Goal: Information Seeking & Learning: Understand process/instructions

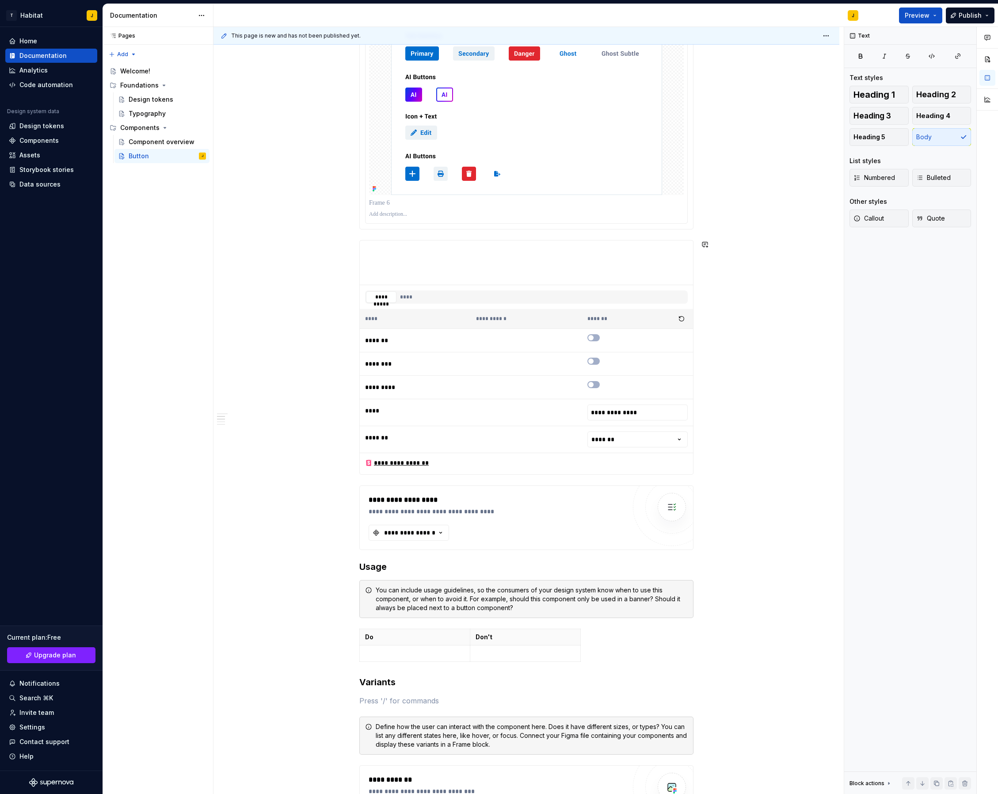
scroll to position [166, 0]
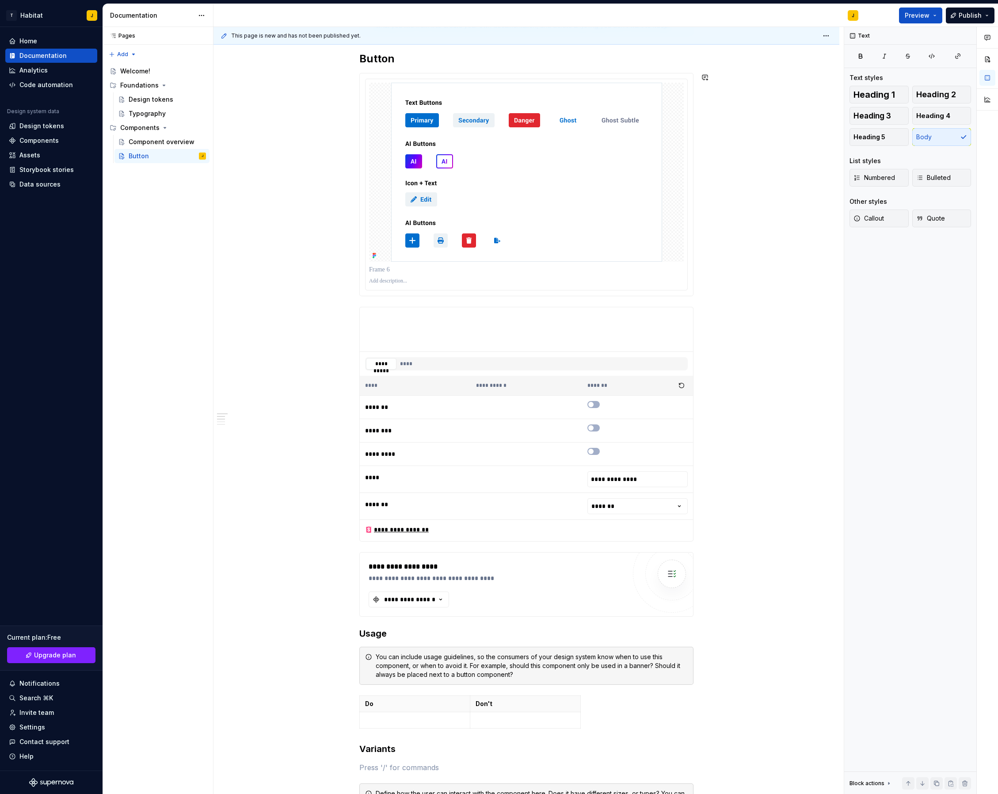
click at [416, 300] on div "**********" at bounding box center [527, 565] width 334 height 1117
click at [702, 285] on div "**********" at bounding box center [527, 678] width 626 height 1387
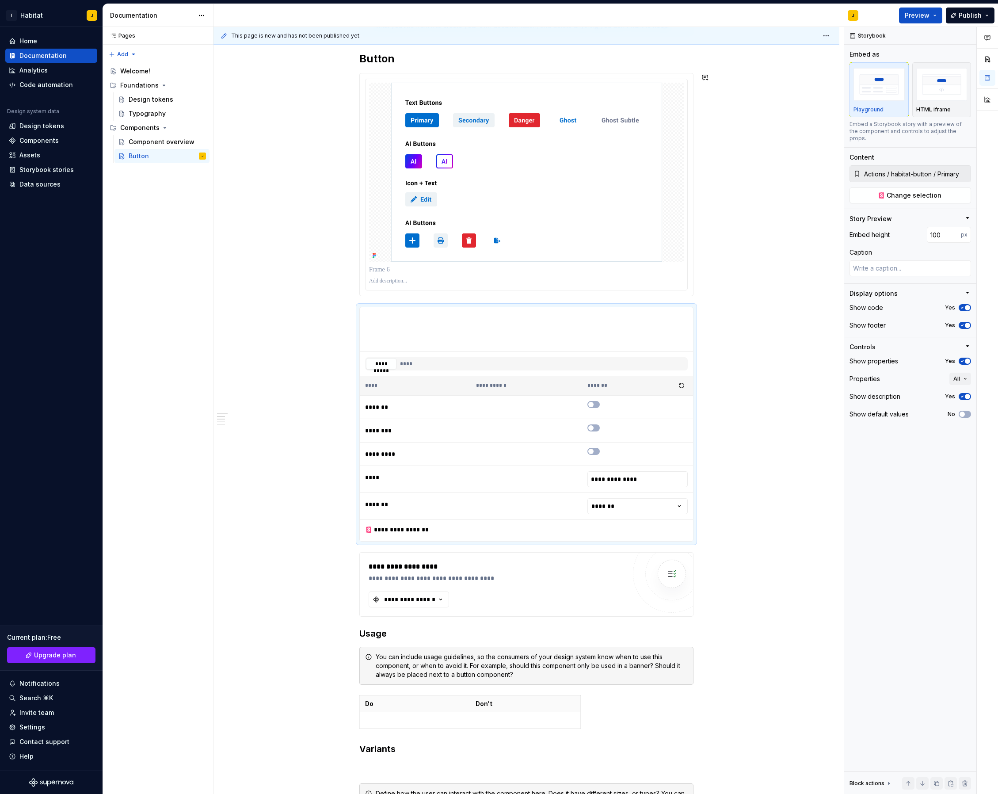
type textarea "*"
click at [345, 702] on button "button" at bounding box center [341, 701] width 12 height 12
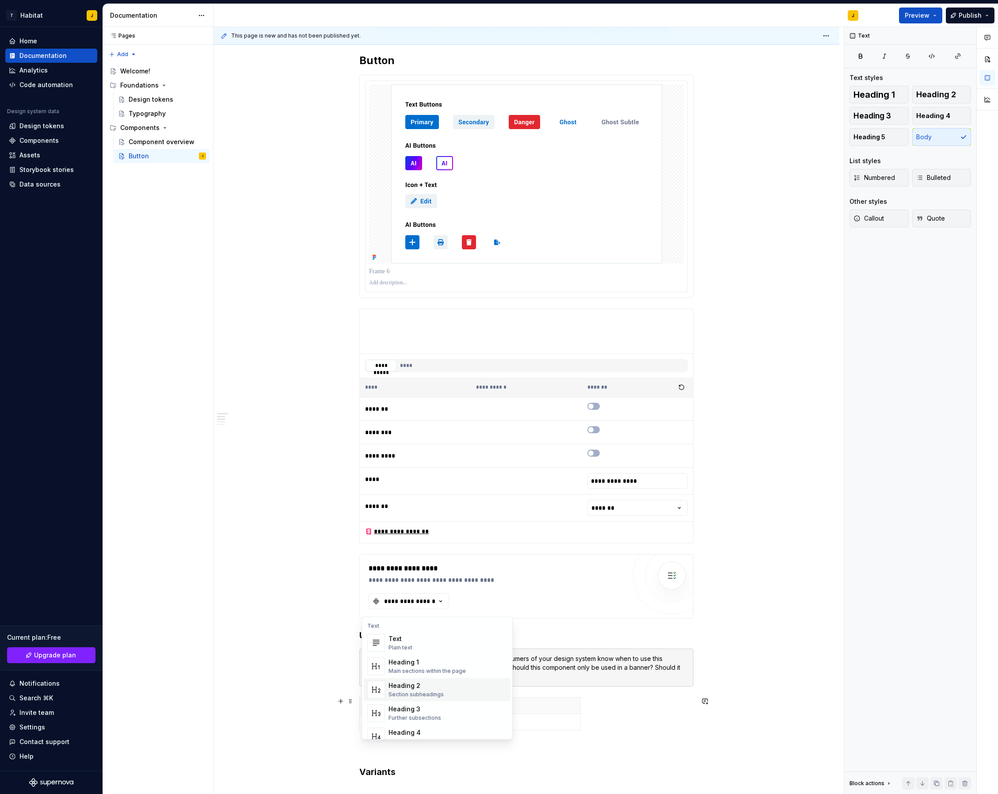
click at [431, 681] on span "Heading 2 Section subheadings" at bounding box center [437, 689] width 147 height 23
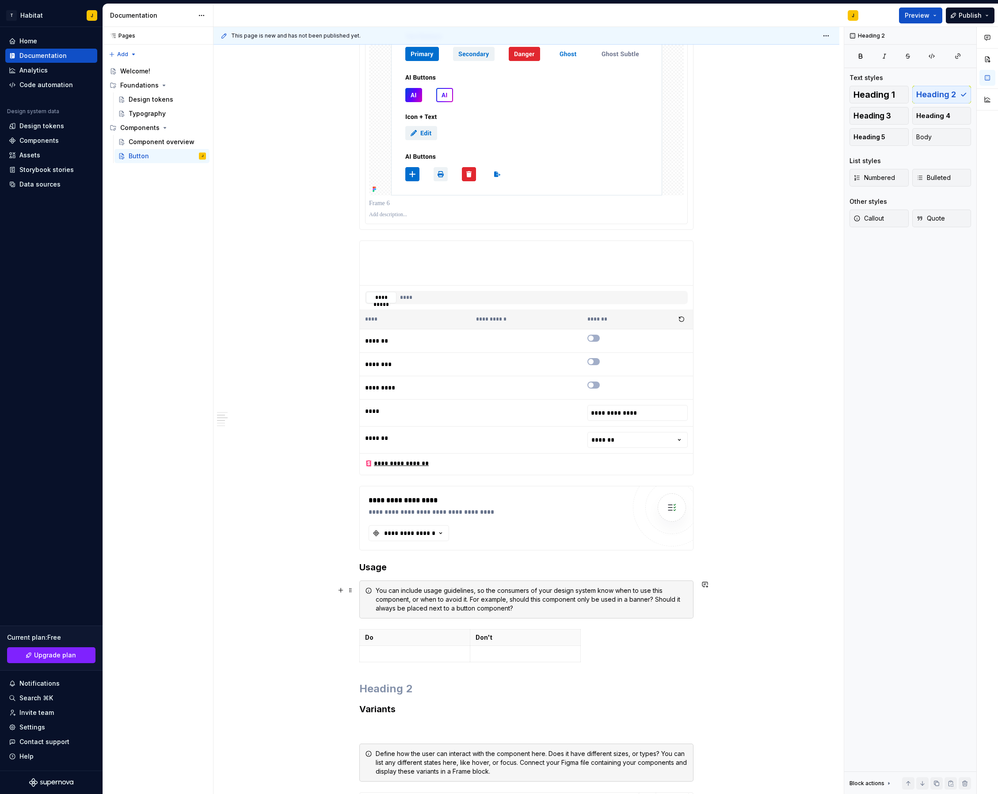
scroll to position [245, 0]
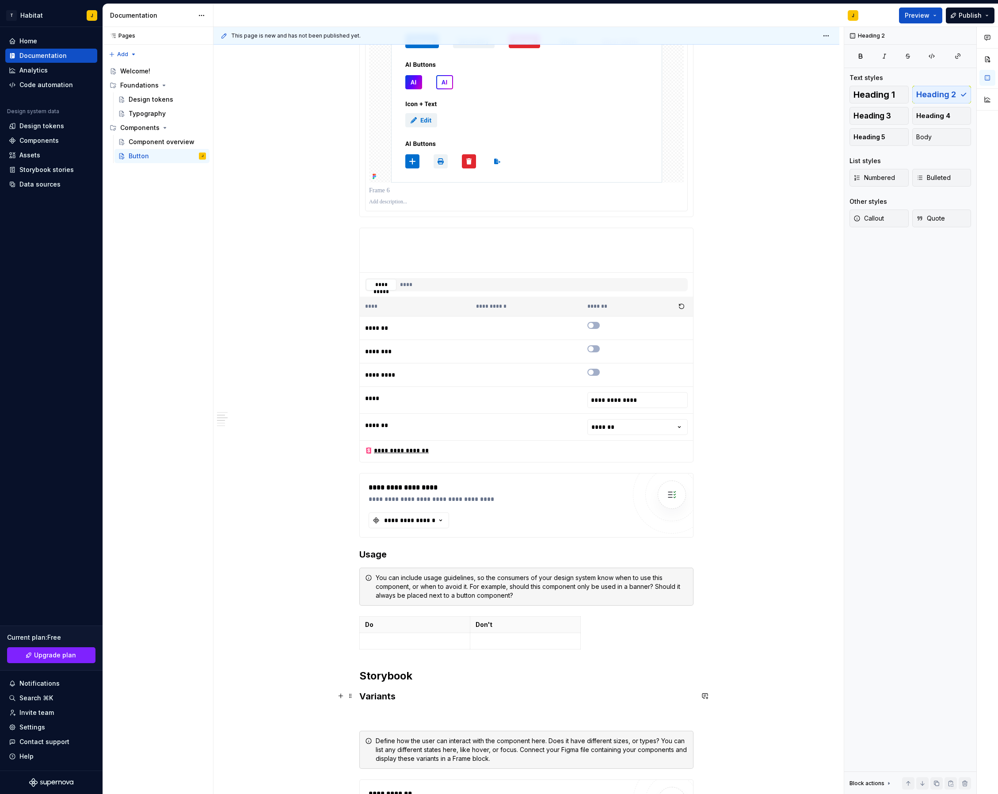
click at [315, 692] on div "**********" at bounding box center [527, 613] width 626 height 1414
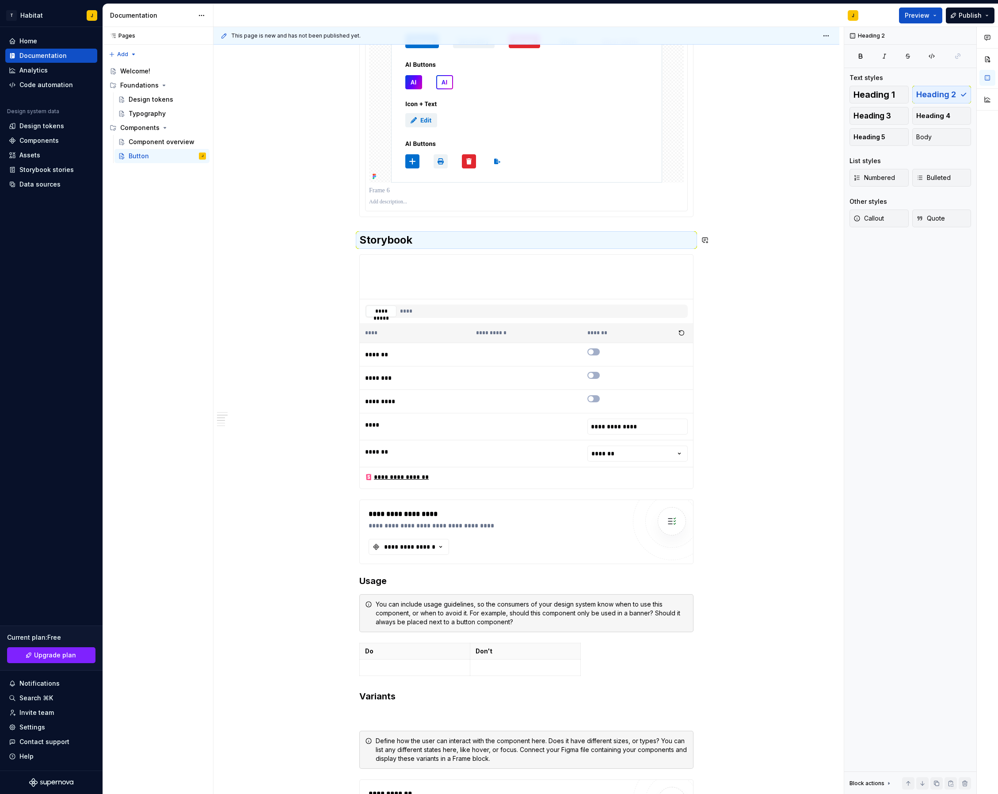
click at [753, 249] on div "**********" at bounding box center [527, 613] width 626 height 1414
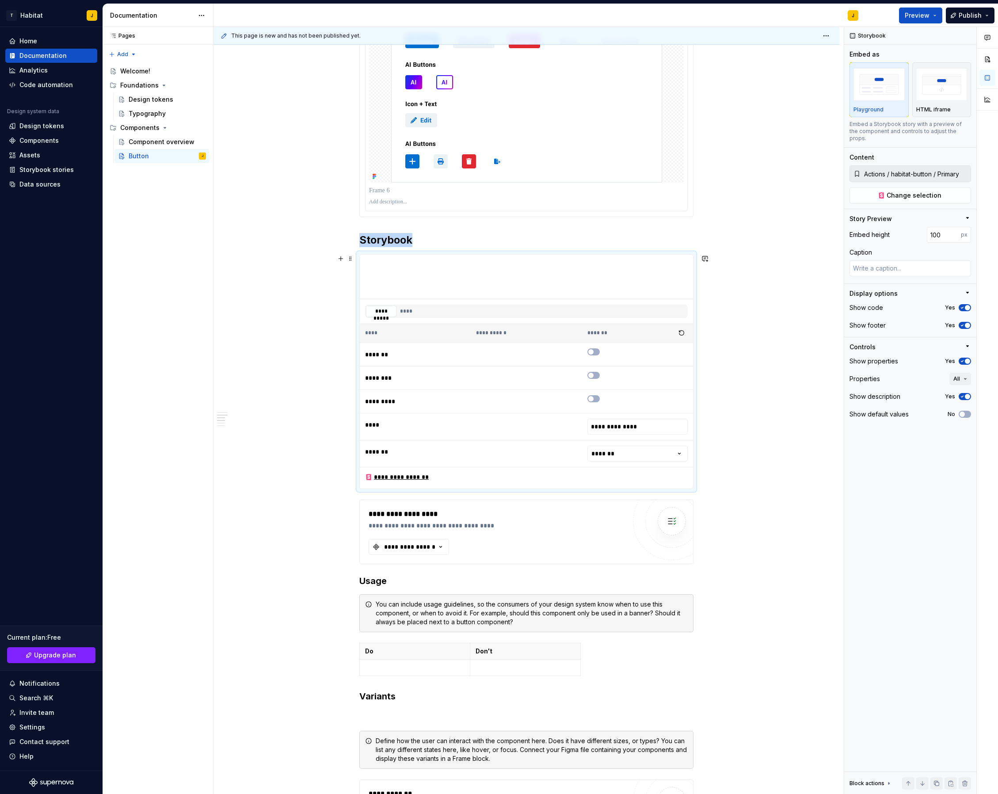
click at [802, 265] on div "**********" at bounding box center [527, 613] width 626 height 1414
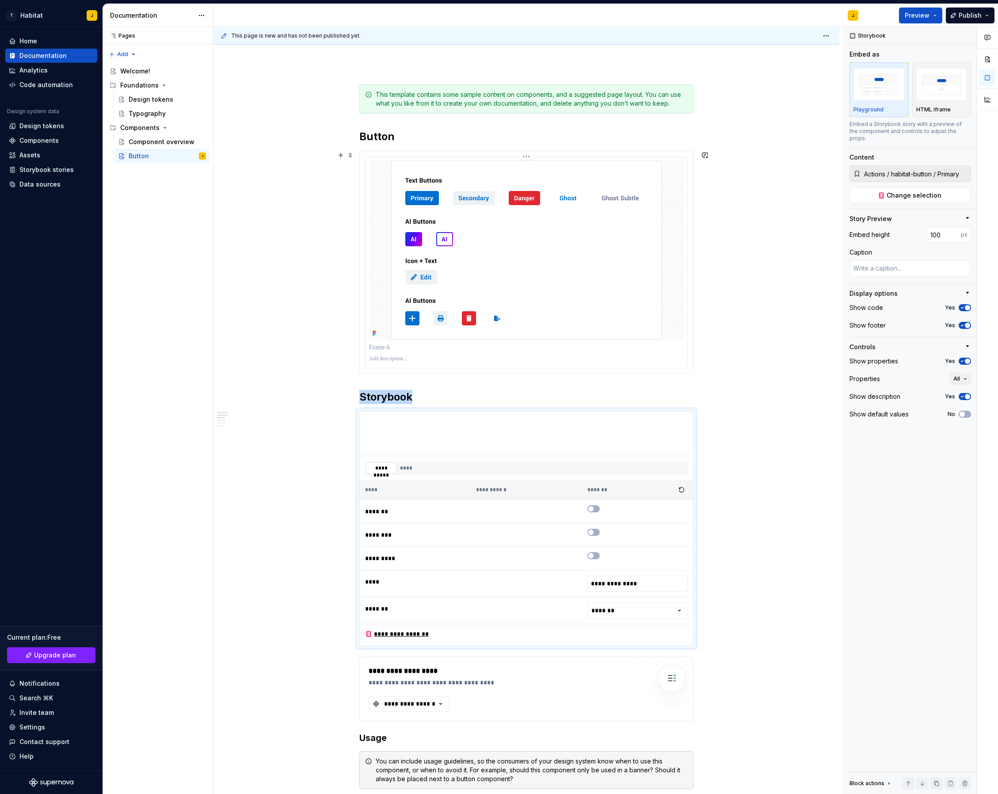
scroll to position [87, 0]
click at [409, 398] on h2 "Storybook" at bounding box center [527, 398] width 334 height 14
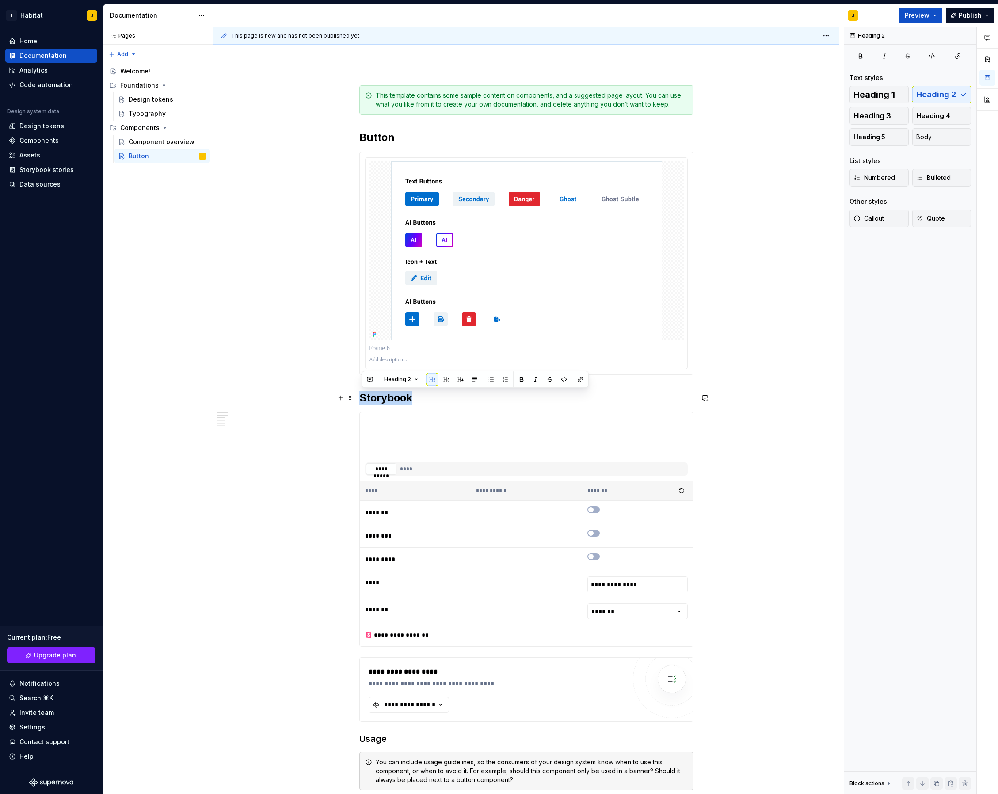
drag, startPoint x: 418, startPoint y: 398, endPoint x: 363, endPoint y: 398, distance: 54.8
click at [363, 398] on h2 "Storybook" at bounding box center [527, 398] width 334 height 14
click at [410, 375] on button "Heading 2" at bounding box center [401, 379] width 42 height 12
click at [426, 459] on div "Heading 3" at bounding box center [421, 455] width 32 height 9
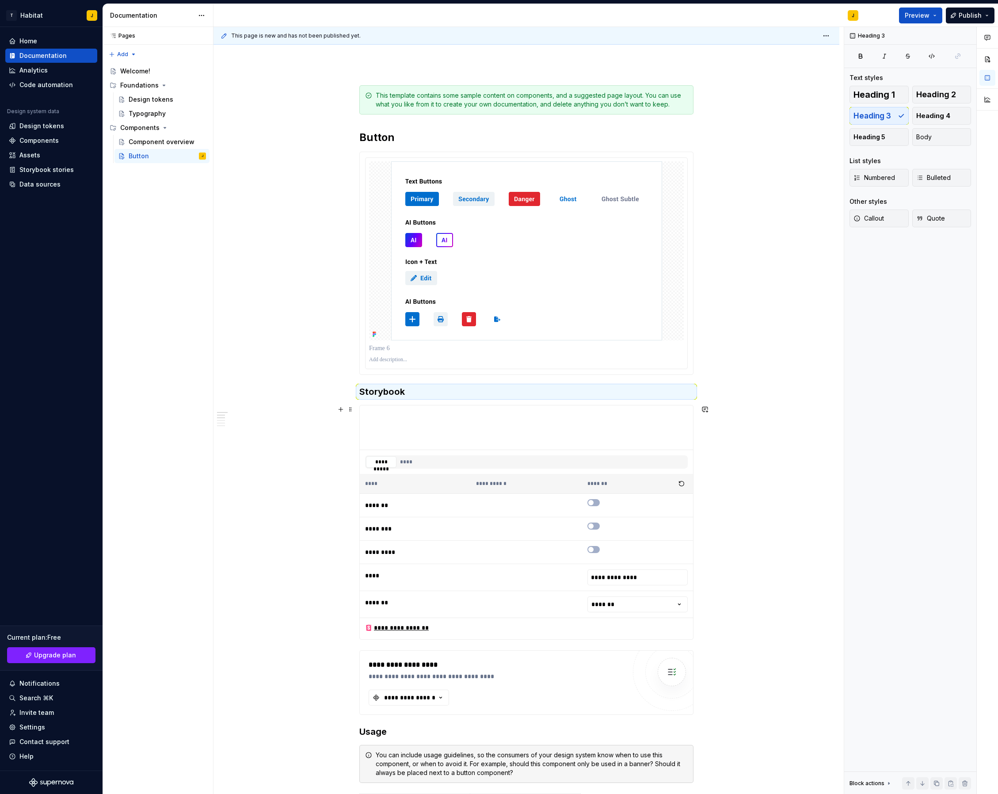
click at [808, 433] on div "**********" at bounding box center [527, 767] width 626 height 1407
type textarea "*"
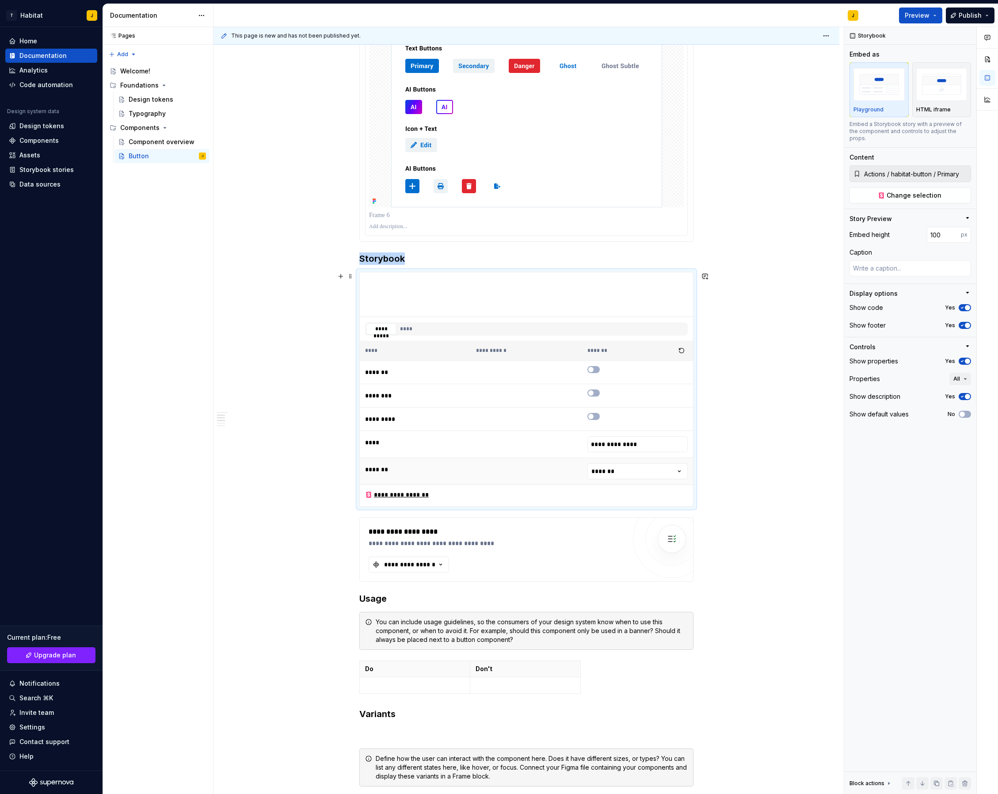
scroll to position [223, 0]
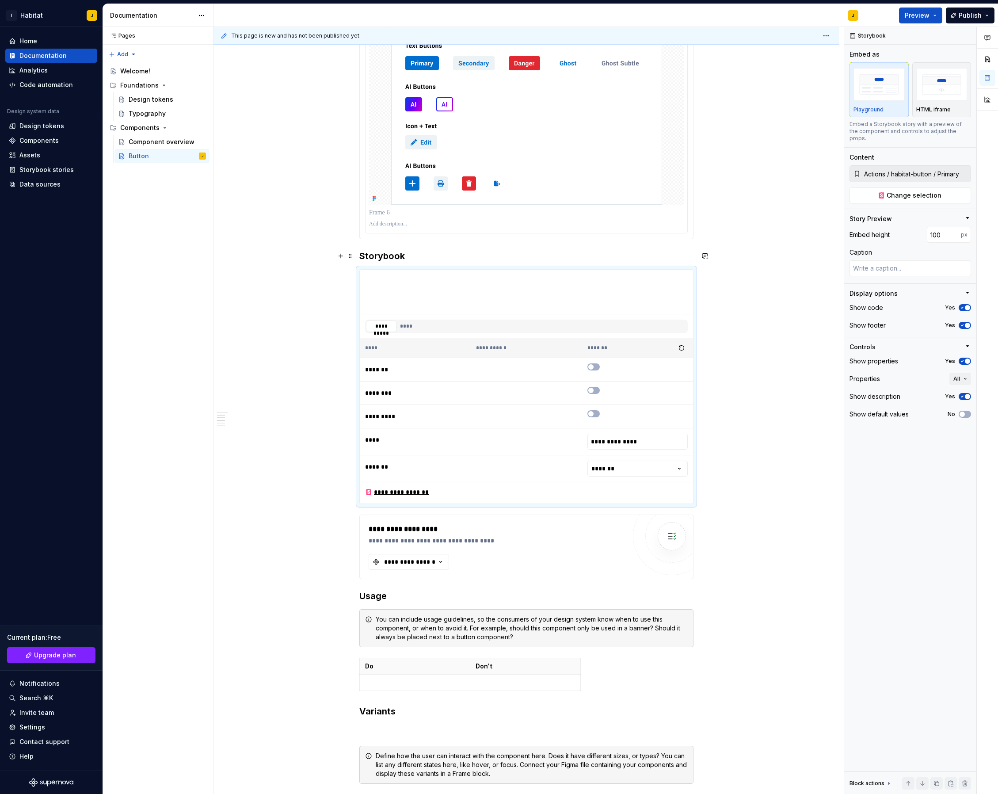
click at [363, 257] on h3 "Storybook" at bounding box center [527, 256] width 334 height 12
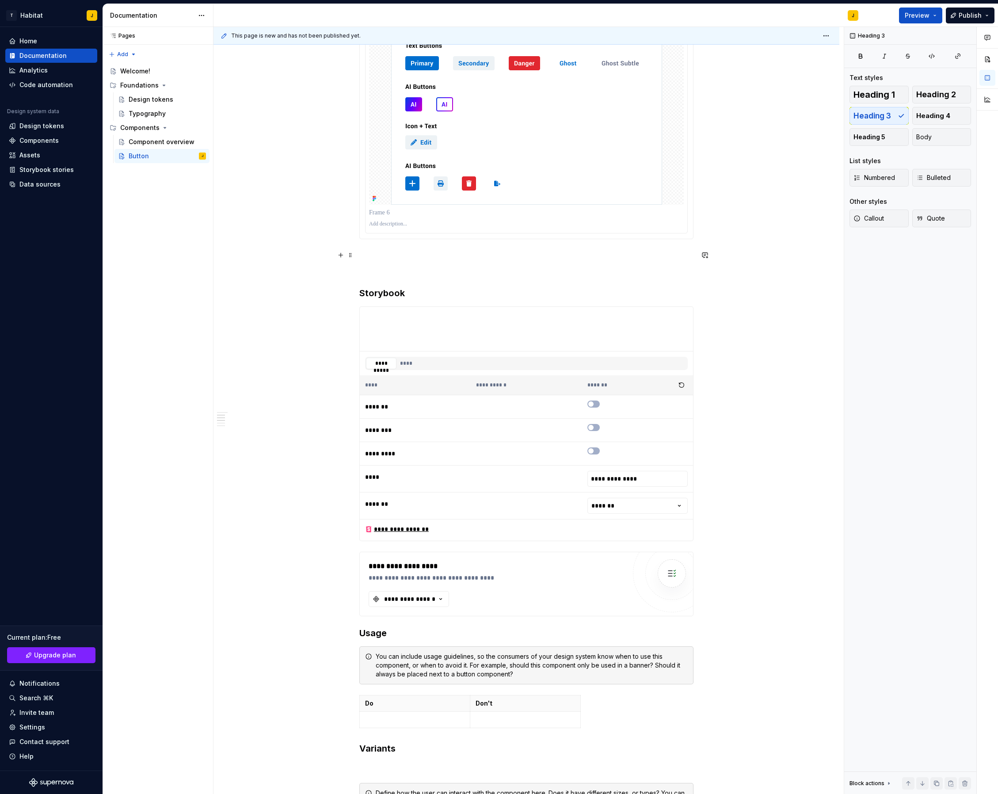
click at [384, 256] on p at bounding box center [527, 255] width 334 height 11
drag, startPoint x: 409, startPoint y: 294, endPoint x: 363, endPoint y: 291, distance: 46.1
click at [363, 292] on h3 "Storybook" at bounding box center [527, 293] width 334 height 12
copy h3 "Storybook"
click at [378, 255] on p at bounding box center [527, 255] width 334 height 11
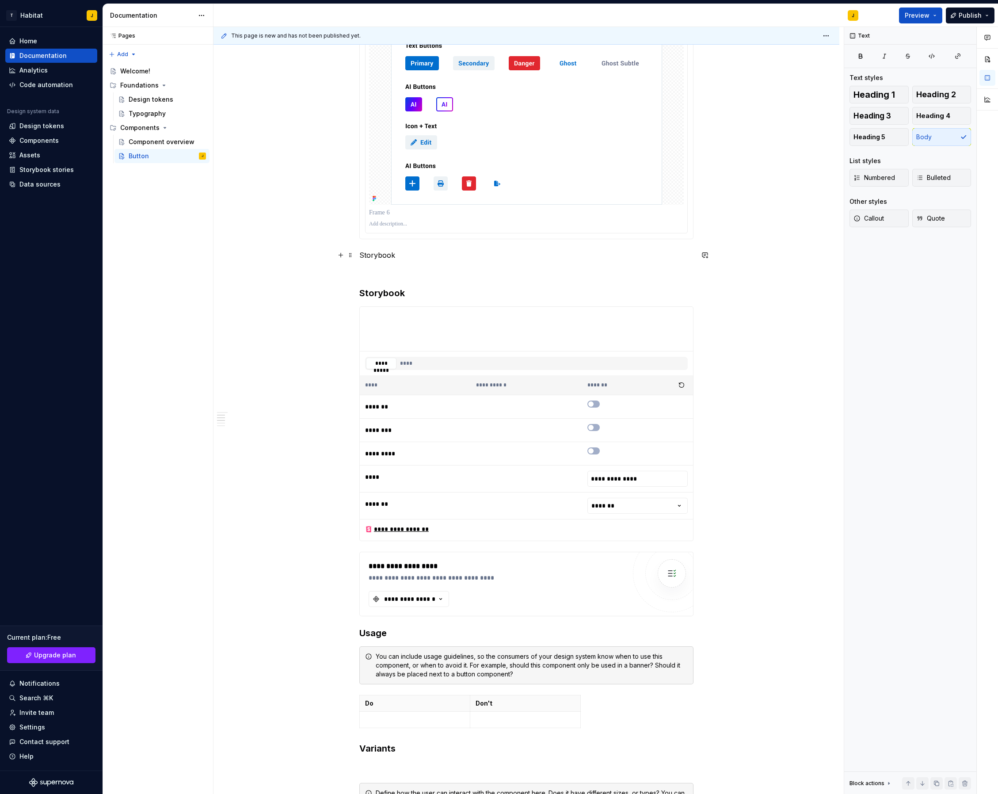
click at [394, 257] on p "Storybook" at bounding box center [527, 255] width 334 height 11
drag, startPoint x: 402, startPoint y: 257, endPoint x: 363, endPoint y: 257, distance: 38.5
click at [363, 257] on p "Storybook" at bounding box center [527, 255] width 334 height 11
click at [431, 240] on button "button" at bounding box center [431, 239] width 12 height 12
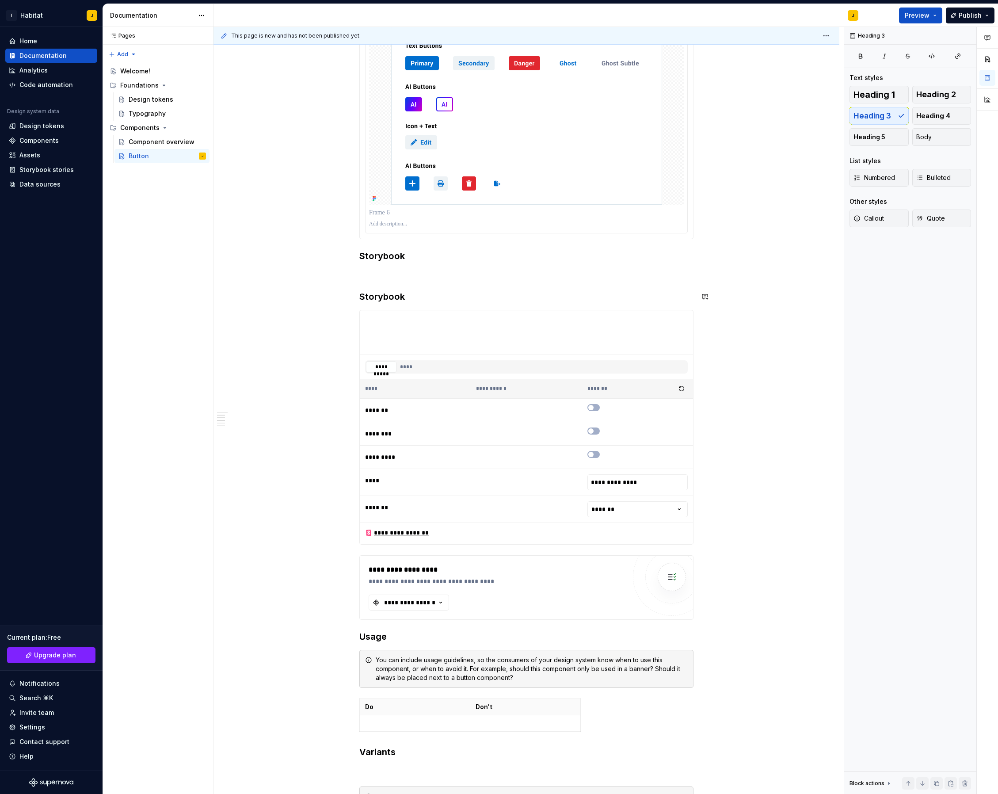
drag, startPoint x: 426, startPoint y: 282, endPoint x: 408, endPoint y: 267, distance: 23.6
click at [426, 282] on div "**********" at bounding box center [527, 538] width 334 height 1177
drag, startPoint x: 410, startPoint y: 257, endPoint x: 358, endPoint y: 256, distance: 52.2
click at [358, 256] on div "**********" at bounding box center [527, 651] width 626 height 1447
click at [386, 266] on div "**********" at bounding box center [527, 538] width 334 height 1177
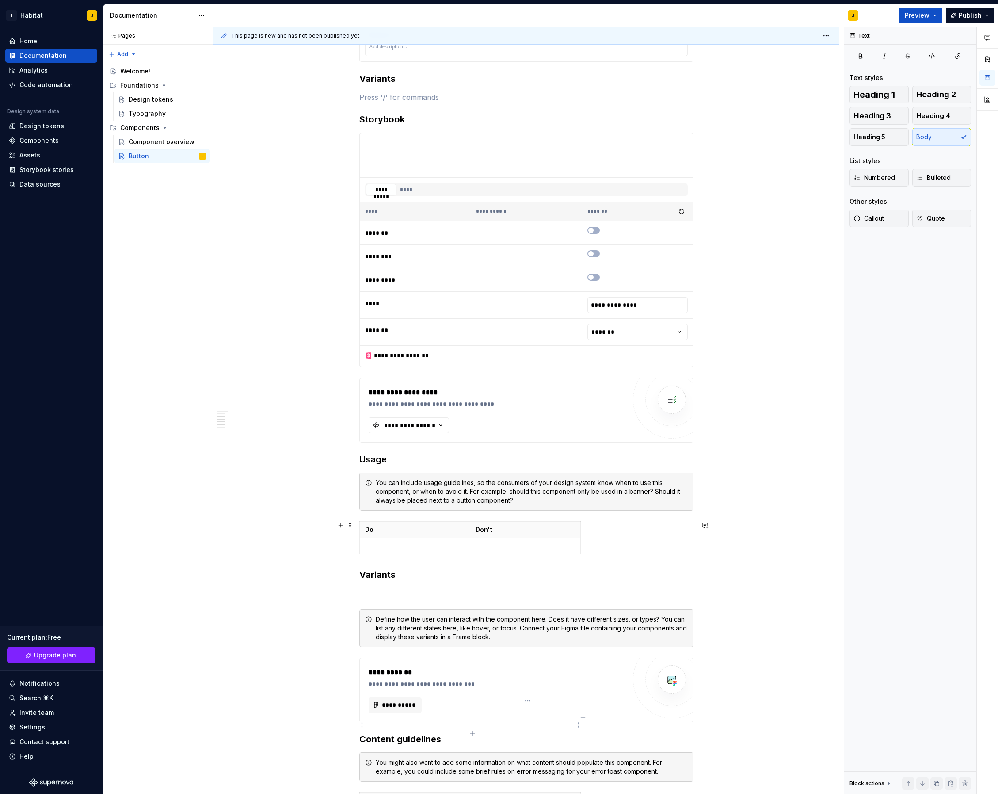
scroll to position [402, 0]
click at [410, 537] on td at bounding box center [415, 545] width 111 height 16
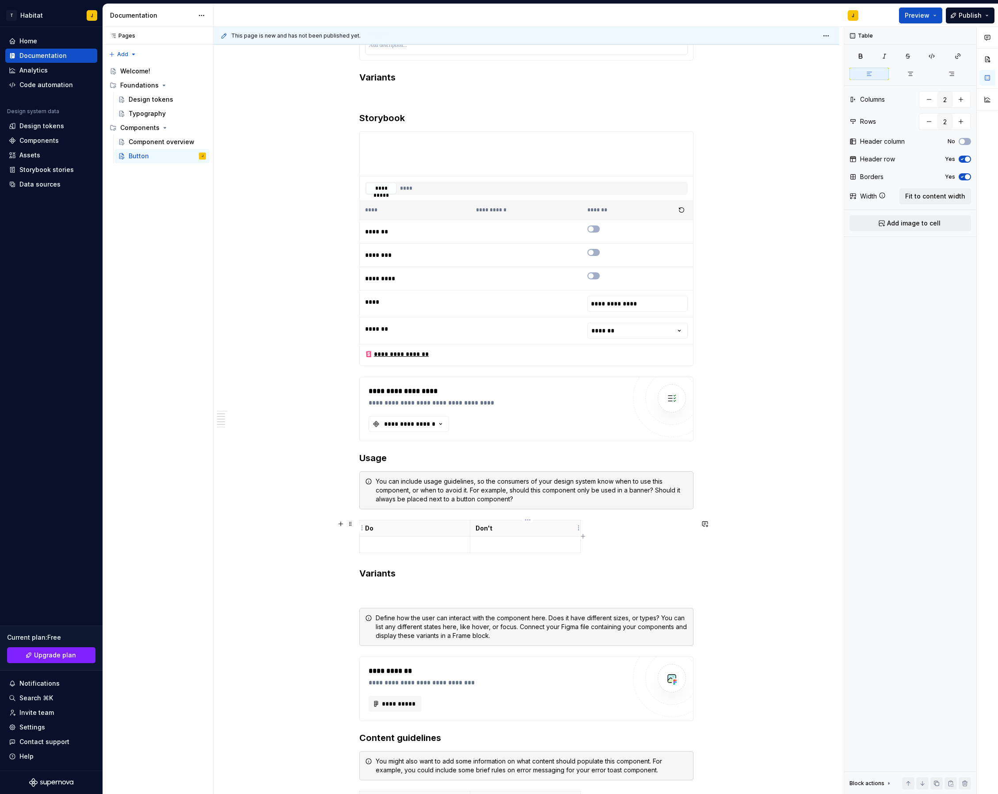
click at [564, 522] on th "Don't" at bounding box center [525, 528] width 111 height 16
click at [354, 524] on span at bounding box center [350, 524] width 7 height 12
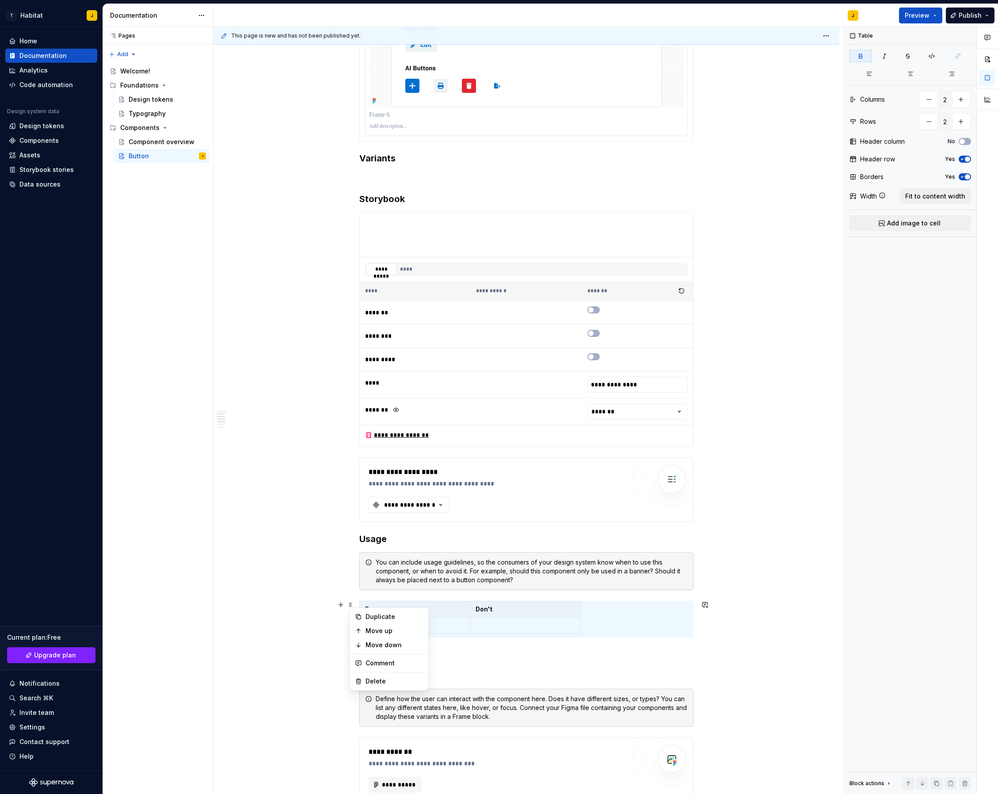
scroll to position [322, 0]
click at [392, 169] on div "**********" at bounding box center [527, 439] width 334 height 1177
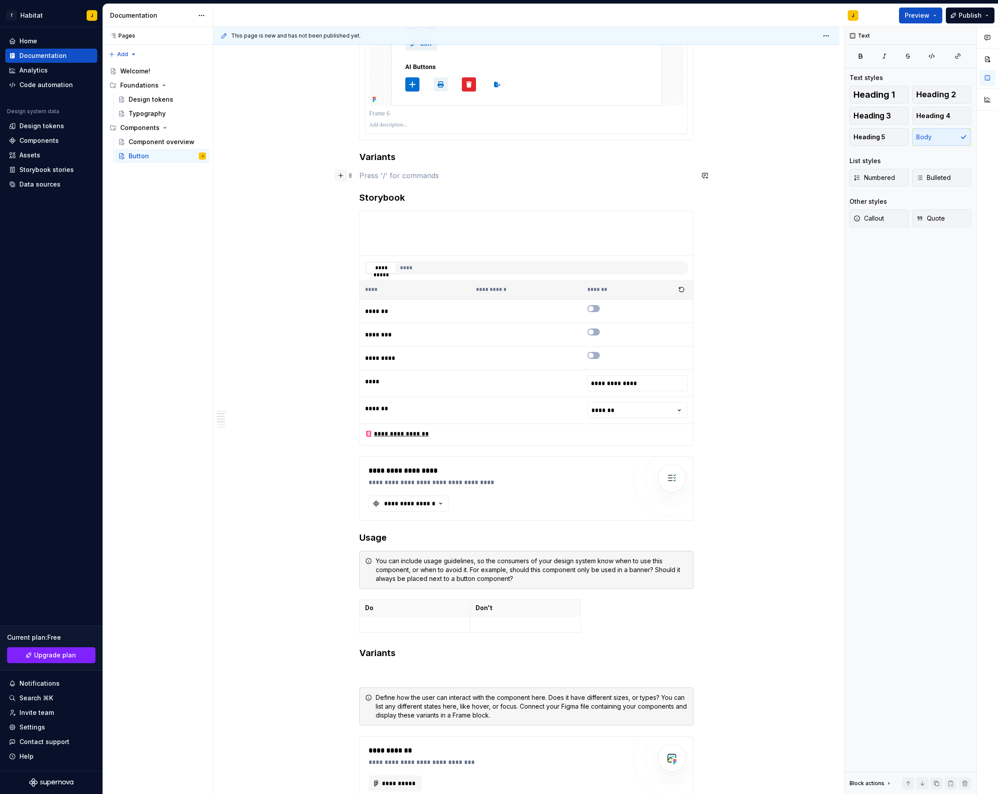
click at [344, 176] on button "button" at bounding box center [341, 175] width 12 height 12
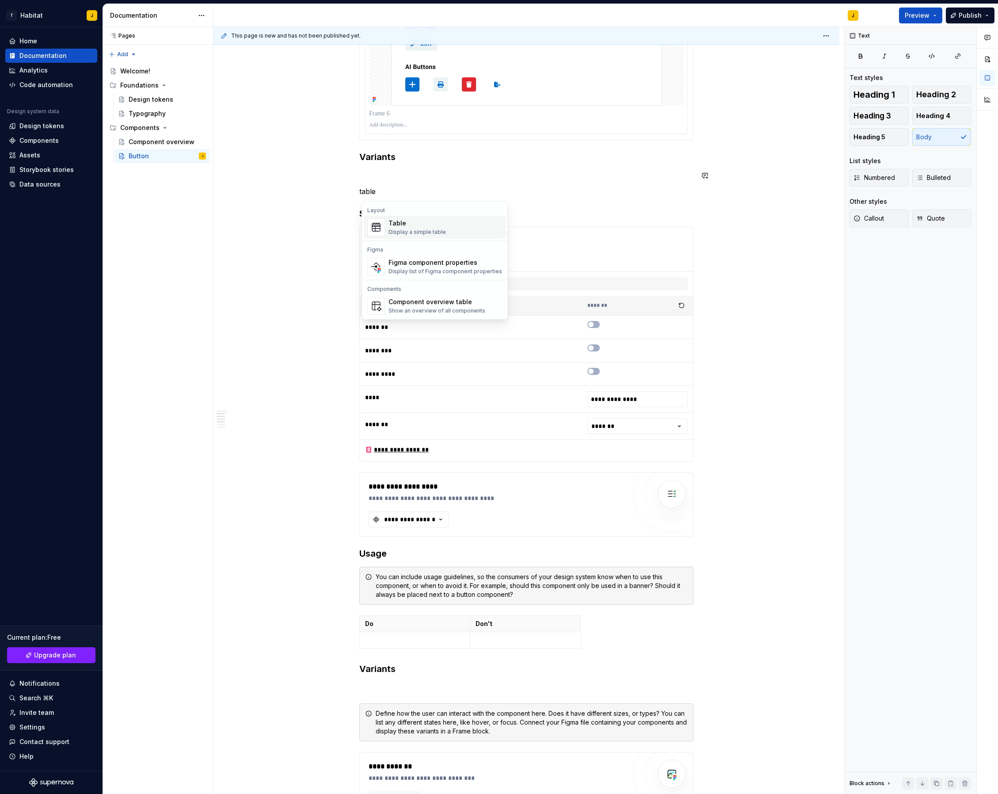
scroll to position [0, 0]
click at [417, 227] on div "Table" at bounding box center [417, 223] width 57 height 9
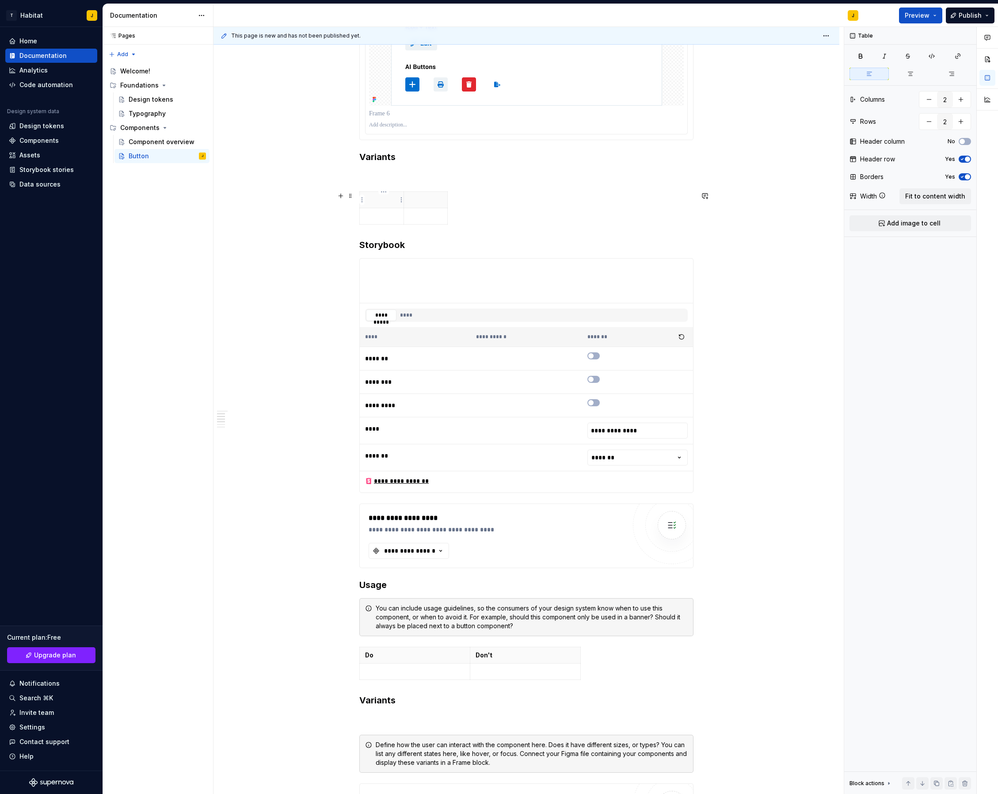
click at [374, 201] on p at bounding box center [381, 199] width 33 height 9
click at [390, 215] on p at bounding box center [381, 216] width 33 height 9
click at [440, 217] on p at bounding box center [425, 216] width 33 height 9
type input "3"
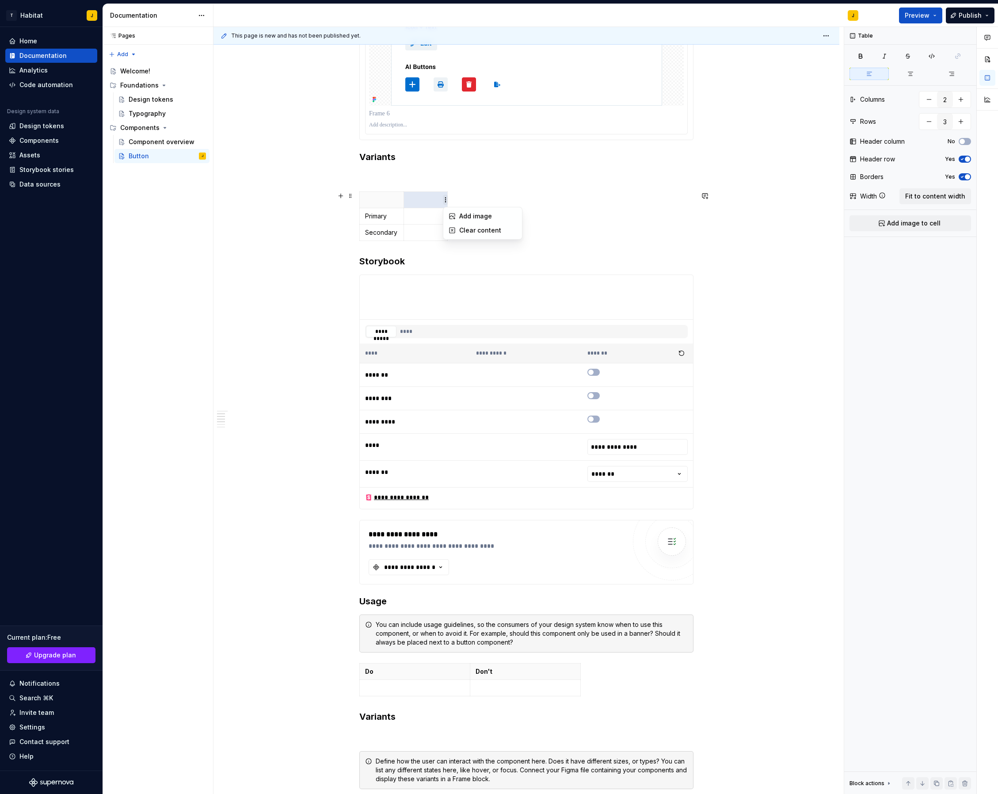
click at [444, 201] on html "T Habitat J Home Documentation Analytics Code automation Design system data Des…" at bounding box center [499, 397] width 998 height 794
click at [398, 202] on html "T Habitat J Home Documentation Analytics Code automation Design system data Des…" at bounding box center [499, 397] width 998 height 794
click at [402, 201] on html "T Habitat J Home Documentation Analytics Code automation Design system data Des…" at bounding box center [499, 397] width 998 height 794
click at [508, 198] on html "T Habitat J Home Documentation Analytics Code automation Design system data Des…" at bounding box center [499, 397] width 998 height 794
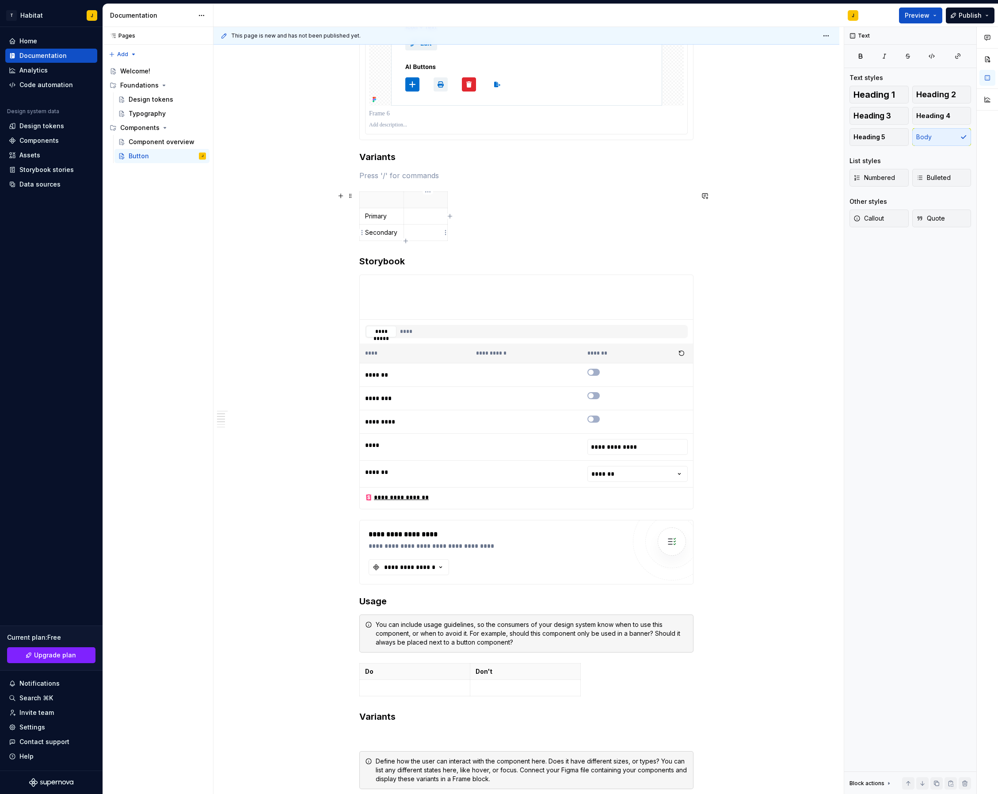
click at [436, 234] on p at bounding box center [425, 232] width 33 height 9
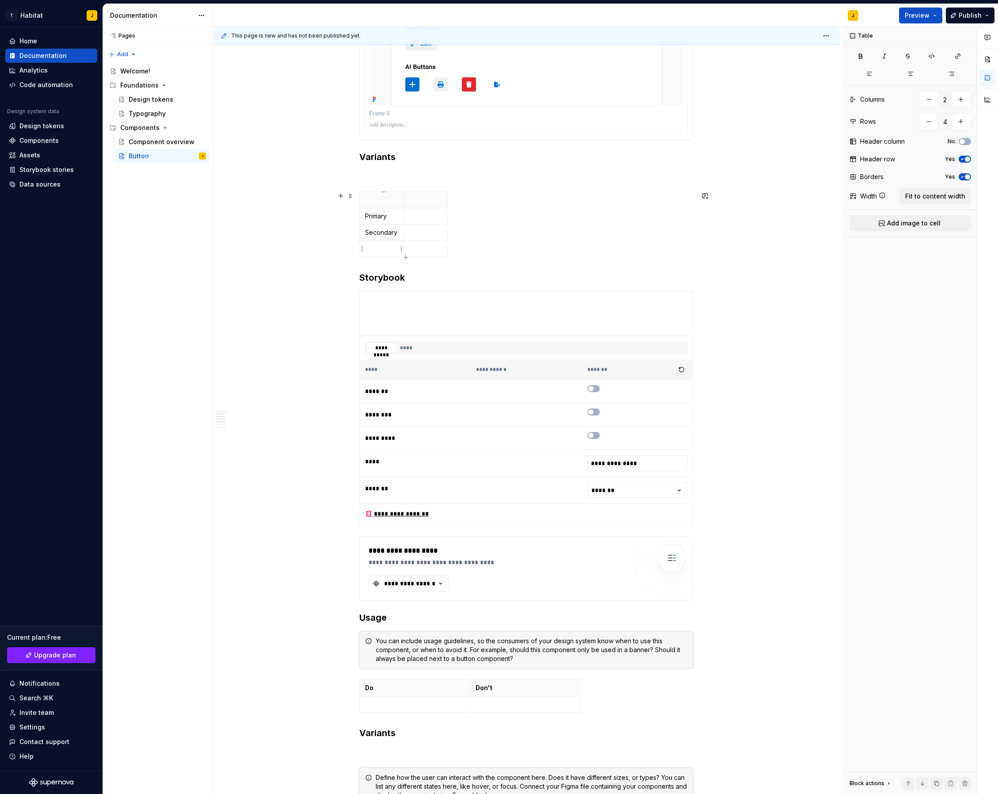
click at [382, 250] on p at bounding box center [381, 249] width 33 height 9
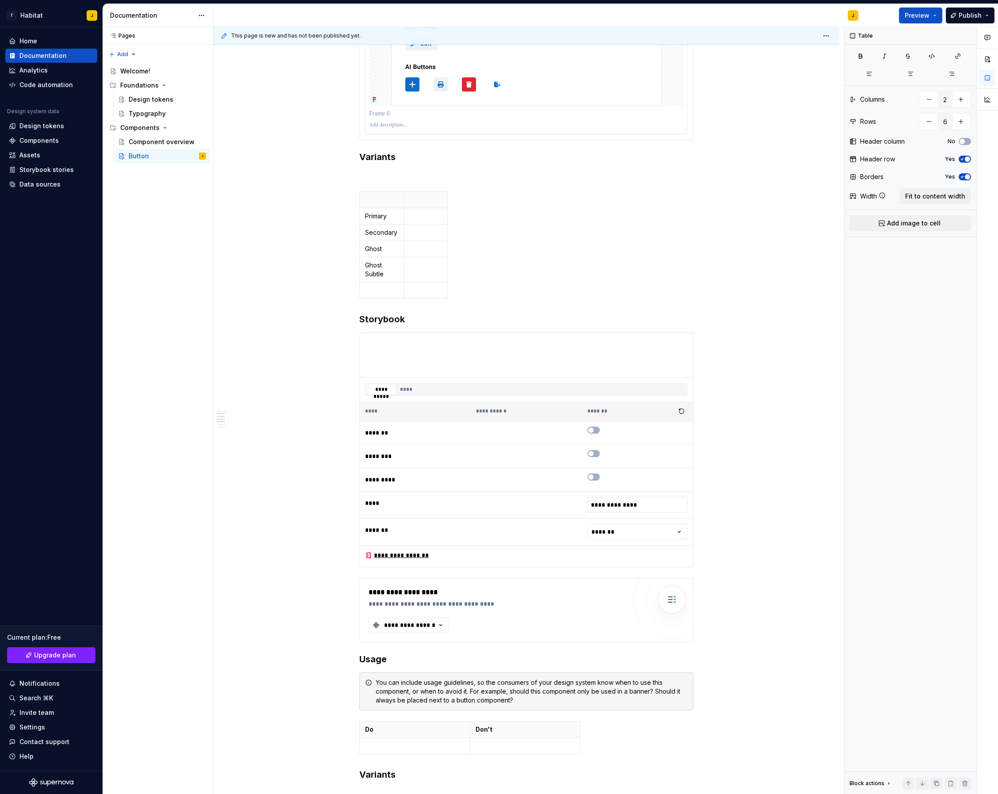
scroll to position [325, 0]
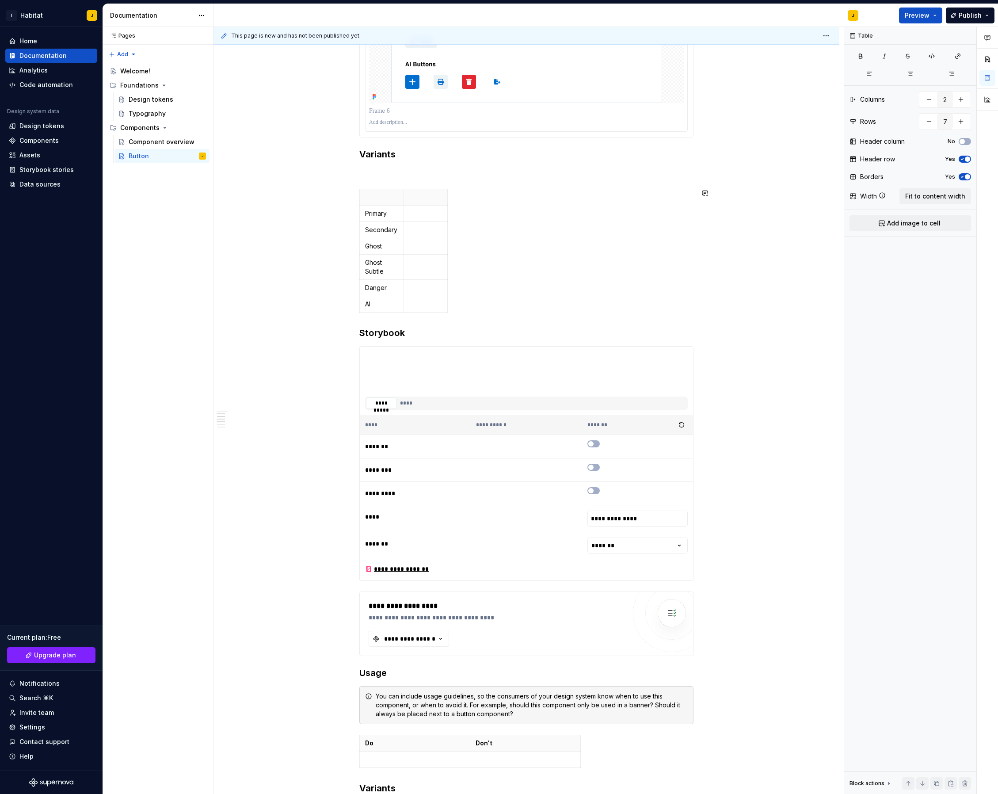
type input "8"
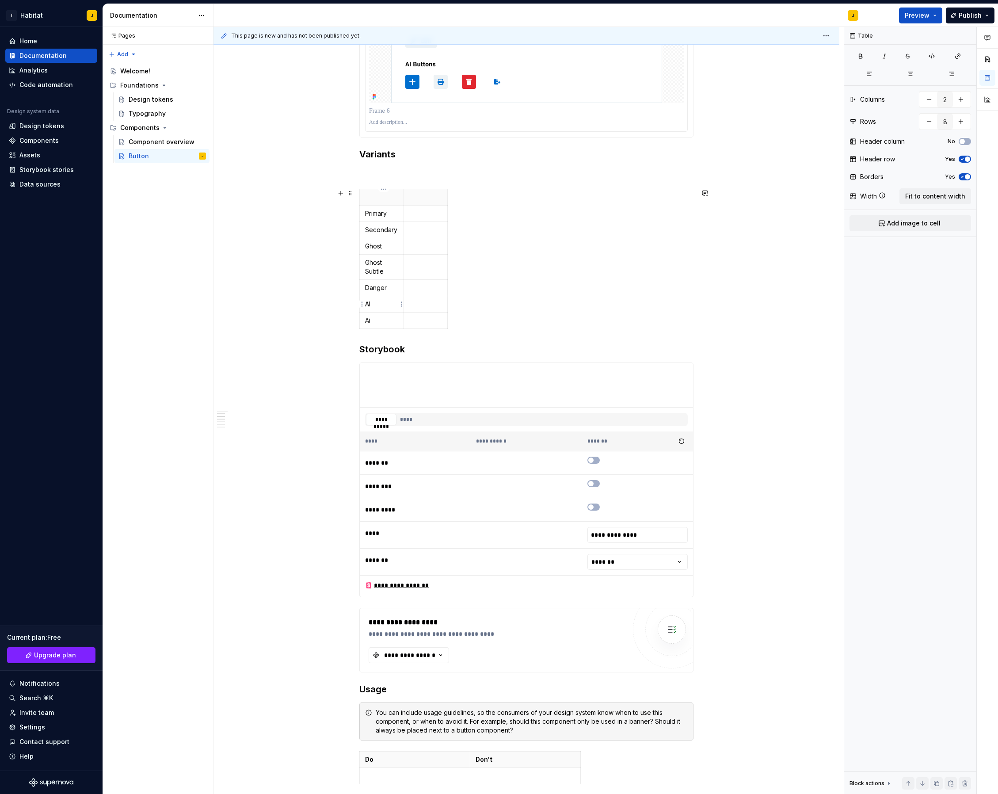
click at [379, 307] on p "AI" at bounding box center [381, 304] width 33 height 9
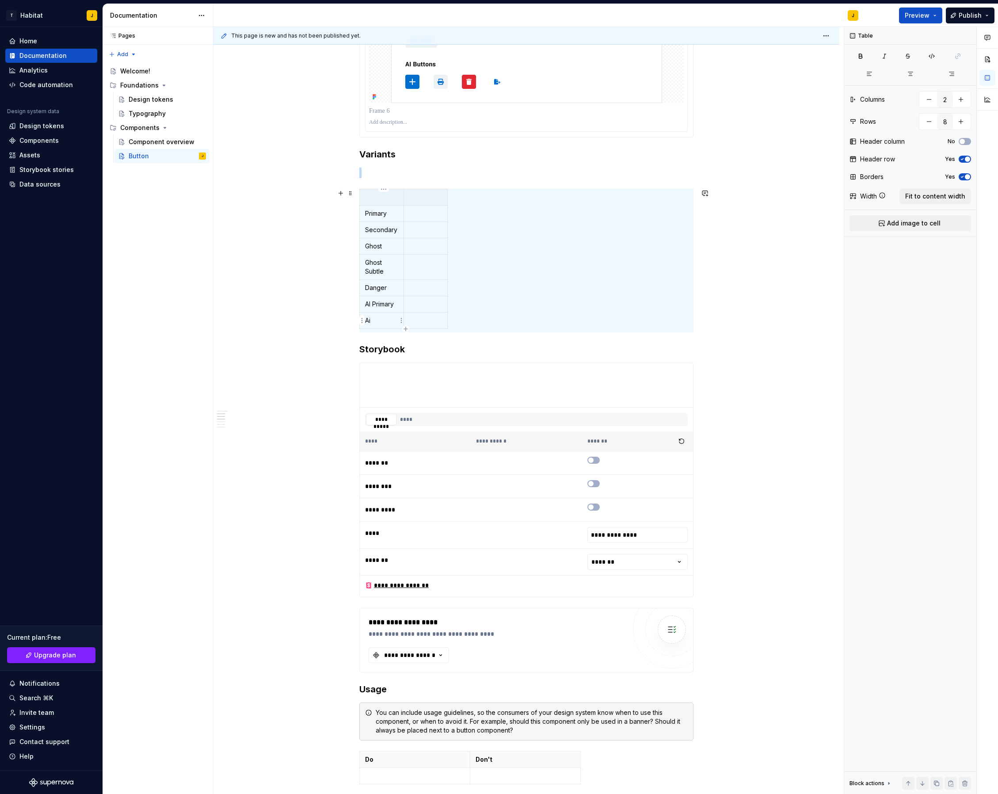
click at [382, 323] on p "Ai" at bounding box center [381, 320] width 33 height 9
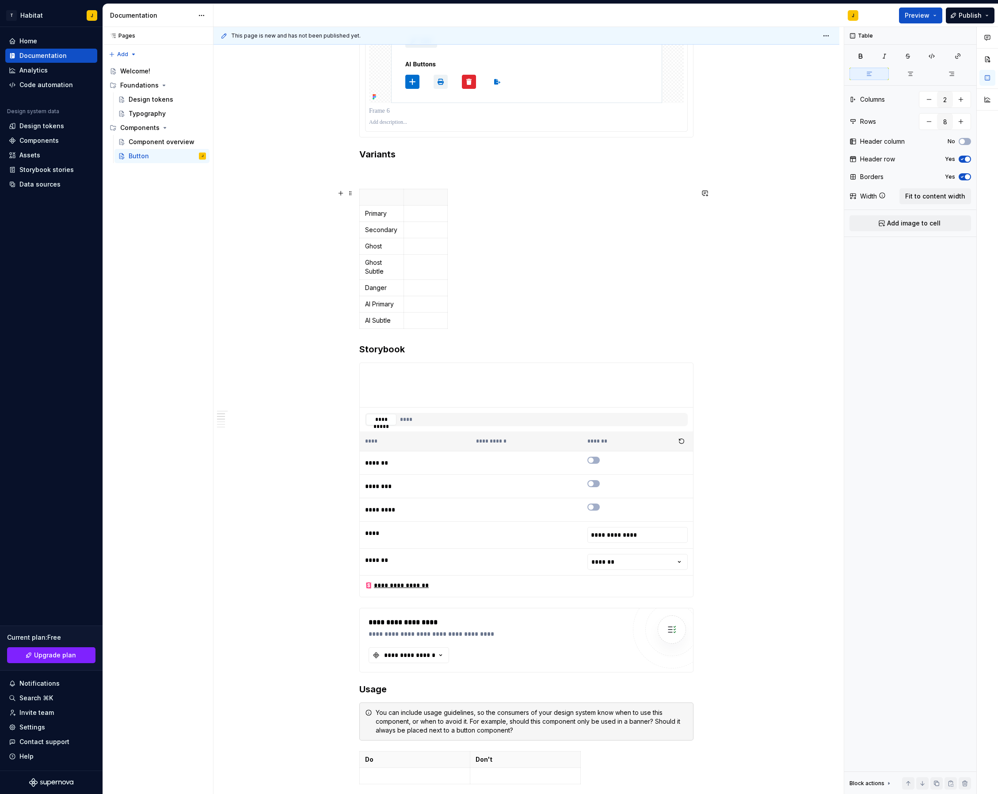
click at [558, 227] on div "Primary Secondary Ghost Ghost Subtle Danger AI Primary AI Subtle" at bounding box center [527, 261] width 334 height 144
click at [436, 218] on td at bounding box center [426, 214] width 44 height 16
click at [343, 193] on button "button" at bounding box center [341, 193] width 12 height 12
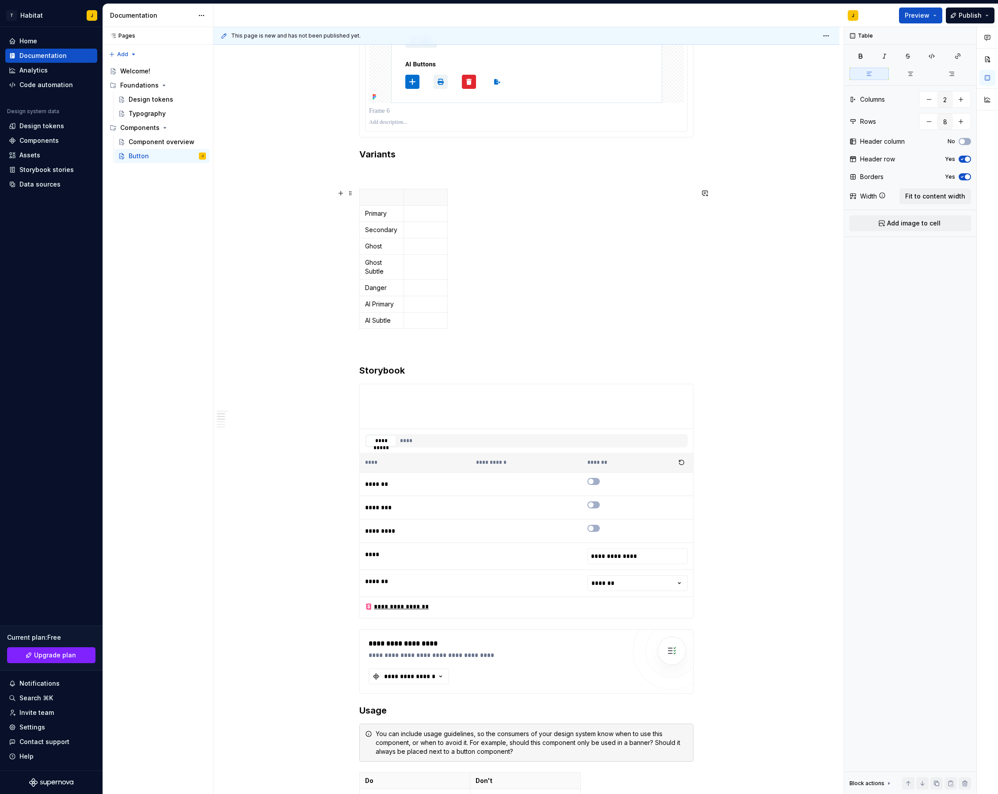
click at [569, 210] on div "Primary Secondary Ghost Ghost Subtle Danger AI Primary AI Subtle" at bounding box center [527, 261] width 334 height 144
click at [417, 218] on p at bounding box center [425, 213] width 33 height 9
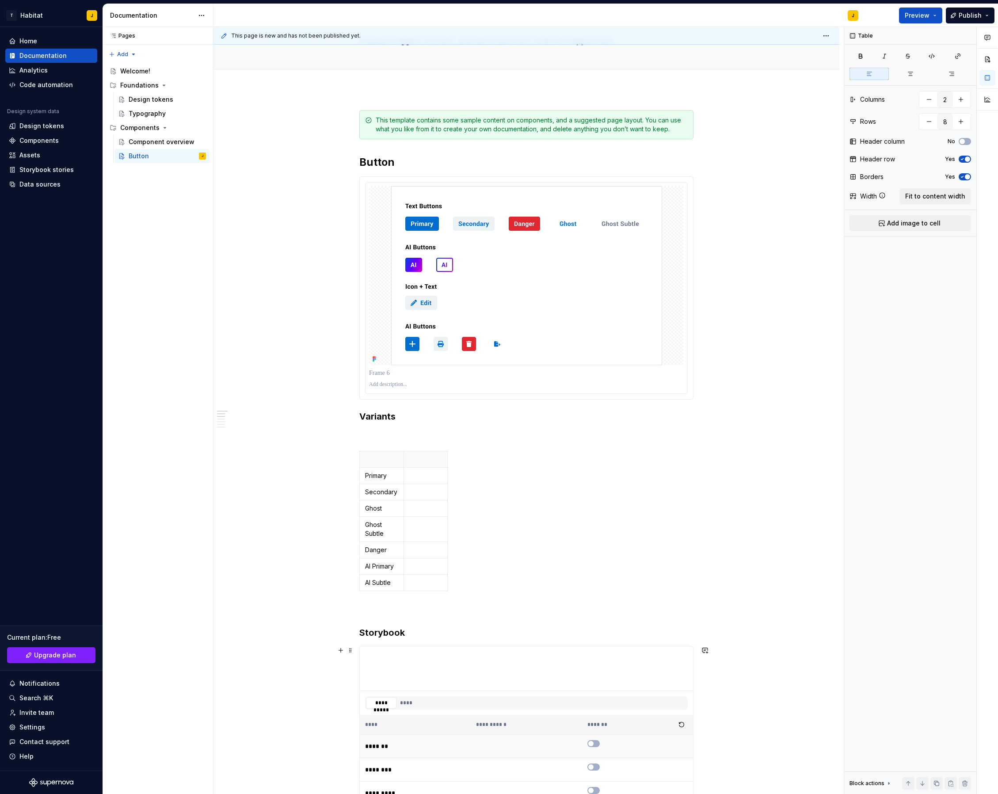
scroll to position [54, 0]
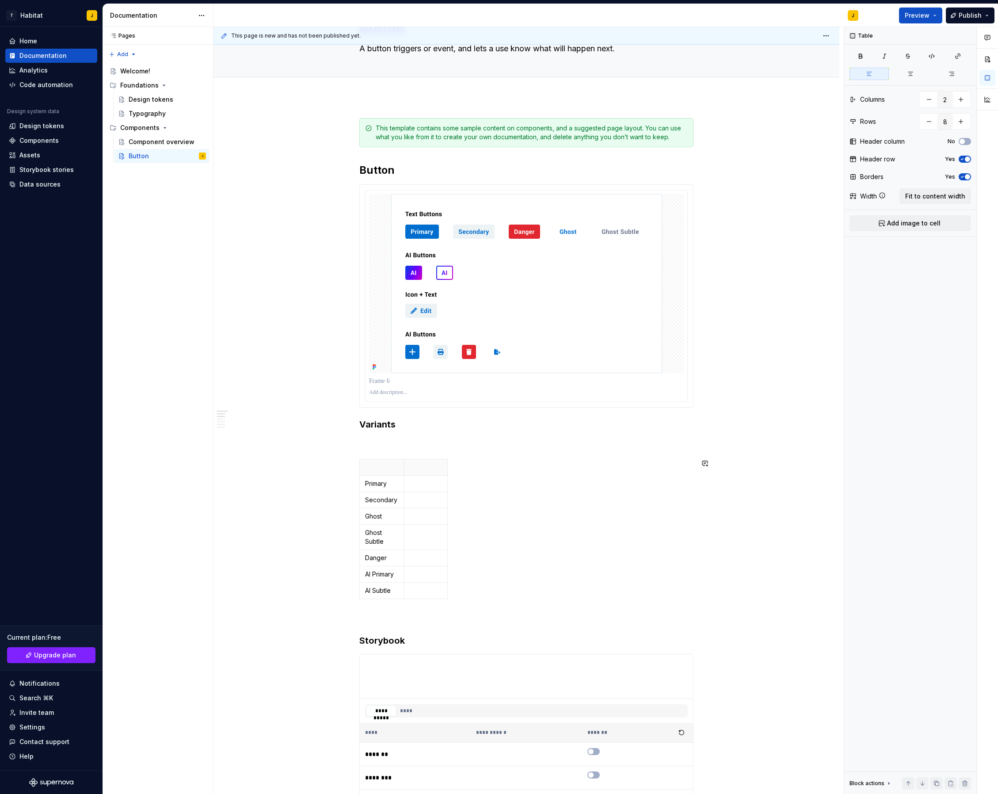
click at [371, 449] on div "**********" at bounding box center [527, 794] width 334 height 1353
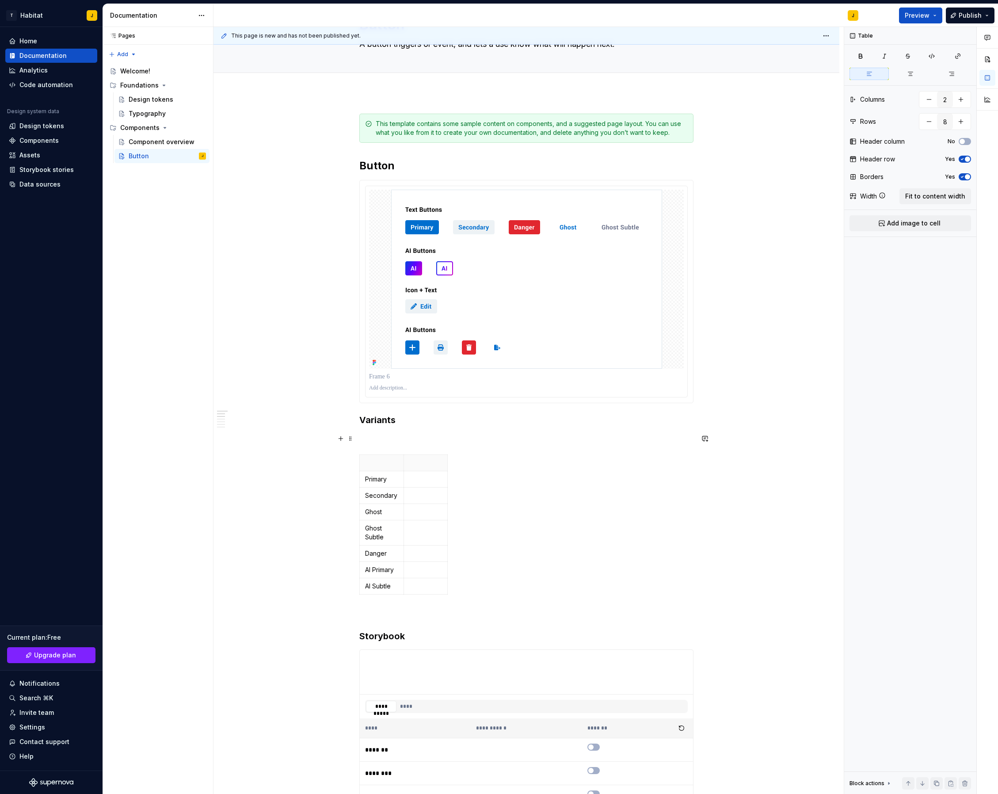
click at [349, 442] on span at bounding box center [350, 438] width 7 height 12
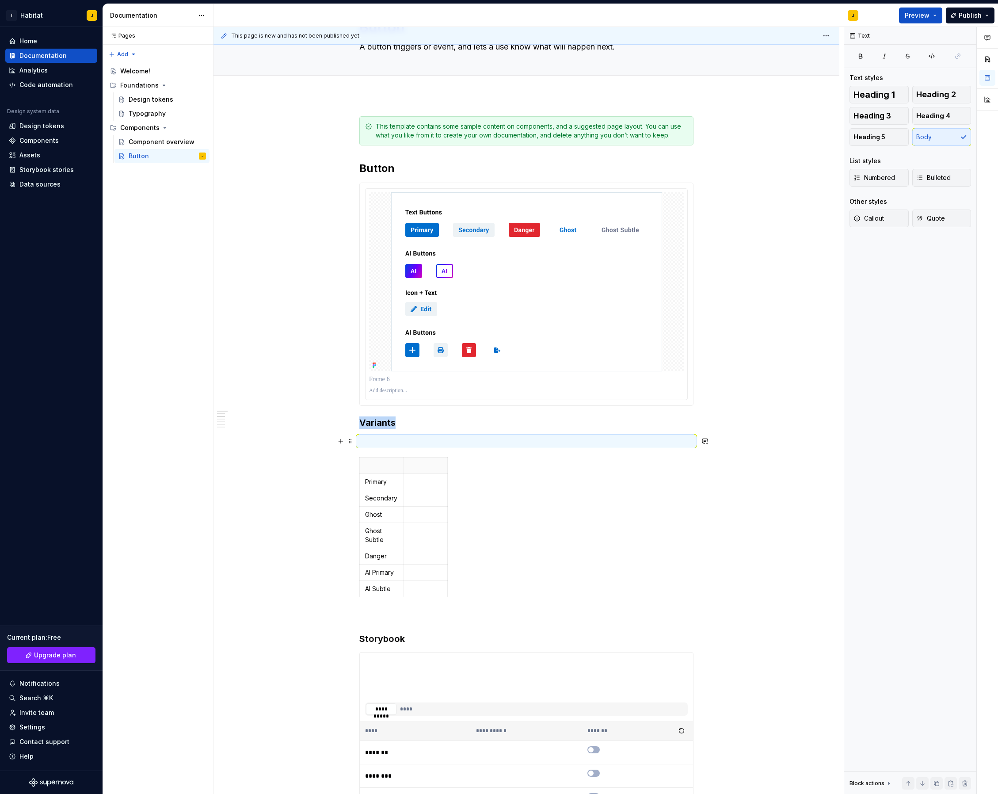
click at [345, 442] on button "button" at bounding box center [341, 441] width 12 height 12
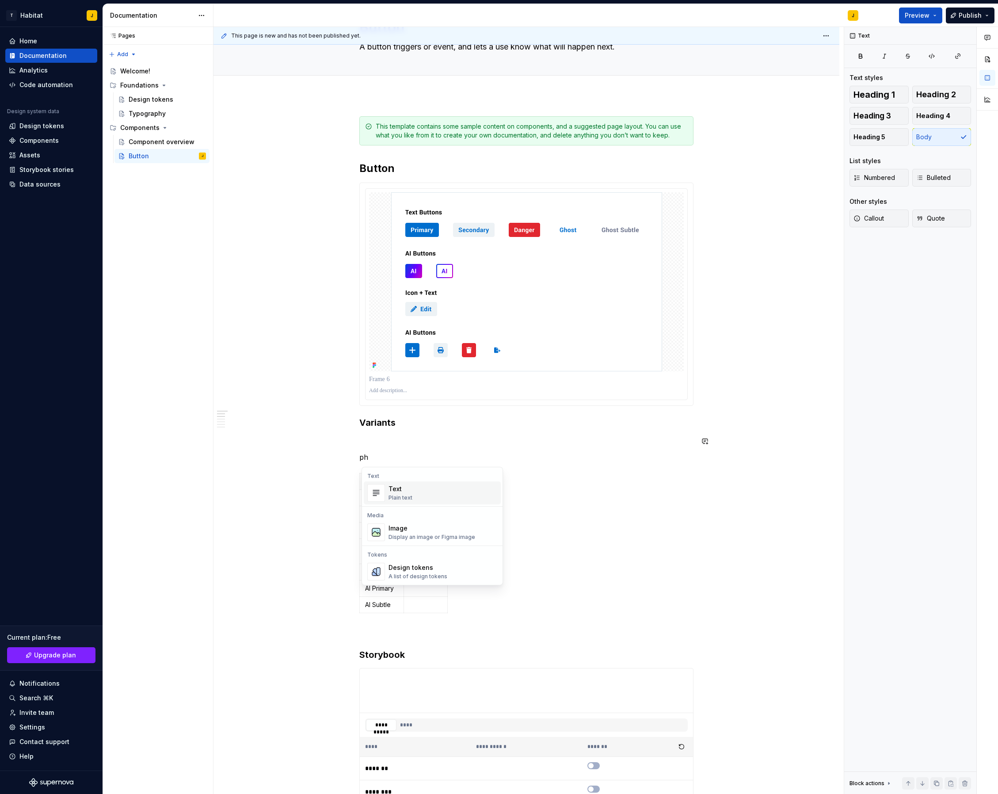
scroll to position [0, 0]
click at [431, 495] on div "Display an image or Figma image" at bounding box center [432, 497] width 87 height 7
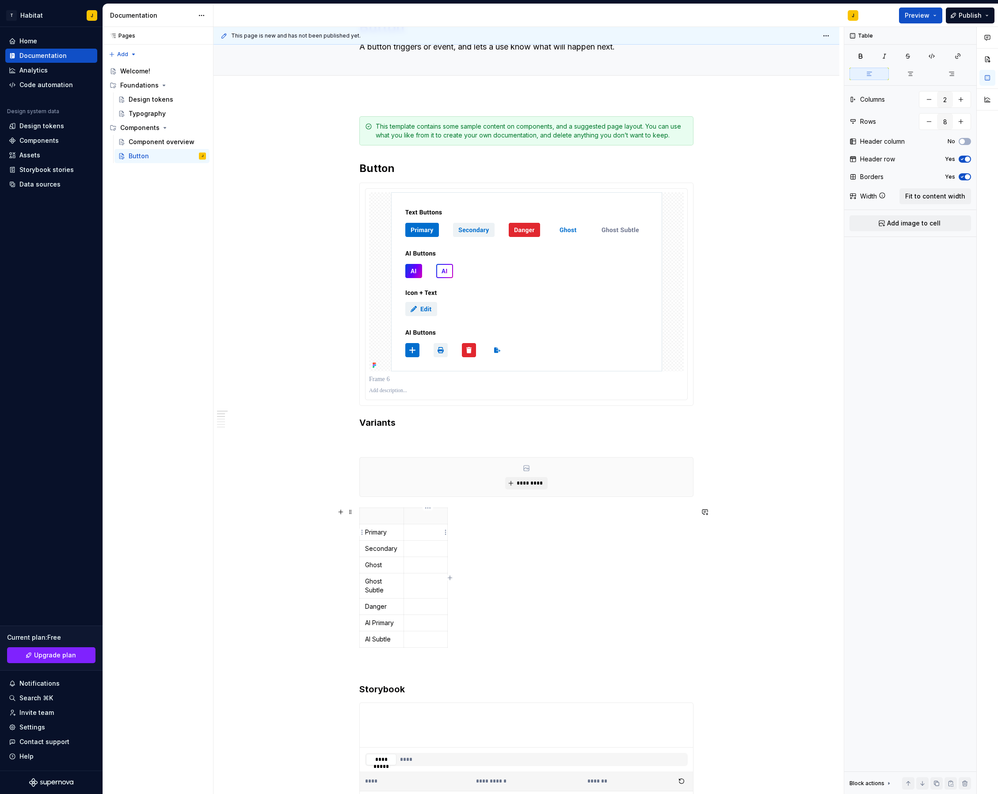
click at [440, 535] on p at bounding box center [425, 532] width 33 height 9
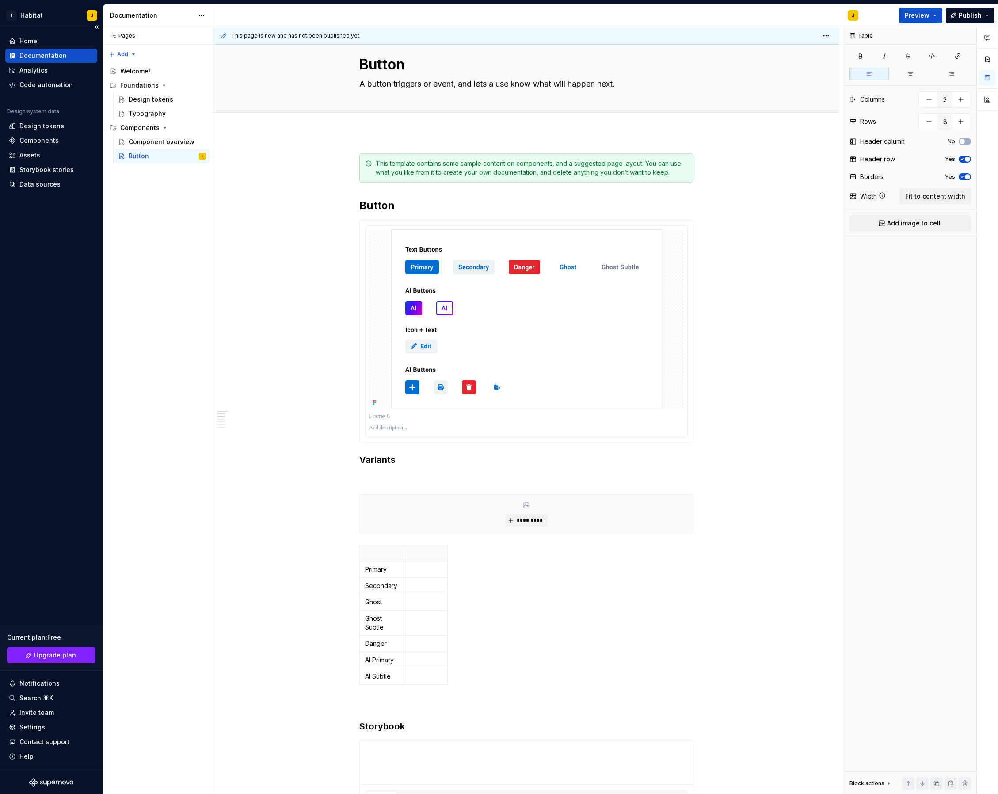
scroll to position [11, 0]
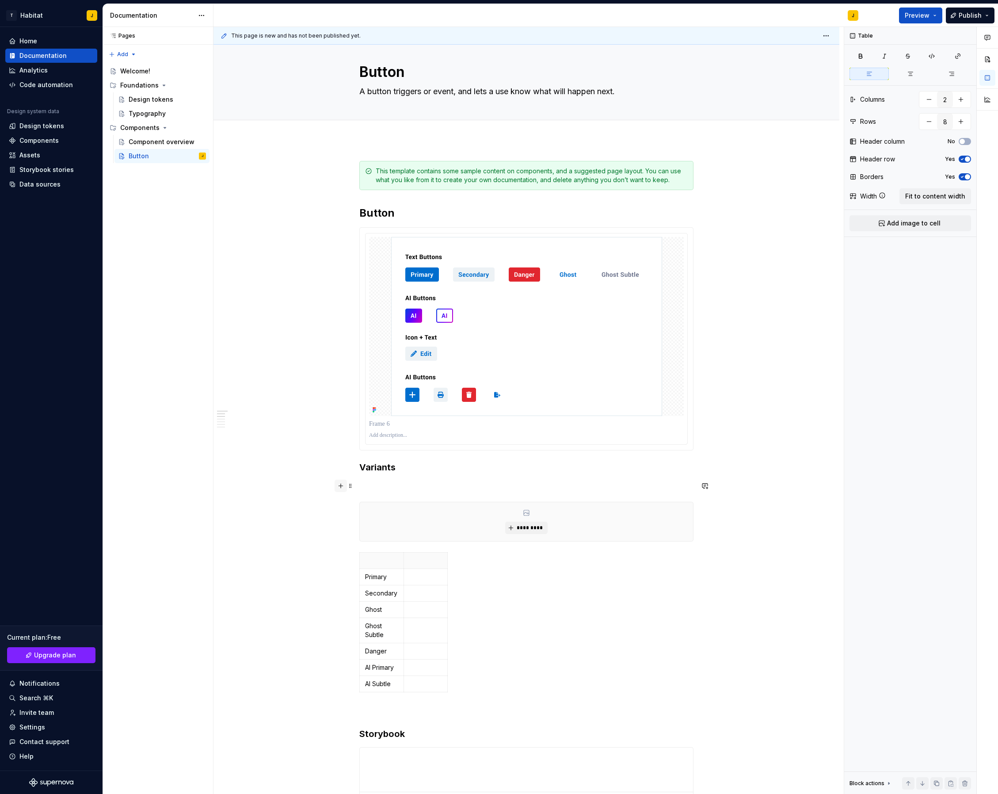
click at [344, 487] on button "button" at bounding box center [341, 486] width 12 height 12
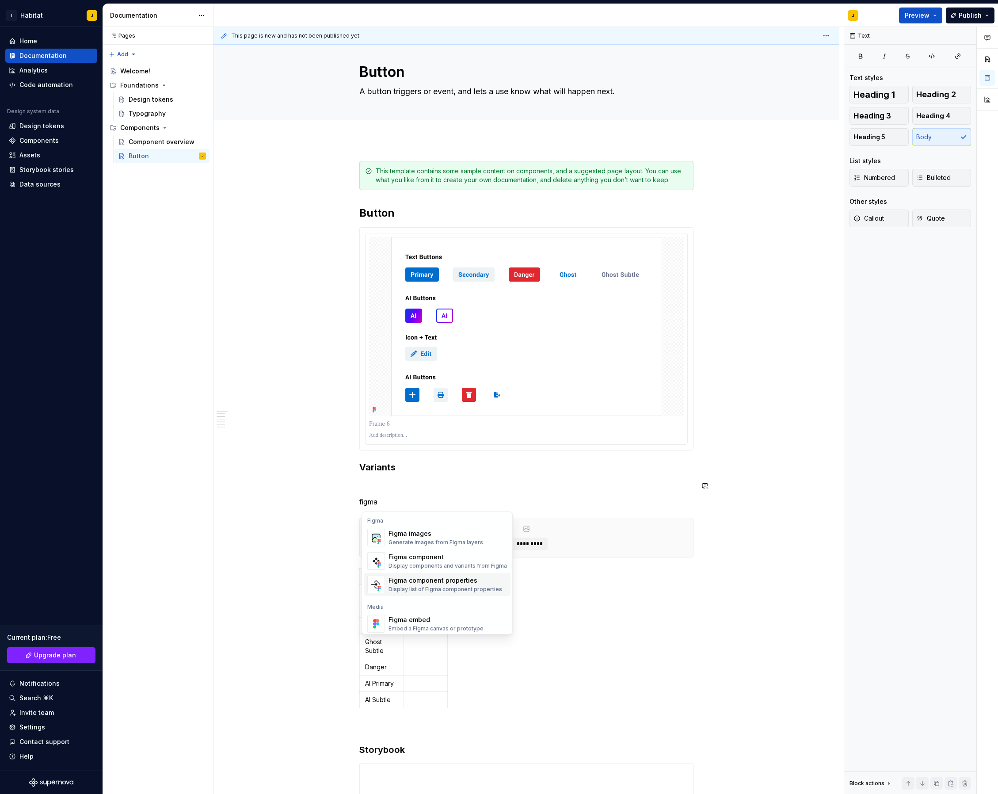
click at [480, 589] on div "Display list of Figma component properties" at bounding box center [446, 589] width 114 height 7
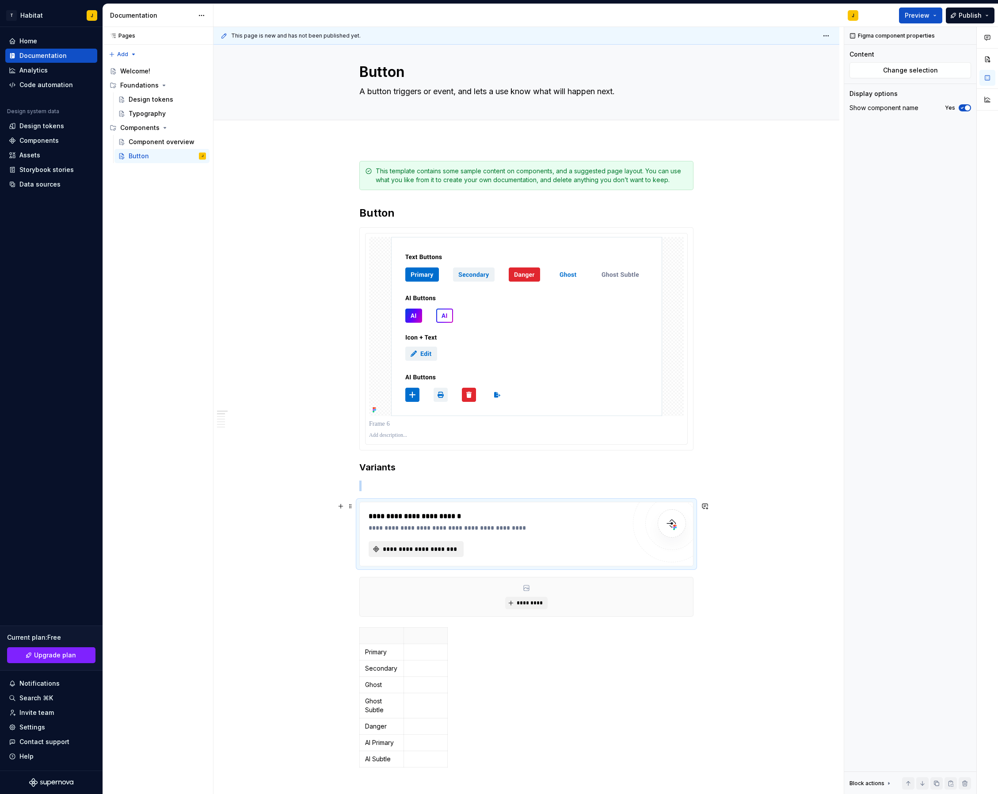
click at [419, 545] on span "**********" at bounding box center [420, 549] width 76 height 9
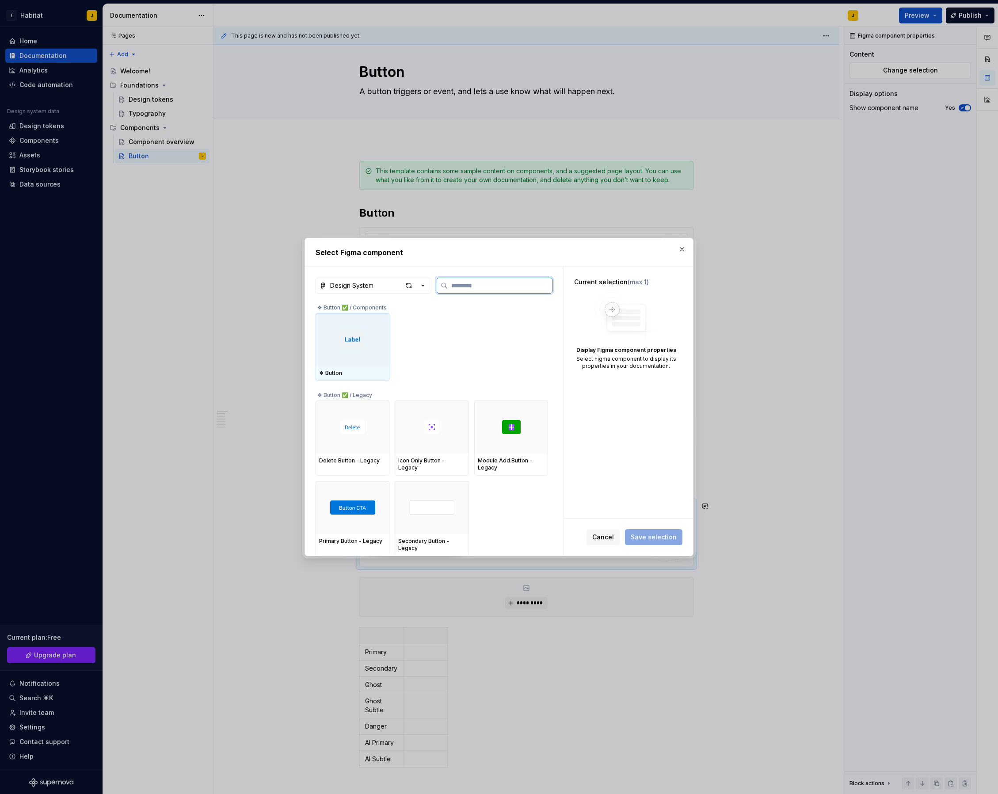
click at [366, 340] on img at bounding box center [353, 340] width 27 height 18
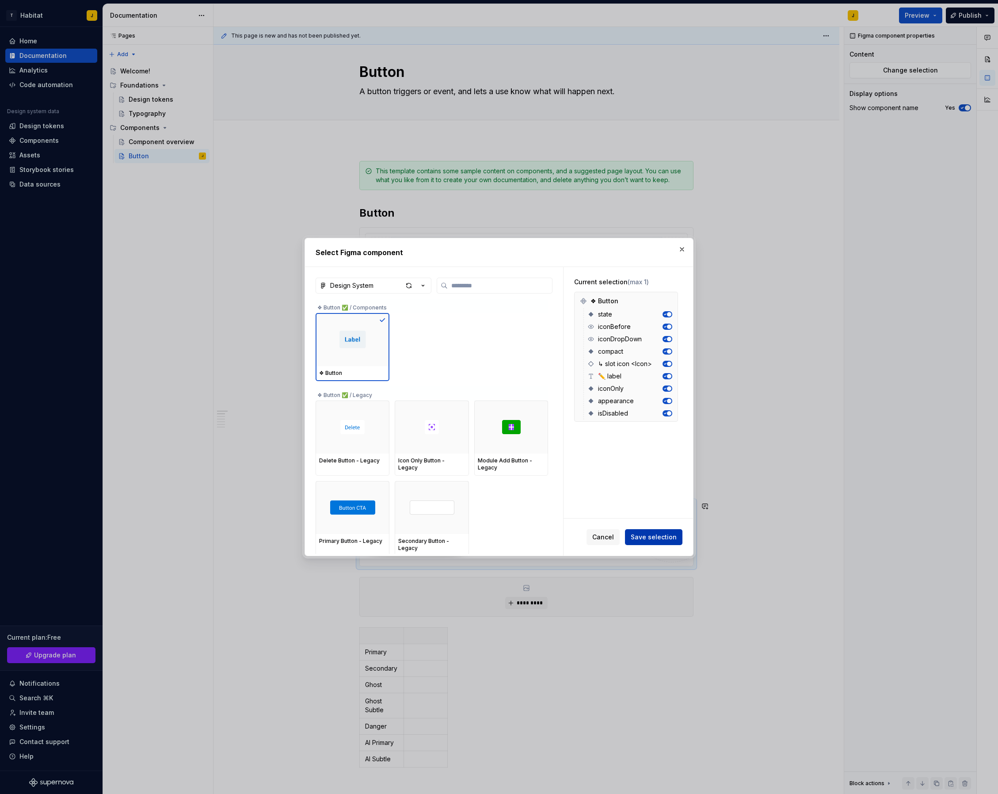
click at [651, 535] on span "Save selection" at bounding box center [654, 537] width 46 height 9
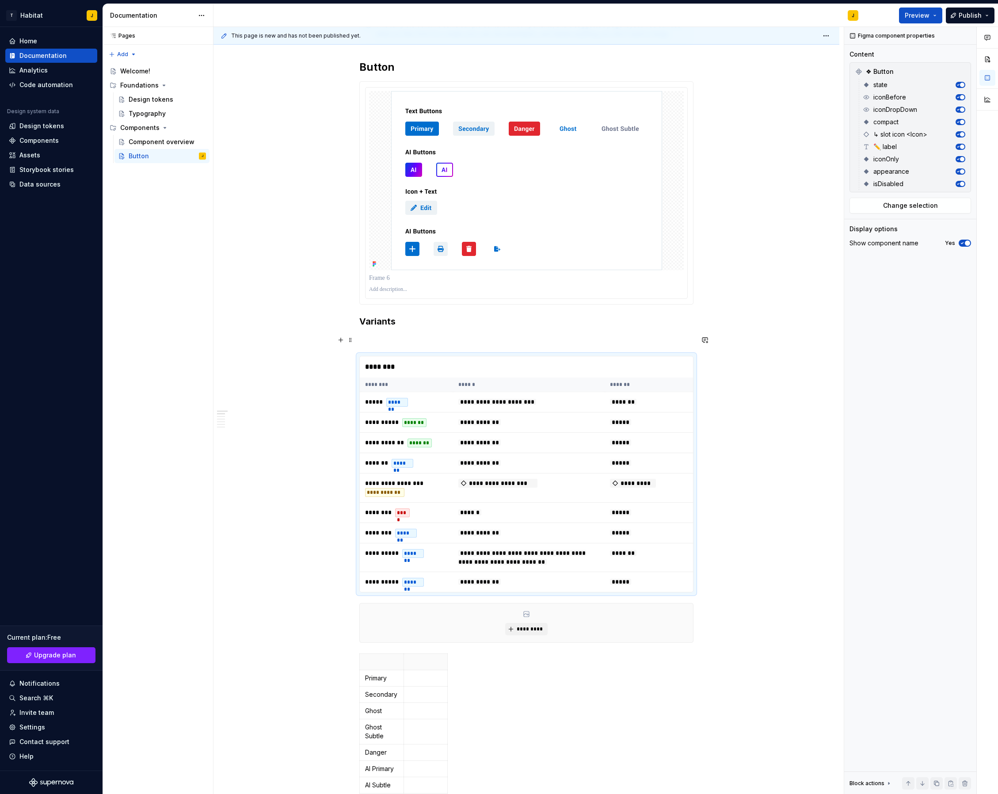
scroll to position [165, 0]
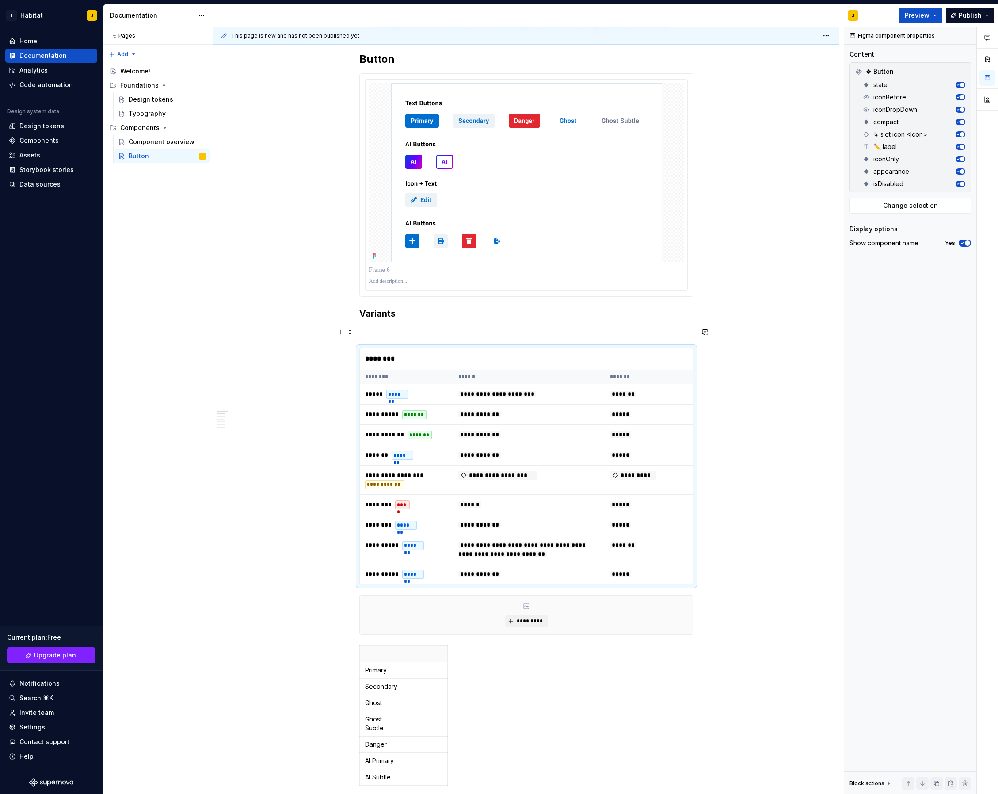
click at [395, 333] on p at bounding box center [527, 332] width 334 height 11
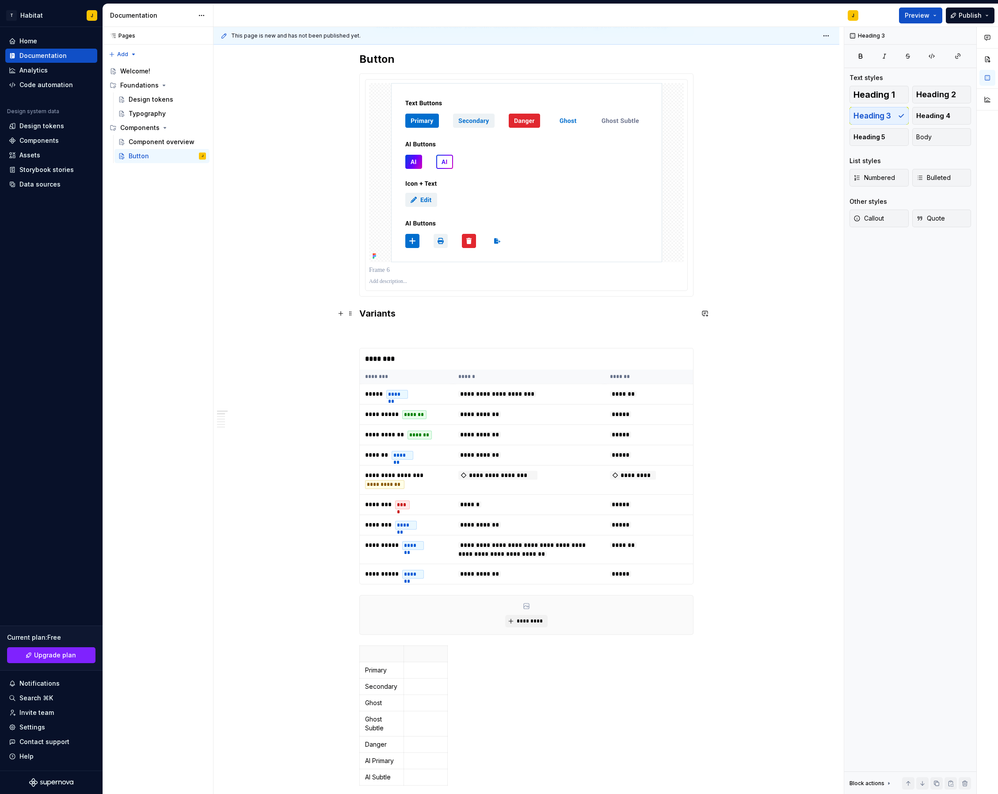
click at [386, 317] on h3 "Variants" at bounding box center [527, 313] width 334 height 12
click at [376, 337] on p at bounding box center [527, 332] width 334 height 11
click at [382, 311] on h3 "Variants" at bounding box center [527, 313] width 334 height 12
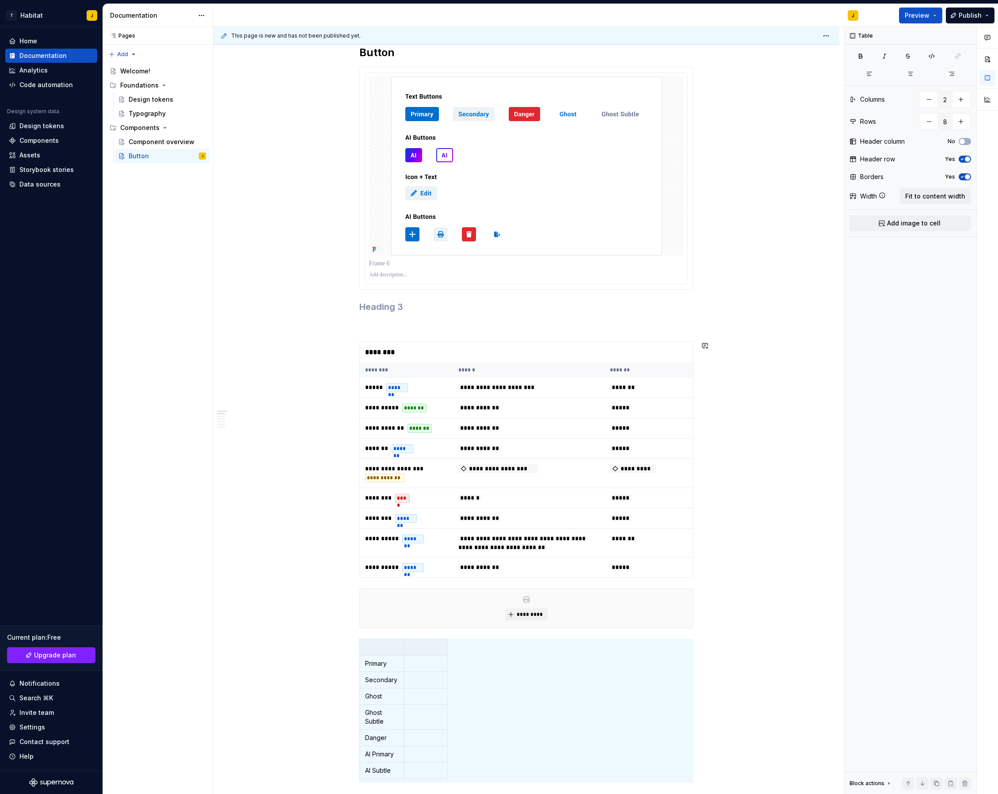
click at [400, 327] on p at bounding box center [527, 325] width 334 height 11
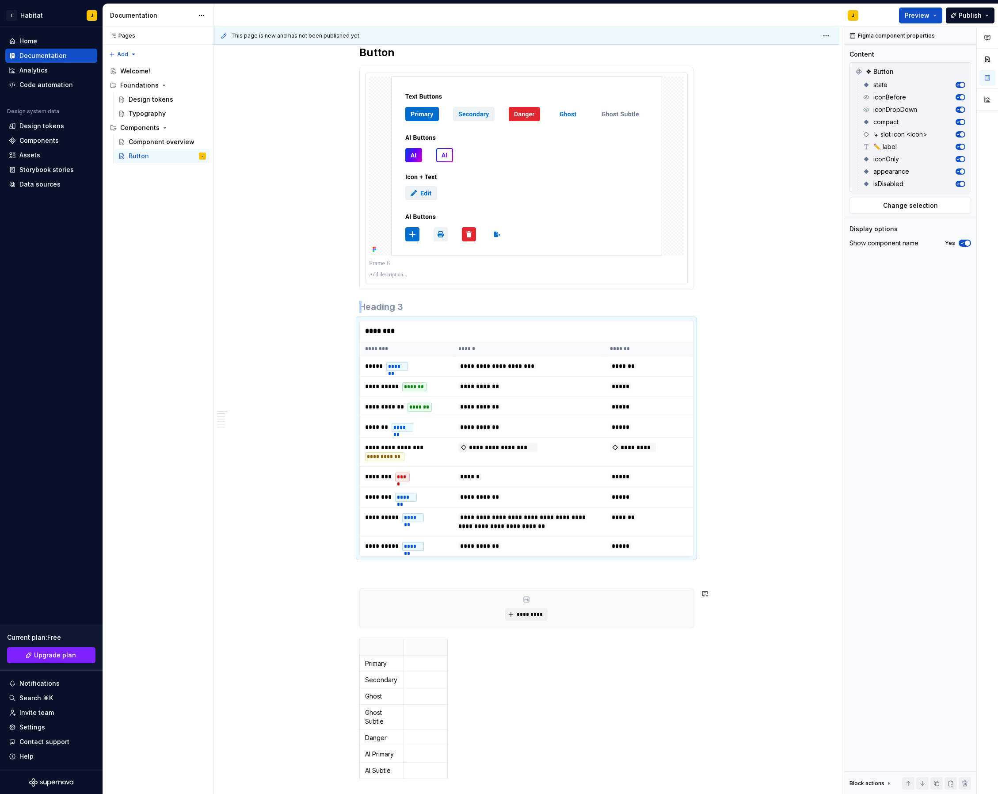
click at [387, 578] on p at bounding box center [527, 572] width 334 height 11
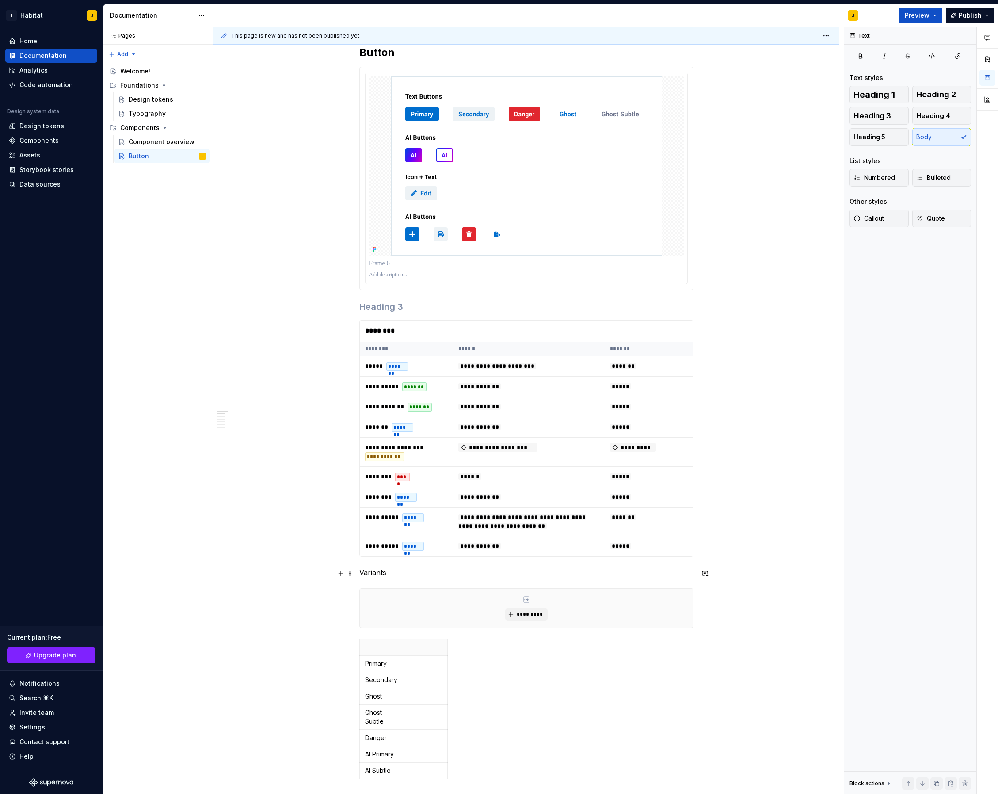
click at [370, 575] on p "Variants" at bounding box center [527, 572] width 334 height 11
click at [387, 573] on p "Properties" at bounding box center [527, 572] width 334 height 11
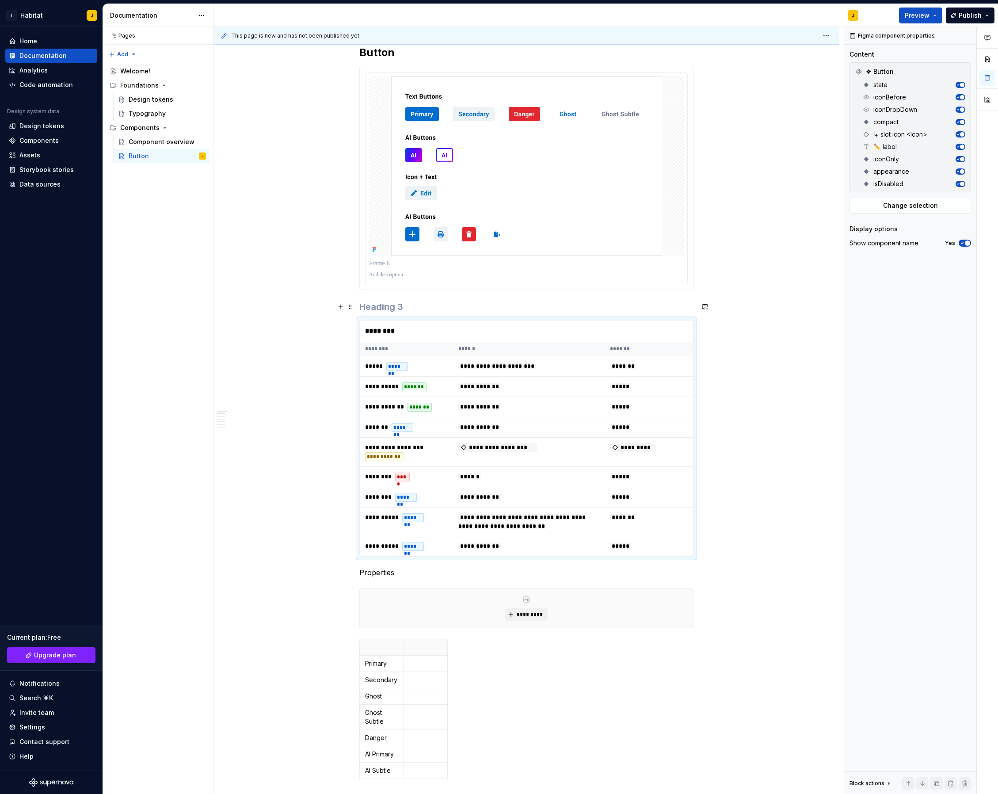
drag, startPoint x: 370, startPoint y: 309, endPoint x: 375, endPoint y: 310, distance: 4.6
click at [370, 310] on h3 at bounding box center [527, 307] width 334 height 12
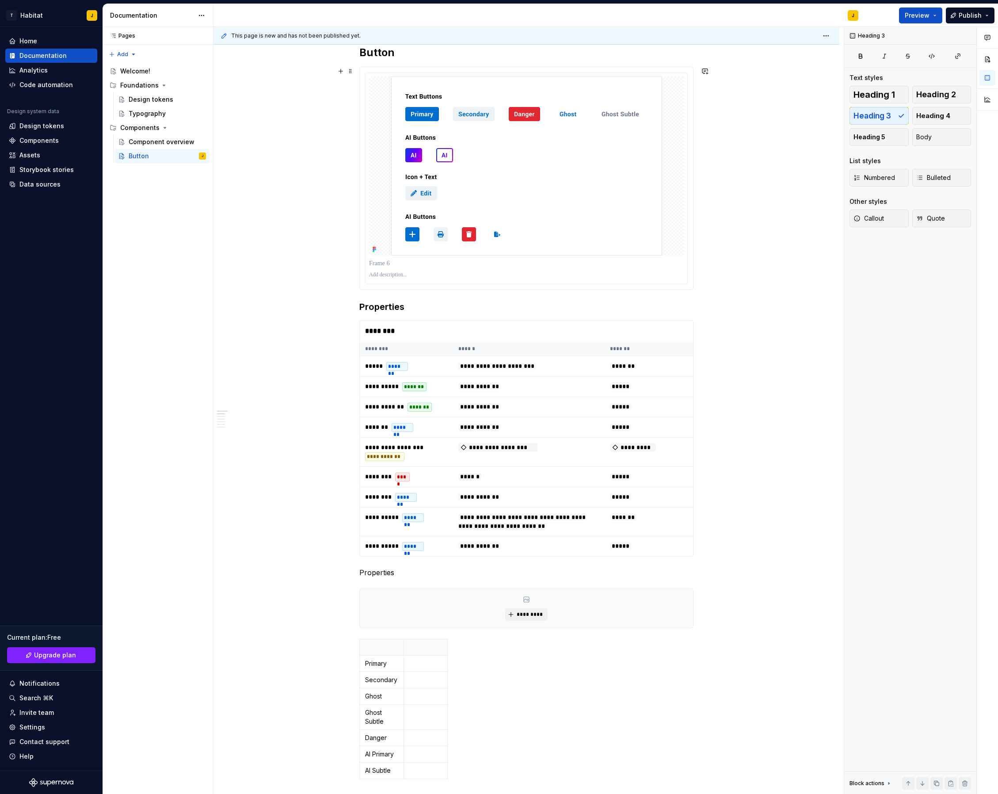
click at [337, 289] on div "**********" at bounding box center [529, 411] width 631 height 768
click at [388, 310] on h3 "Properties" at bounding box center [527, 307] width 334 height 12
click at [934, 94] on span "Heading 2" at bounding box center [937, 94] width 40 height 9
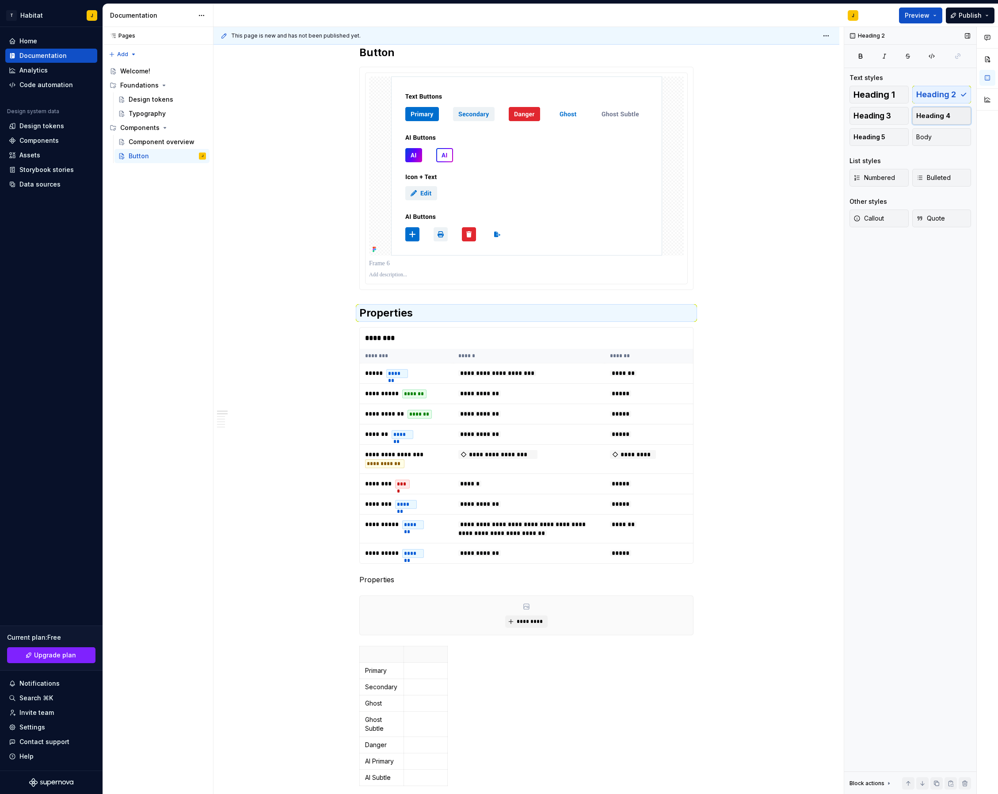
click at [941, 120] on button "Heading 4" at bounding box center [942, 116] width 59 height 18
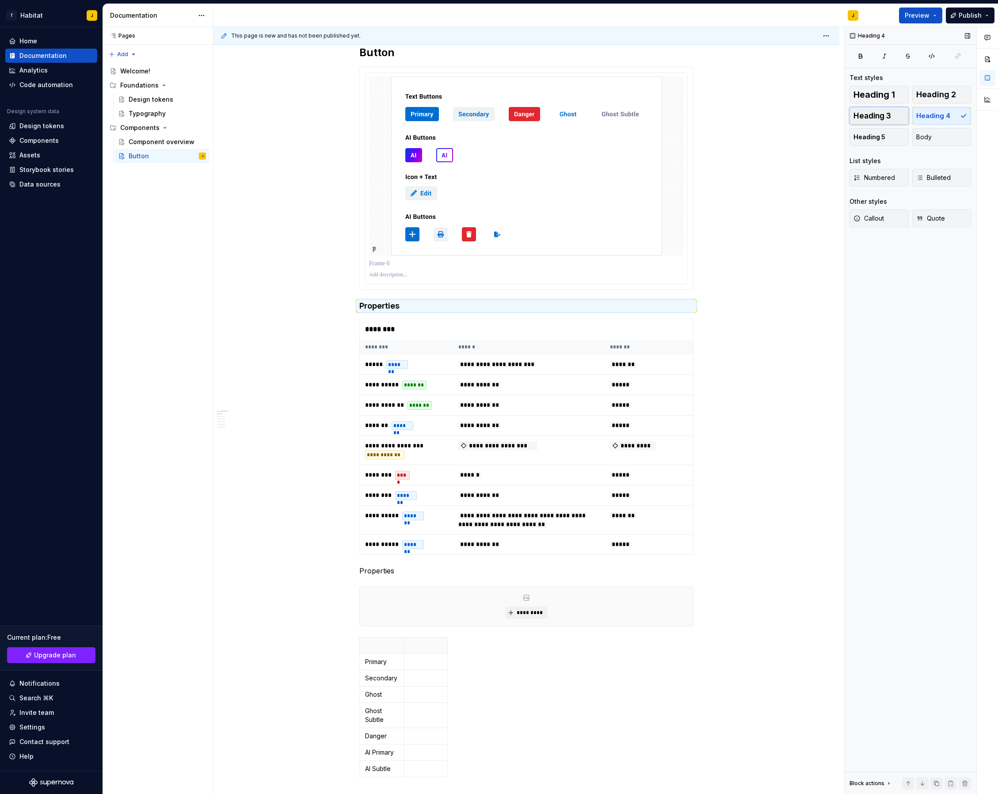
click at [892, 118] on button "Heading 3" at bounding box center [879, 116] width 59 height 18
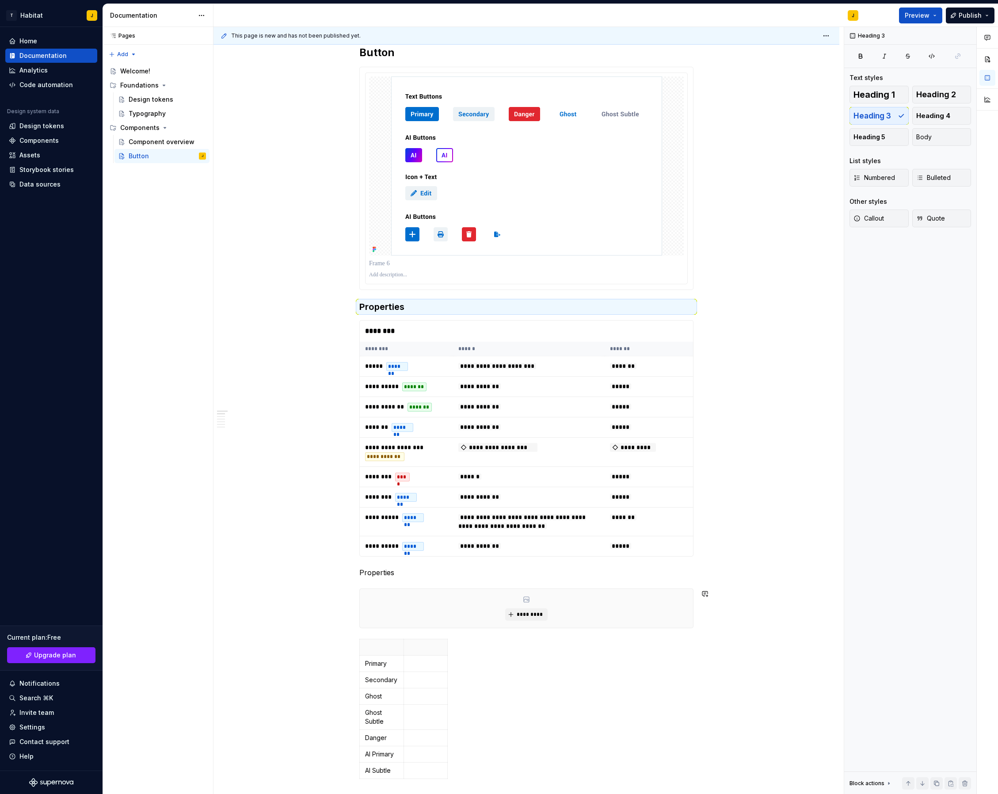
click at [392, 576] on p "Properties" at bounding box center [527, 572] width 334 height 11
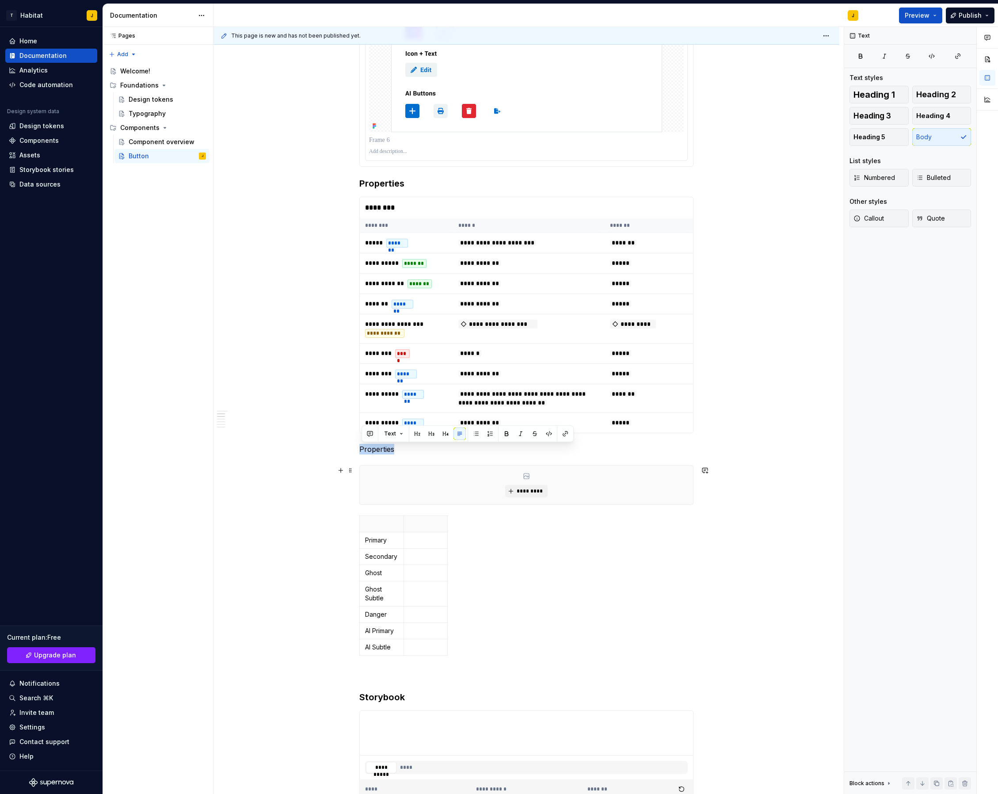
scroll to position [297, 0]
click at [379, 452] on p "Variants" at bounding box center [527, 448] width 334 height 11
click at [900, 112] on button "Heading 3" at bounding box center [879, 116] width 59 height 18
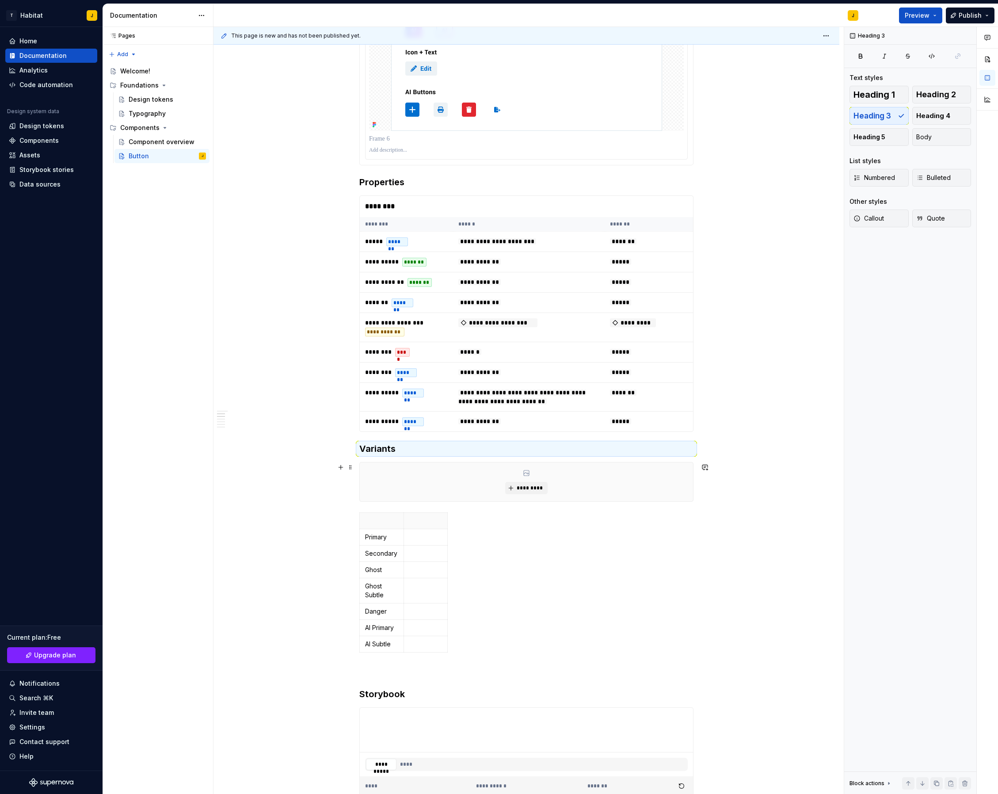
click at [685, 502] on div "*********" at bounding box center [527, 482] width 334 height 40
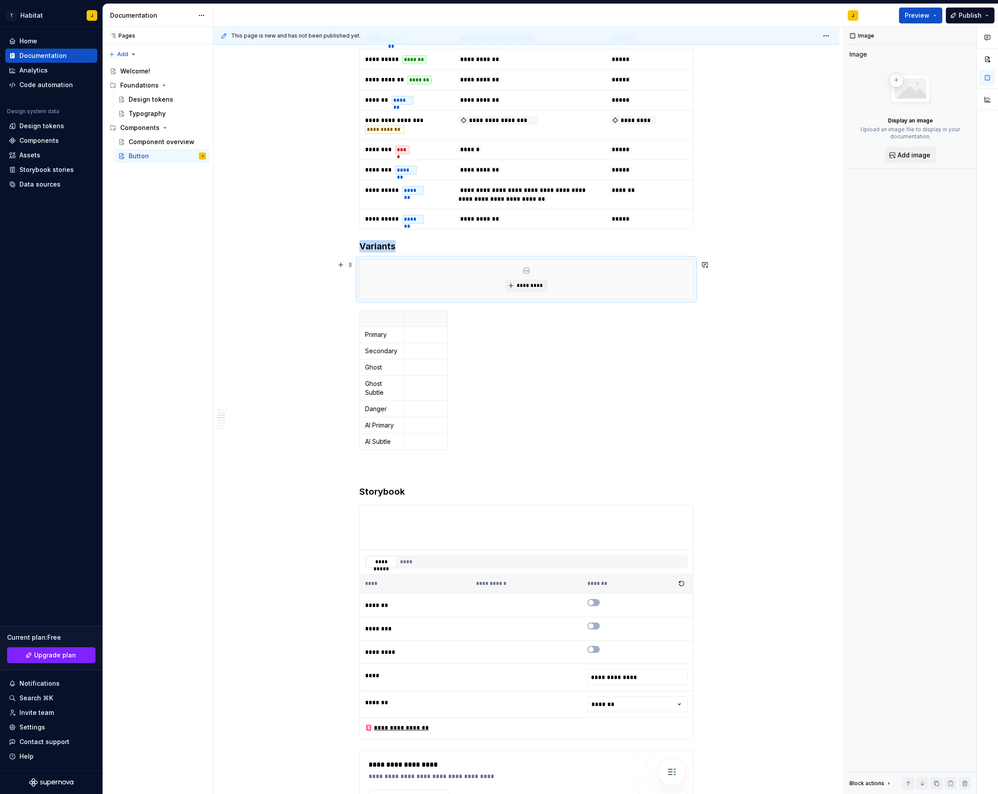
scroll to position [502, 0]
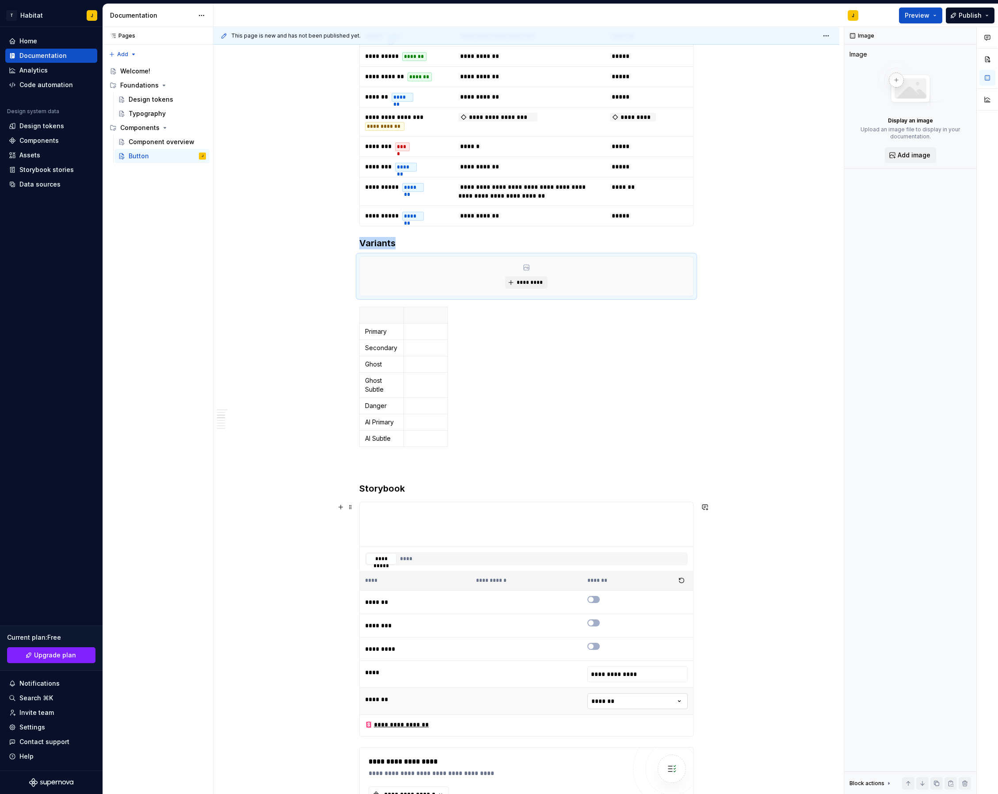
click at [644, 708] on html "T Habitat J Home Documentation Analytics Code automation Design system data Des…" at bounding box center [499, 397] width 998 height 794
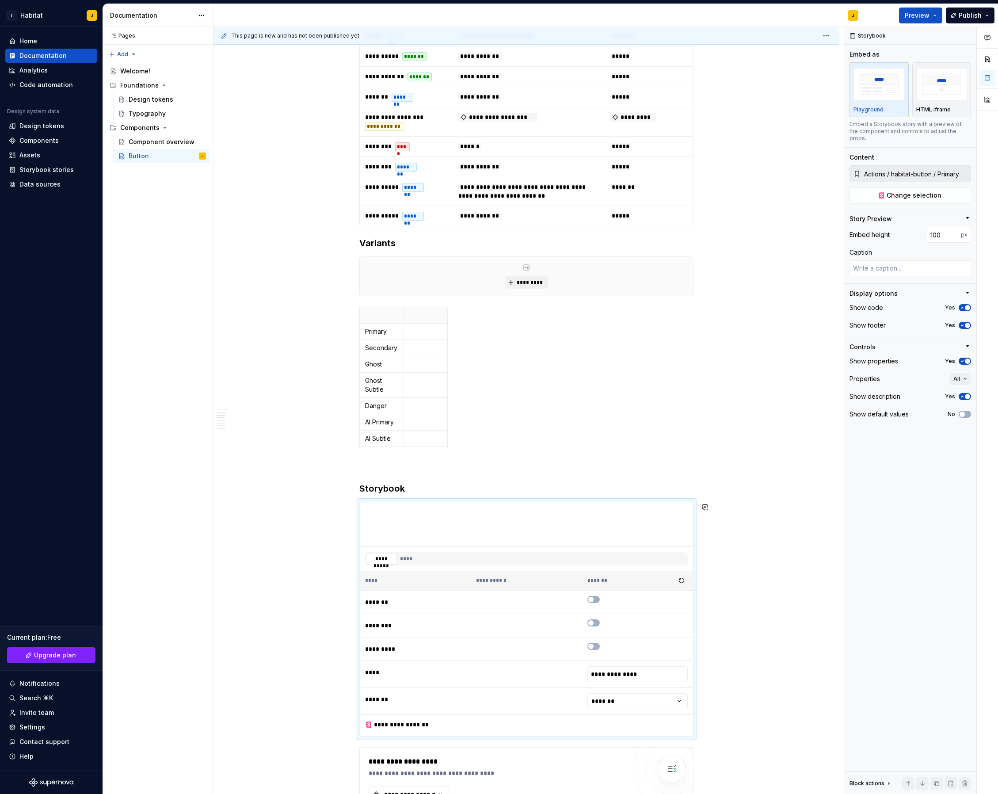
click at [776, 706] on html "T Habitat J Home Documentation Analytics Code automation Design system data Des…" at bounding box center [499, 397] width 998 height 794
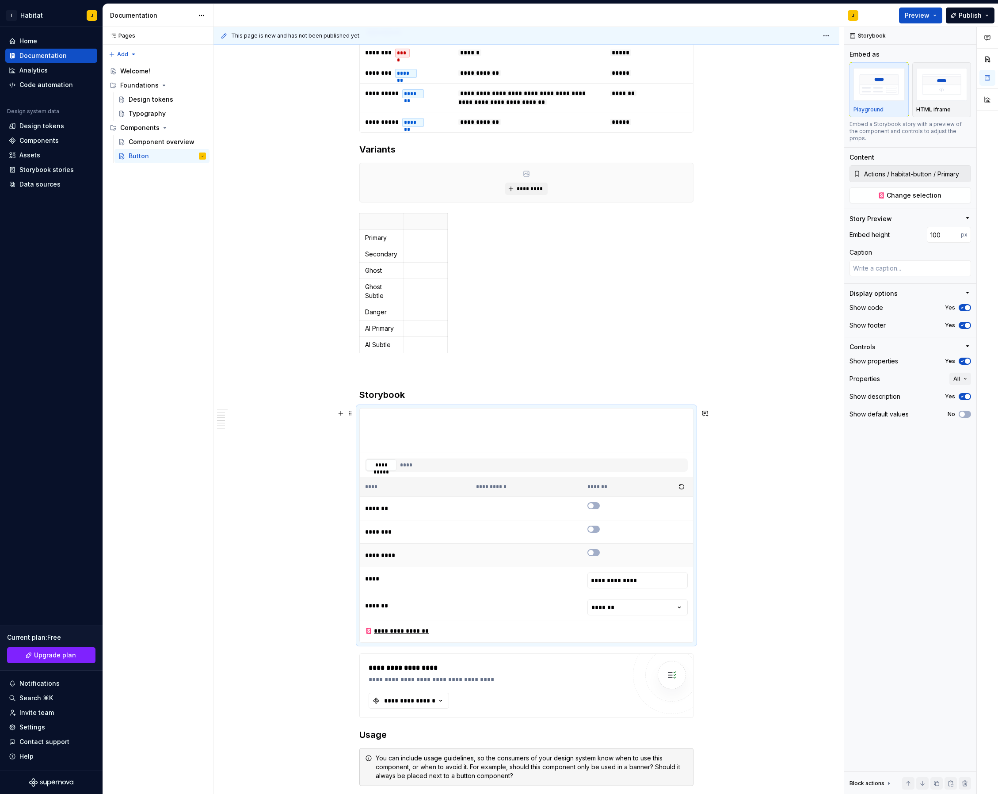
scroll to position [588, 0]
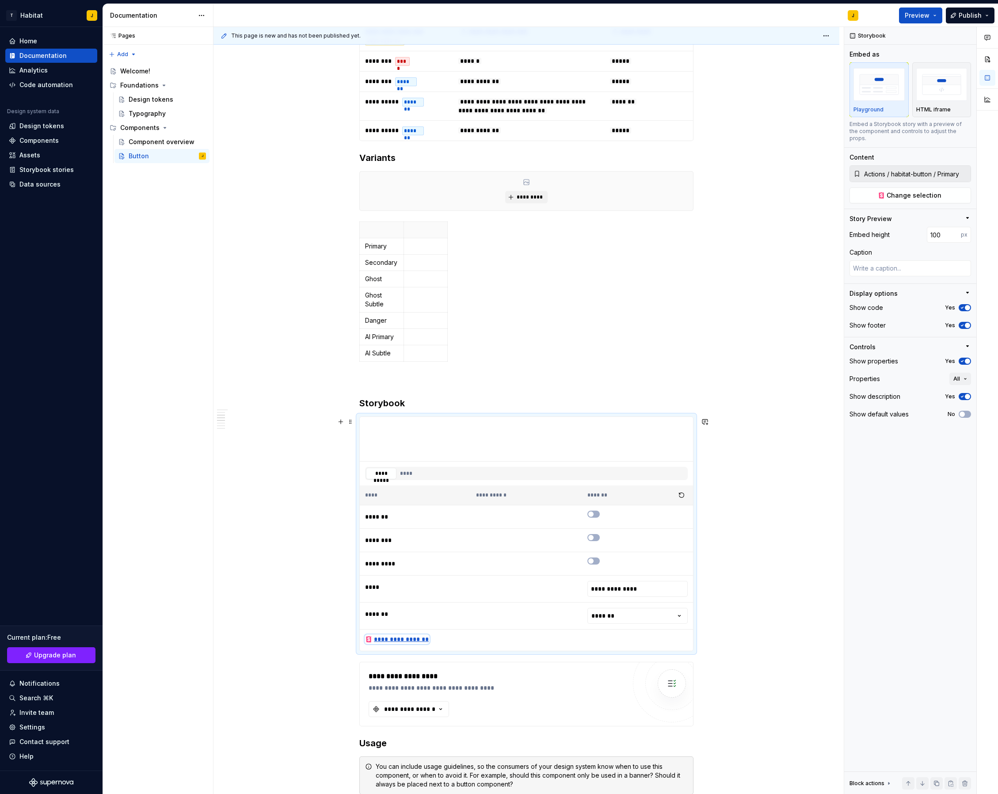
click at [402, 640] on div "**********" at bounding box center [397, 639] width 64 height 9
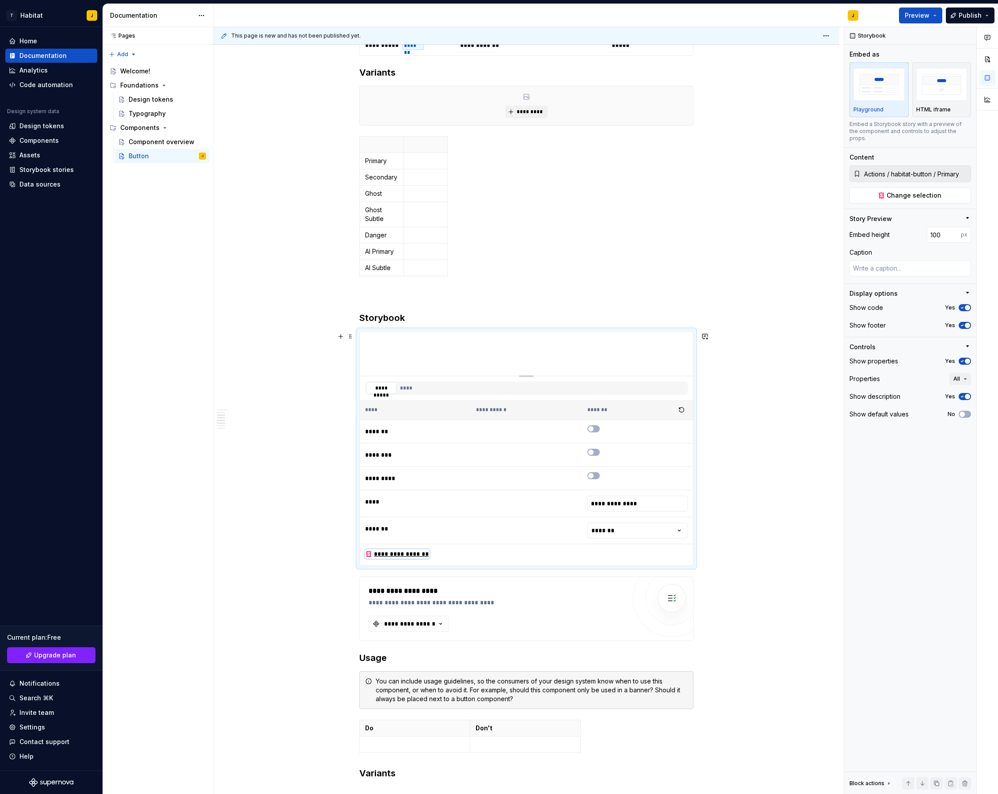
scroll to position [681, 0]
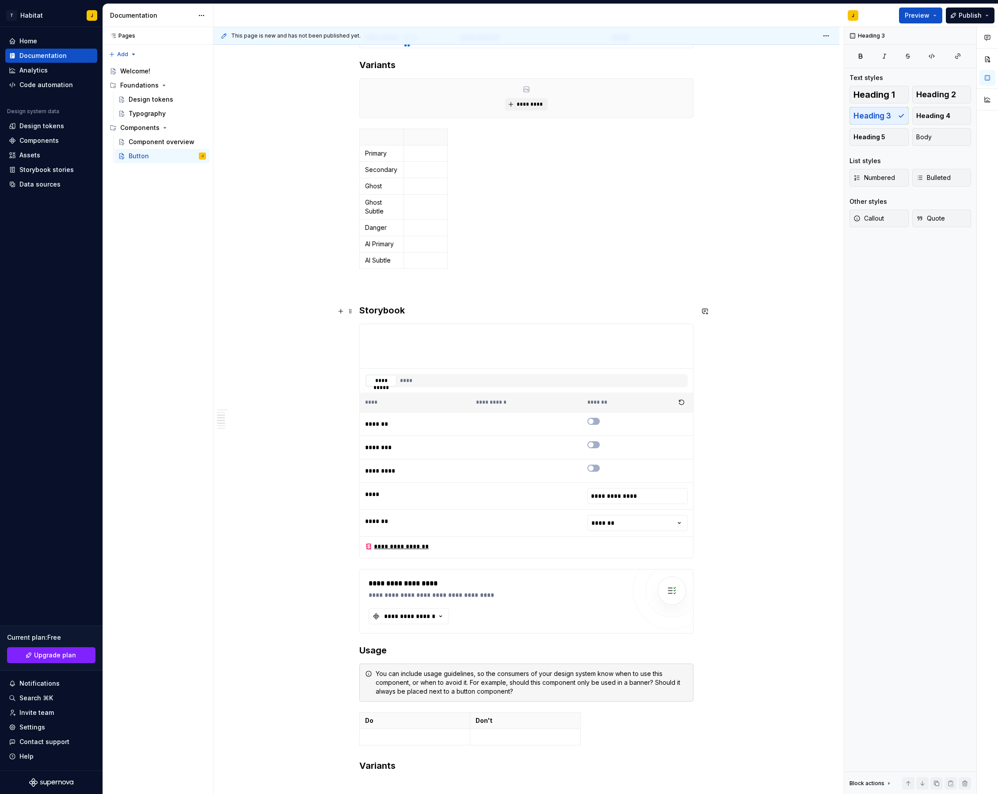
click at [396, 311] on h3 "Storybook" at bounding box center [527, 310] width 334 height 12
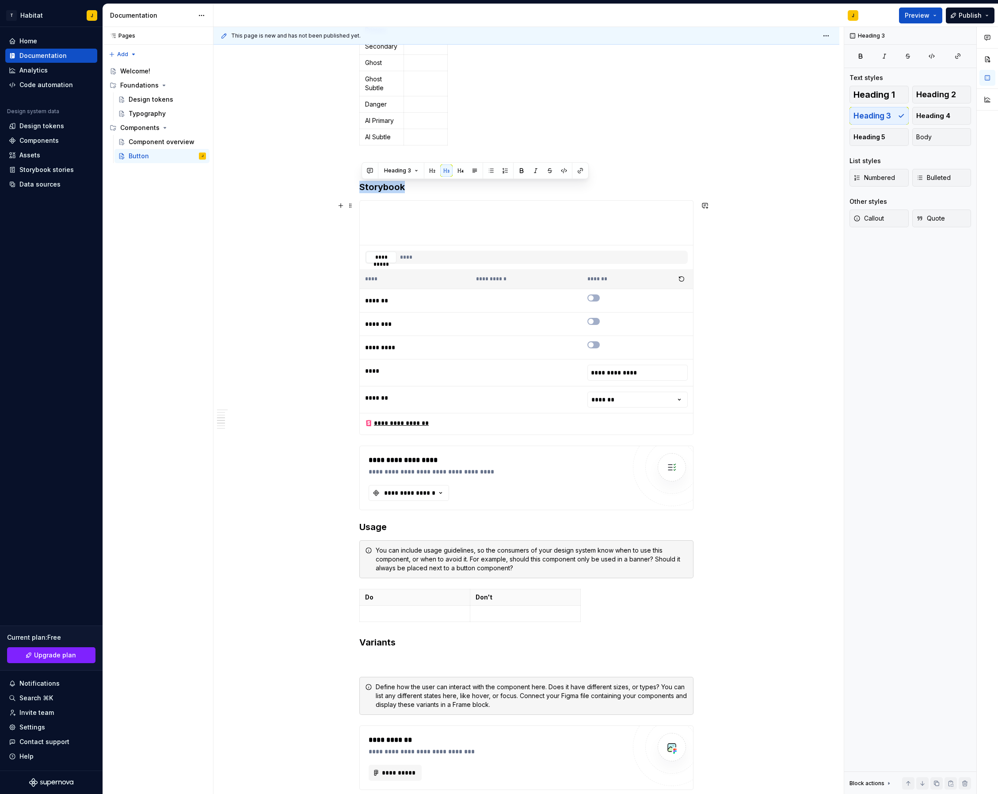
scroll to position [803, 0]
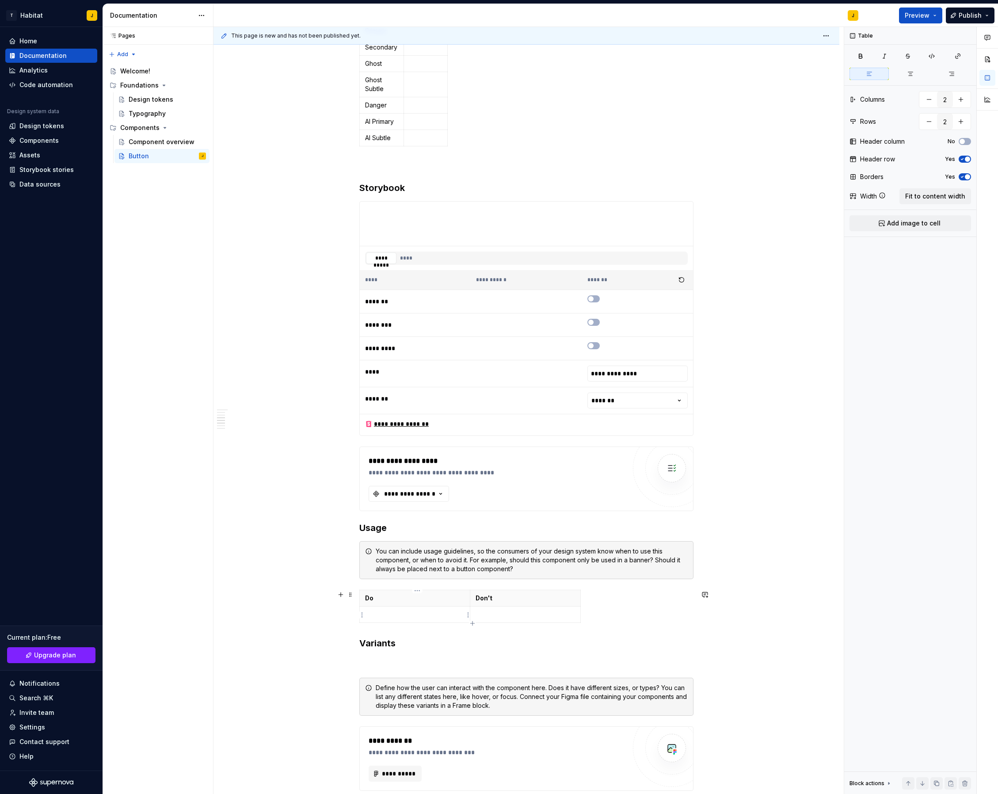
click at [411, 614] on p at bounding box center [414, 614] width 99 height 9
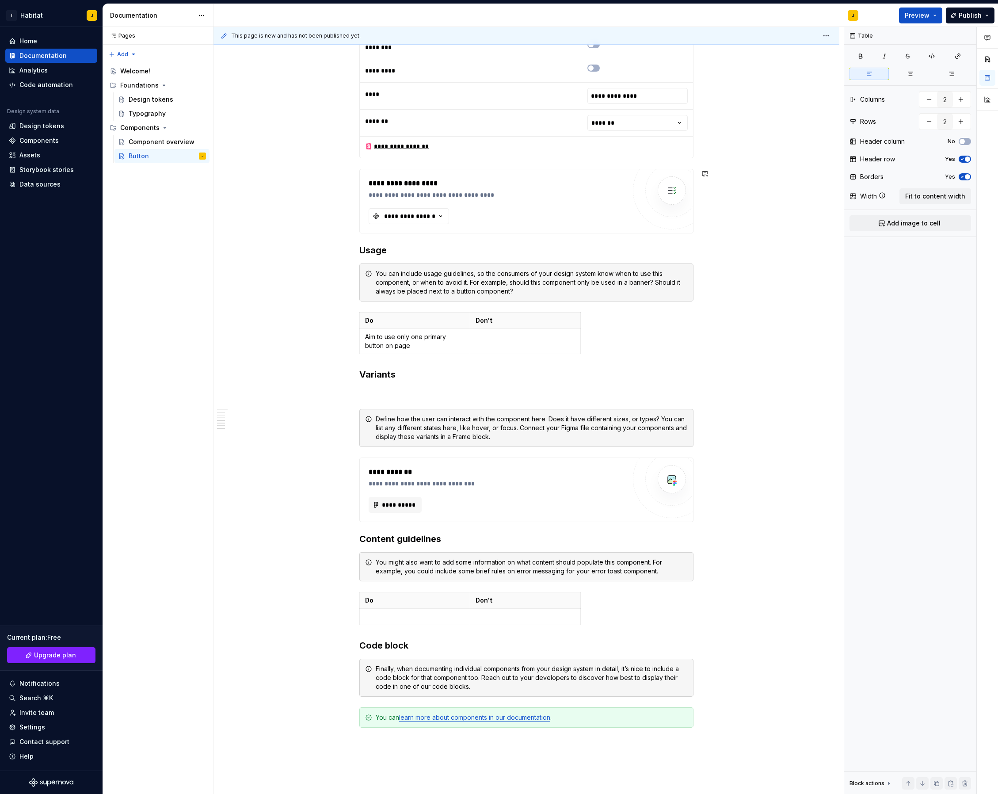
scroll to position [1079, 0]
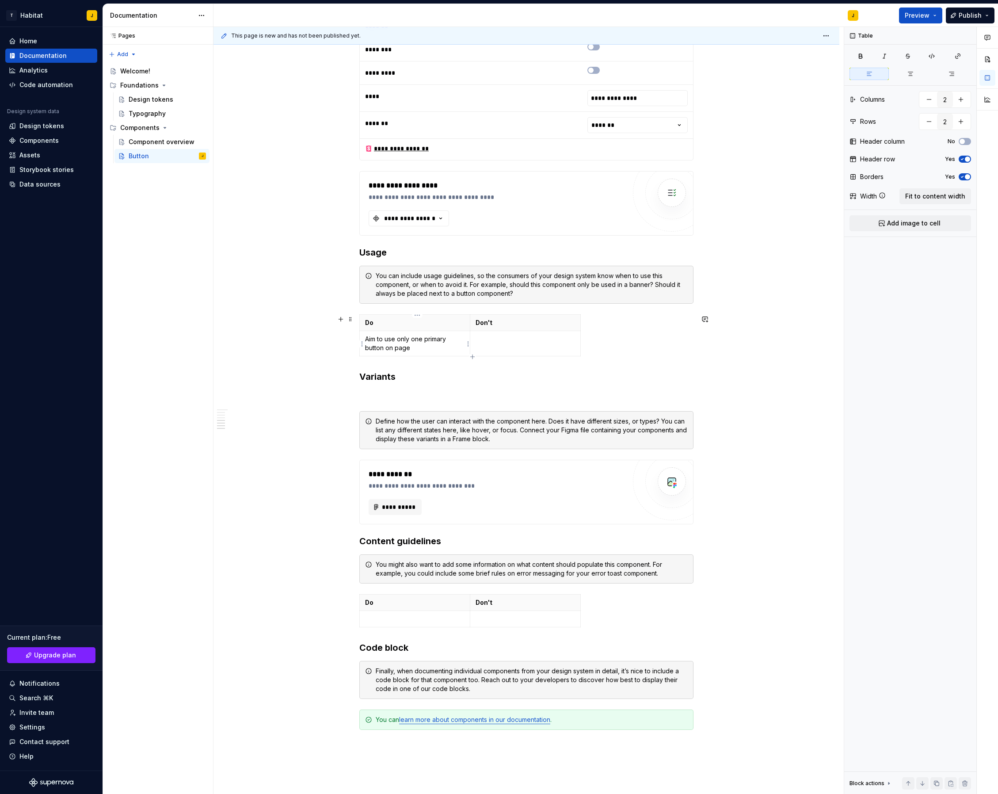
click at [447, 351] on p "Aim to use only one primary button on page" at bounding box center [414, 344] width 99 height 18
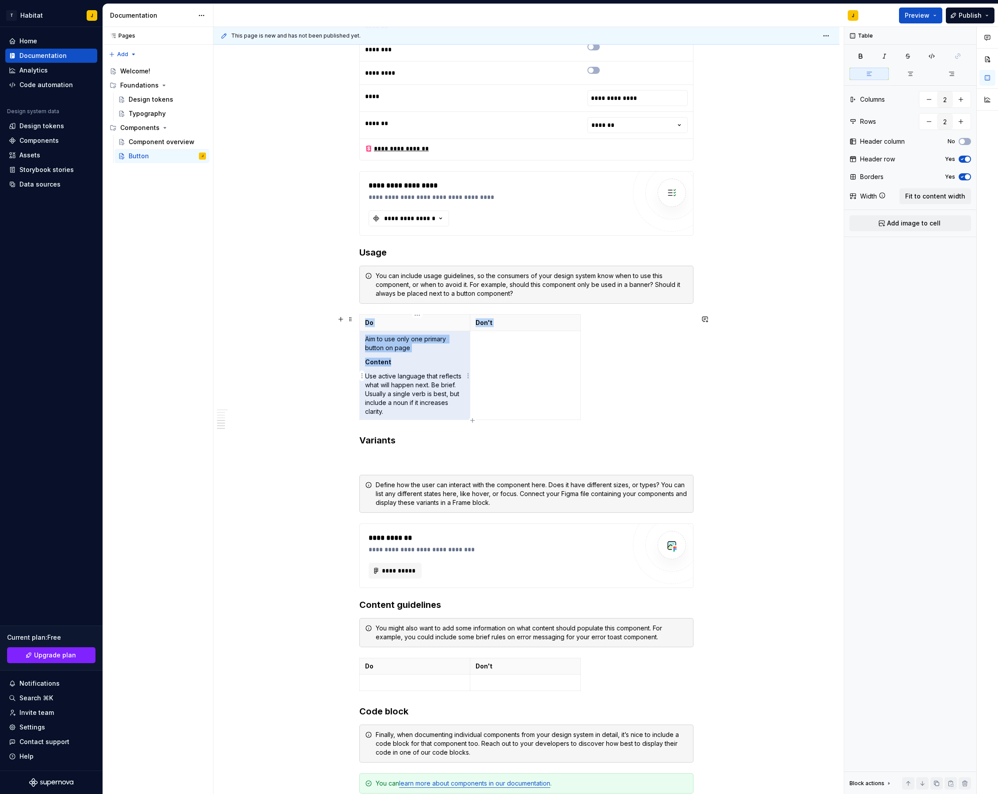
drag, startPoint x: 408, startPoint y: 362, endPoint x: 360, endPoint y: 362, distance: 48.2
click at [360, 362] on div "**********" at bounding box center [527, 68] width 626 height 1991
click at [393, 361] on p "Content" at bounding box center [414, 362] width 99 height 9
drag, startPoint x: 398, startPoint y: 365, endPoint x: 366, endPoint y: 362, distance: 32.5
click at [366, 362] on td "Aim to use only one primary button on page Content Use active language that ref…" at bounding box center [415, 375] width 111 height 89
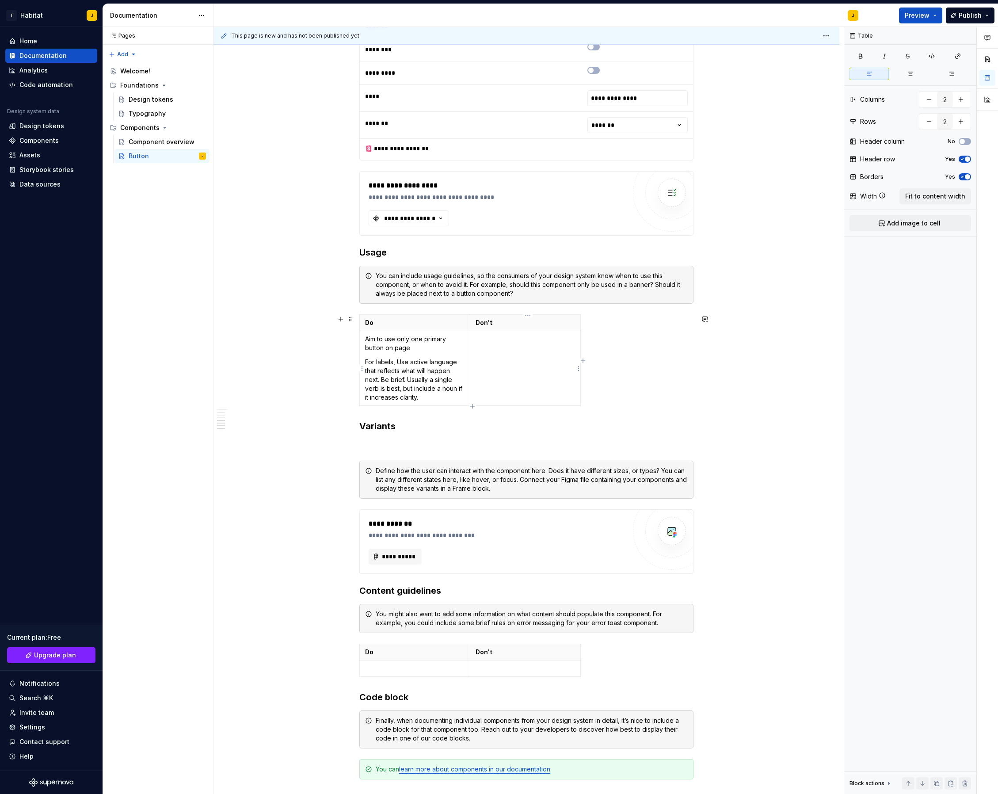
click at [564, 375] on td at bounding box center [525, 368] width 111 height 75
click at [446, 402] on p "For labels, Use active language that reflects what will happen next. Be brief. …" at bounding box center [414, 380] width 99 height 44
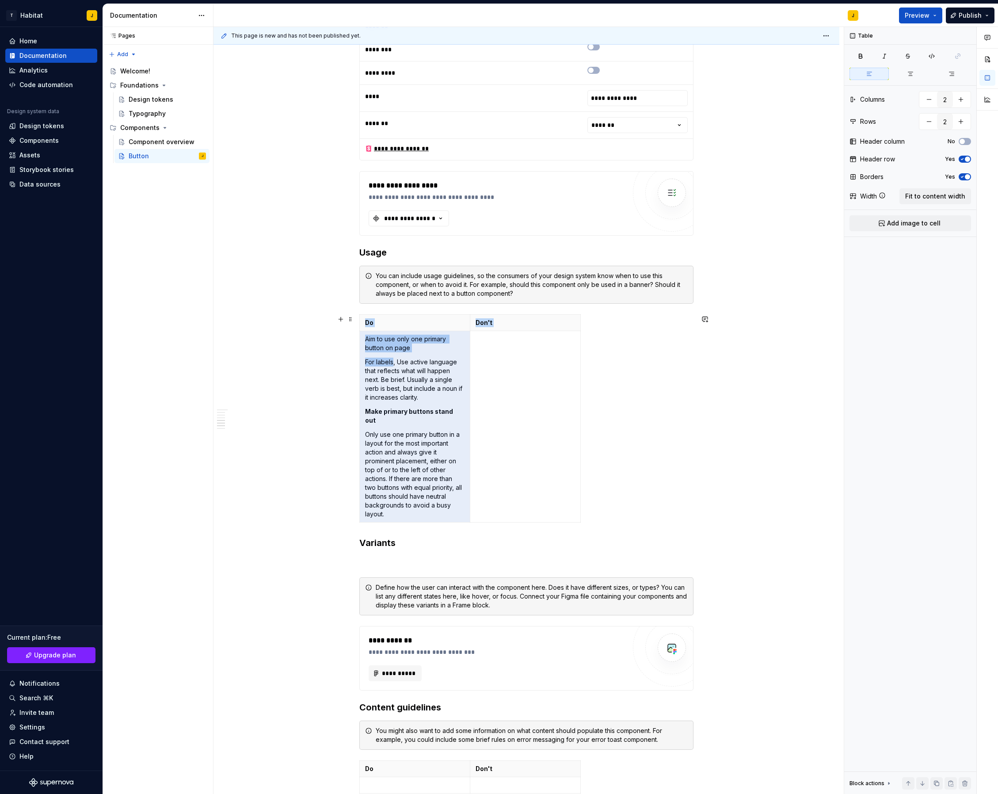
drag, startPoint x: 397, startPoint y: 361, endPoint x: 348, endPoint y: 363, distance: 49.1
click at [348, 363] on div "**********" at bounding box center [527, 120] width 626 height 2094
click at [422, 379] on p "For labels, Use active language that reflects what will happen next. Be brief. …" at bounding box center [414, 380] width 99 height 44
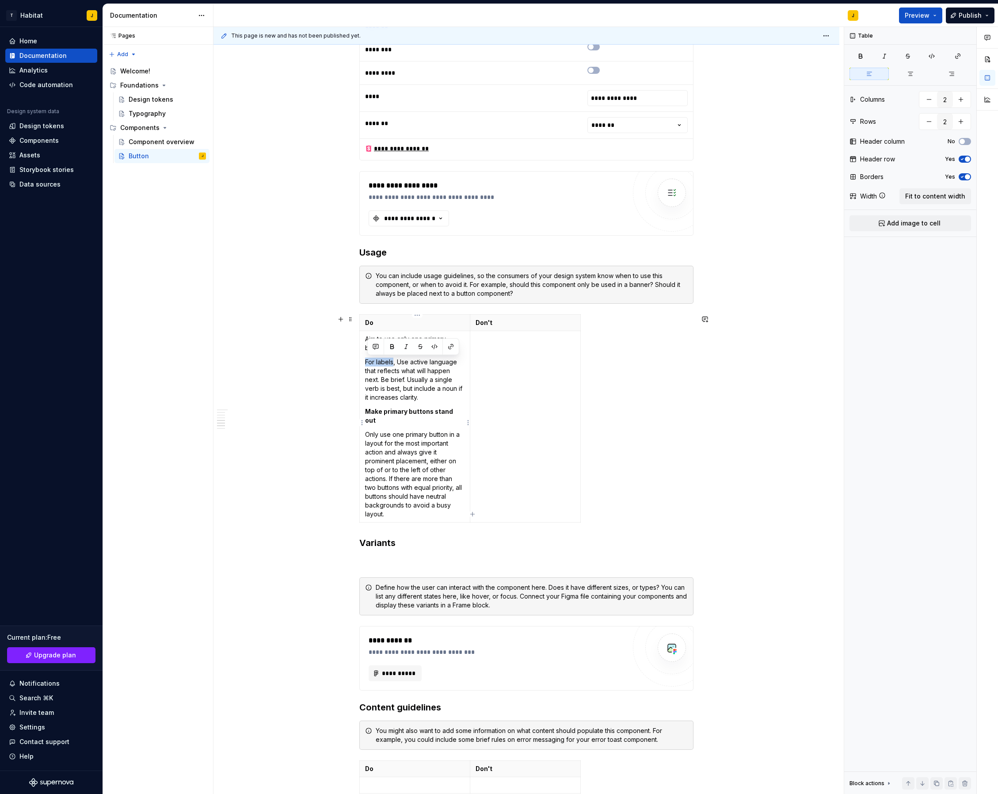
drag, startPoint x: 396, startPoint y: 363, endPoint x: 364, endPoint y: 362, distance: 31.9
click at [364, 362] on td "Aim to use only one primary button on page For labels, Use active language that…" at bounding box center [415, 426] width 111 height 191
drag, startPoint x: 398, startPoint y: 363, endPoint x: 365, endPoint y: 363, distance: 33.2
click at [365, 363] on td "Aim to use only one primary button on page Label Text, Use active language that…" at bounding box center [415, 426] width 111 height 191
click at [403, 364] on p "Label Text , Use active language that reflects what will happen next. Be brief.…" at bounding box center [414, 380] width 99 height 44
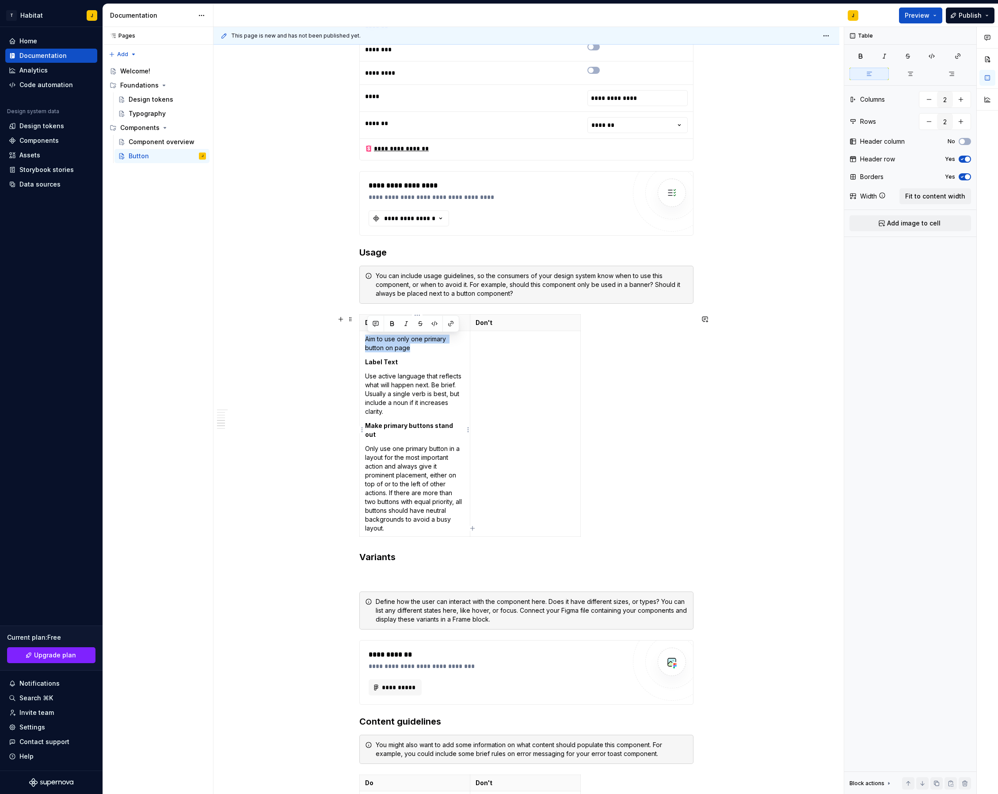
drag, startPoint x: 417, startPoint y: 349, endPoint x: 363, endPoint y: 342, distance: 54.4
click at [363, 342] on td "Aim to use only one primary button on page Label Text Use active language that …" at bounding box center [415, 434] width 111 height 206
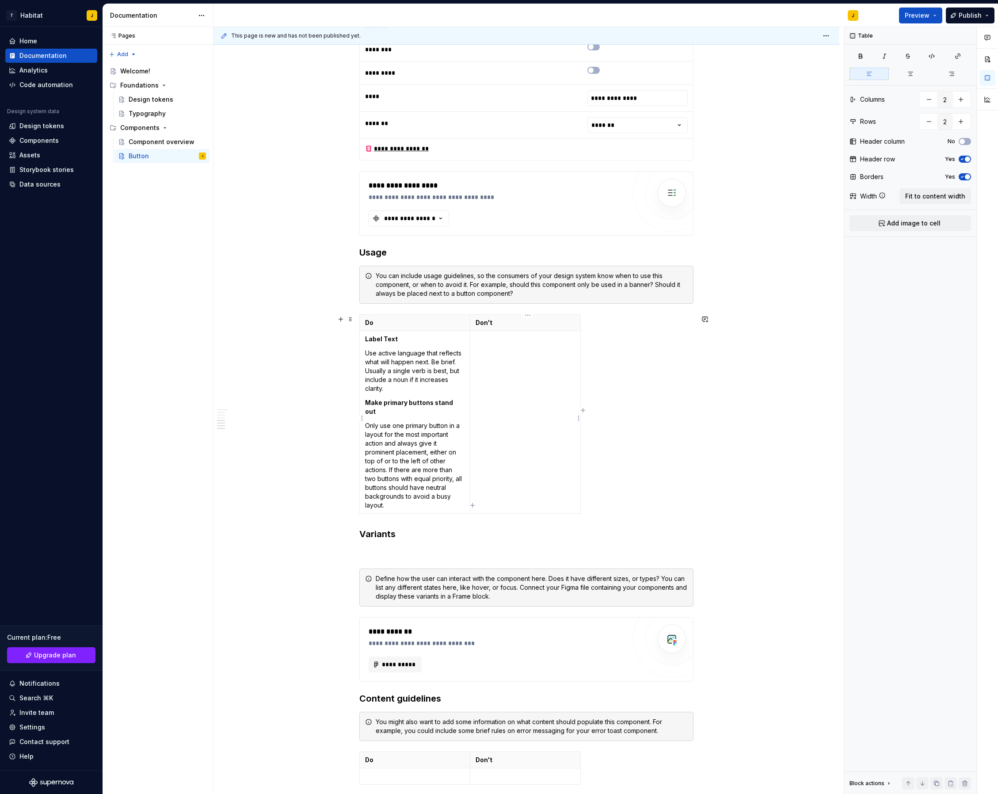
click at [543, 399] on td at bounding box center [525, 422] width 111 height 183
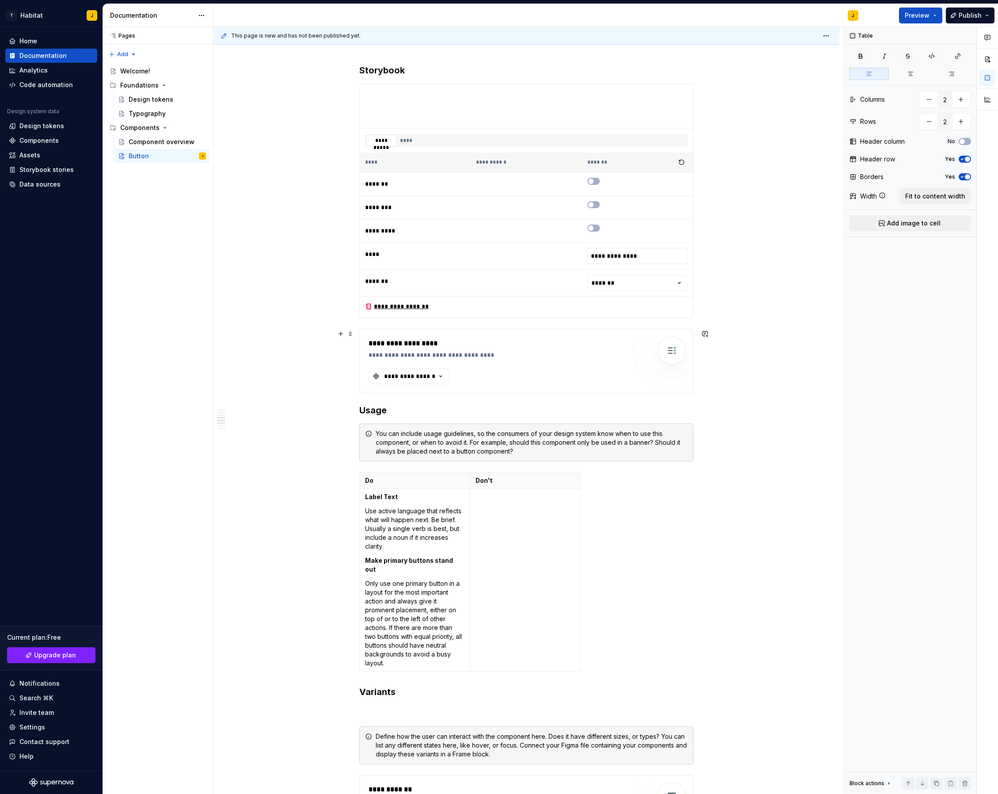
scroll to position [918, 0]
click at [468, 344] on div "**********" at bounding box center [497, 346] width 257 height 11
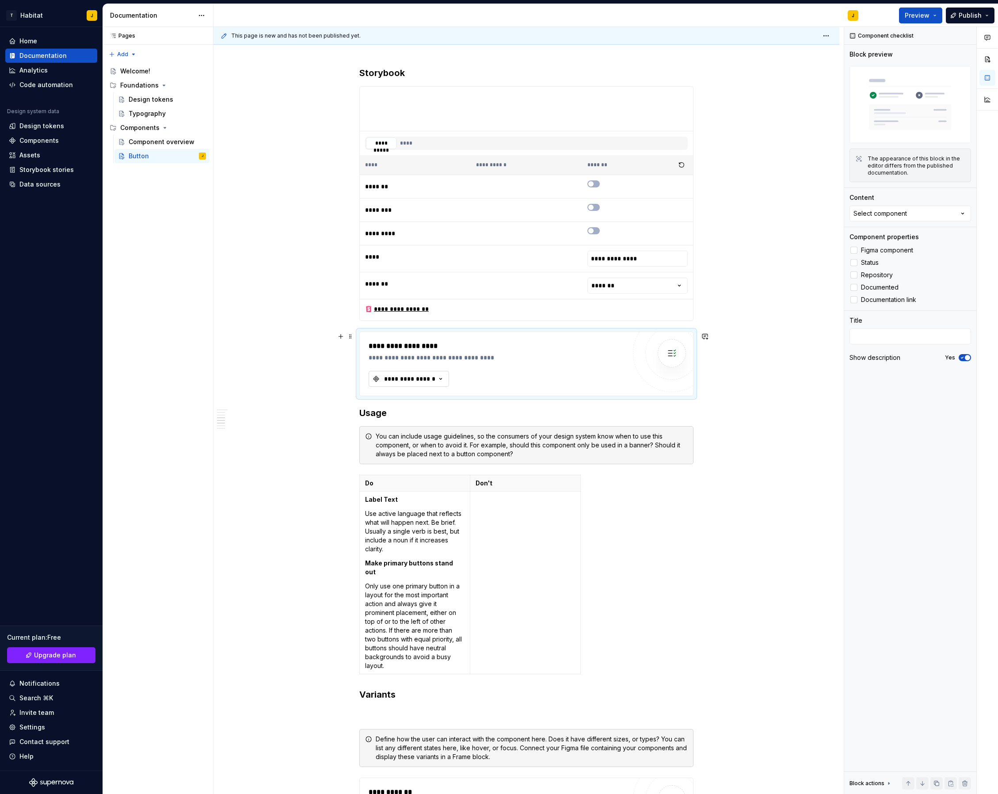
click at [416, 378] on div "**********" at bounding box center [409, 379] width 53 height 9
click at [575, 346] on div "**********" at bounding box center [497, 346] width 257 height 11
click at [562, 335] on div "**********" at bounding box center [526, 364] width 333 height 64
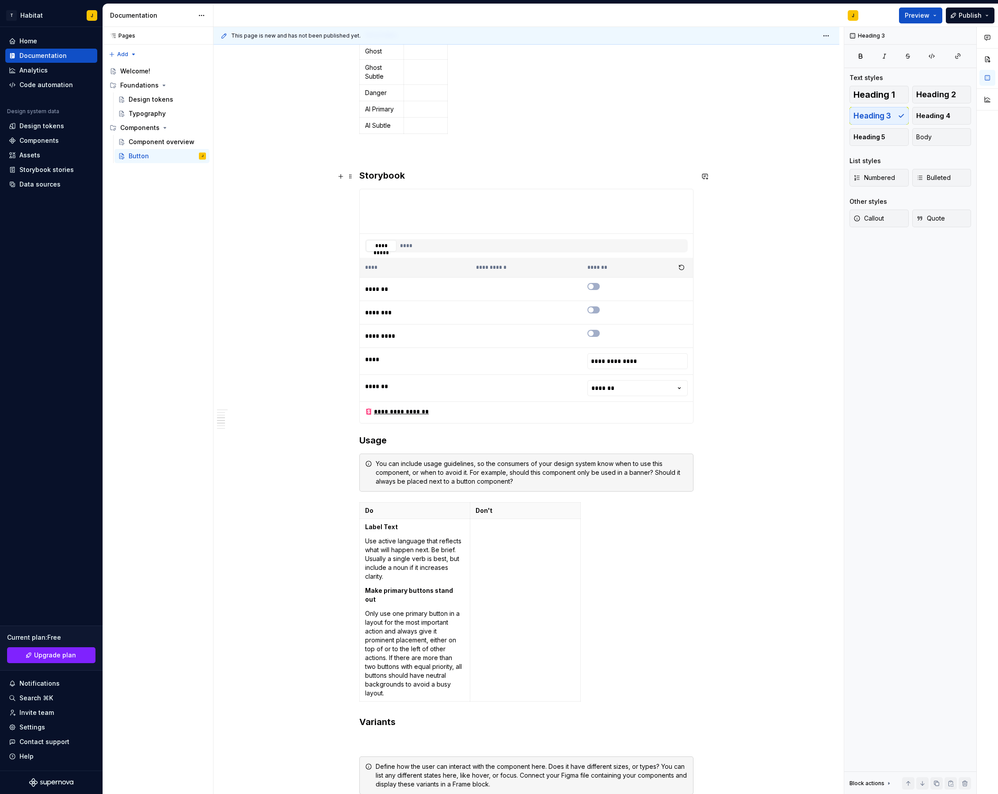
scroll to position [814, 0]
click at [399, 178] on h3 "Storybook" at bounding box center [527, 177] width 334 height 12
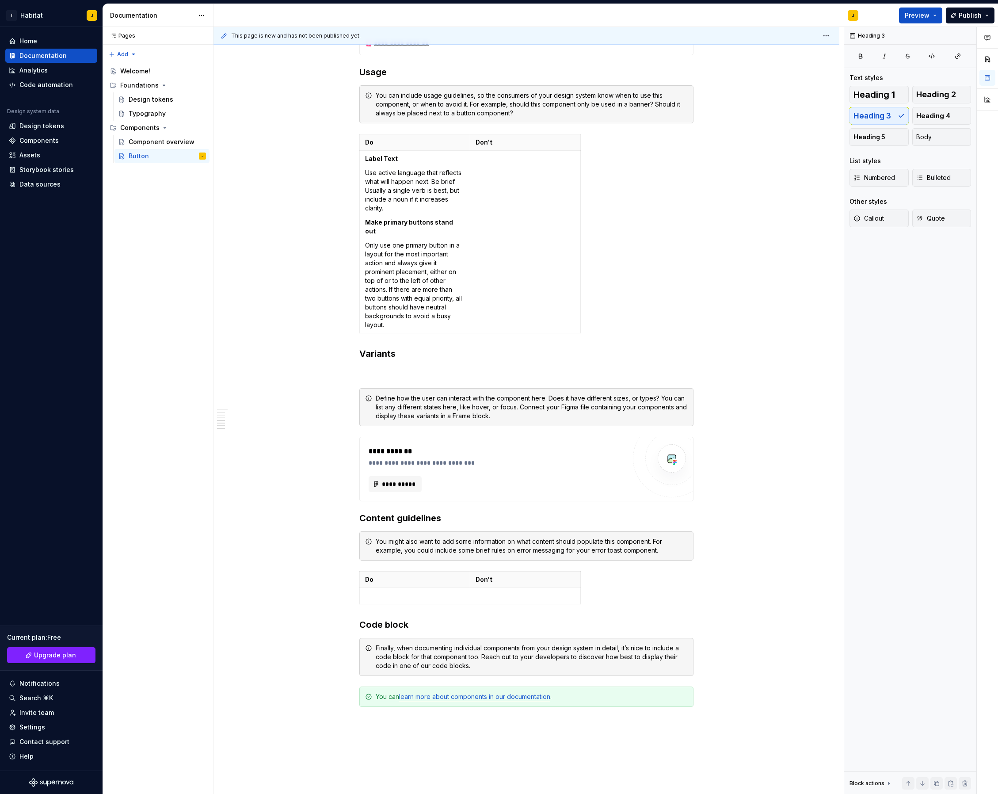
scroll to position [1228, 0]
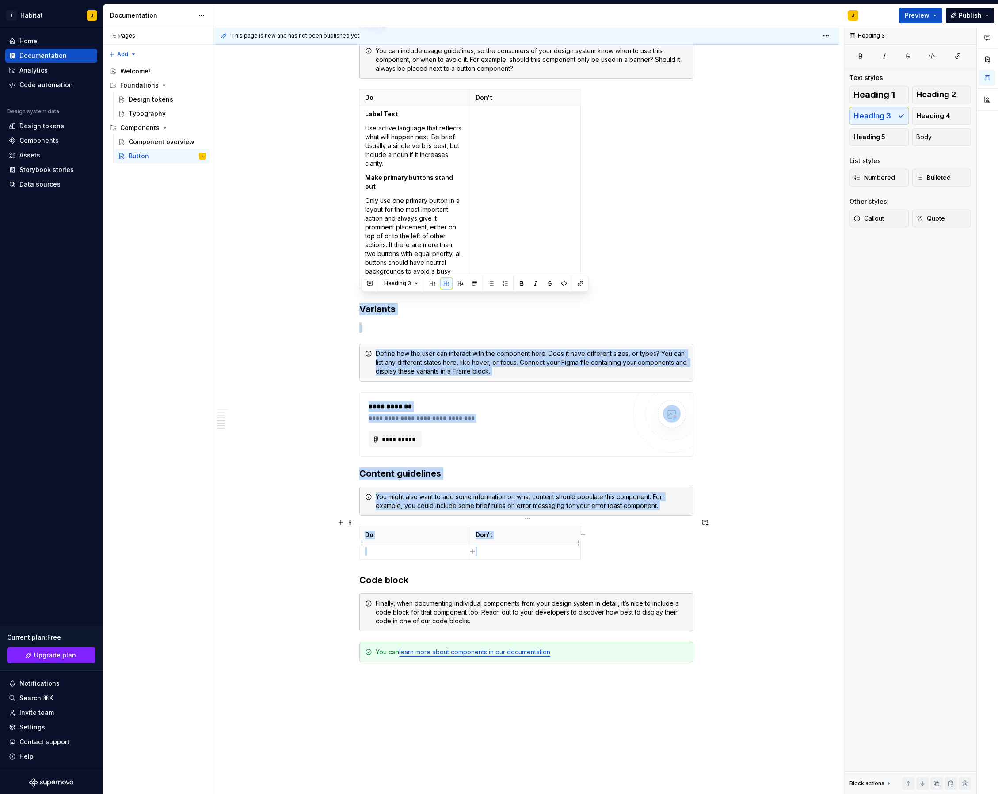
drag, startPoint x: 363, startPoint y: 301, endPoint x: 529, endPoint y: 548, distance: 298.1
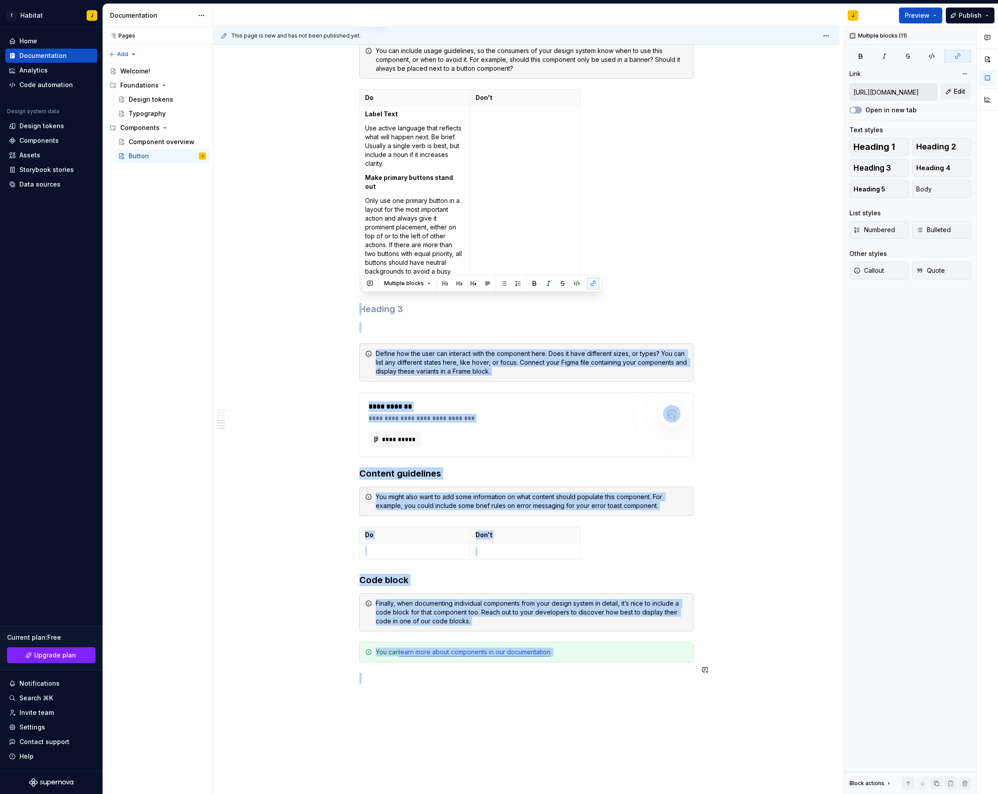
drag, startPoint x: 386, startPoint y: 299, endPoint x: 524, endPoint y: 726, distance: 448.9
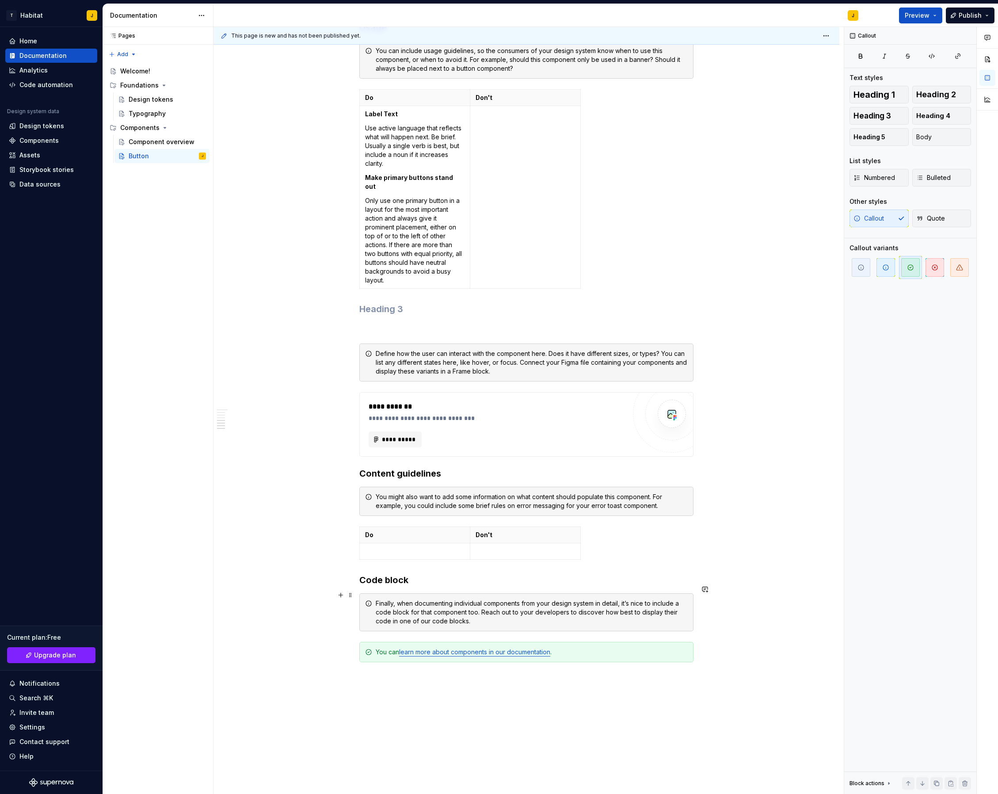
click at [380, 648] on div "You can learn more about components in our documentation ." at bounding box center [532, 652] width 312 height 9
click at [354, 644] on span at bounding box center [350, 644] width 7 height 12
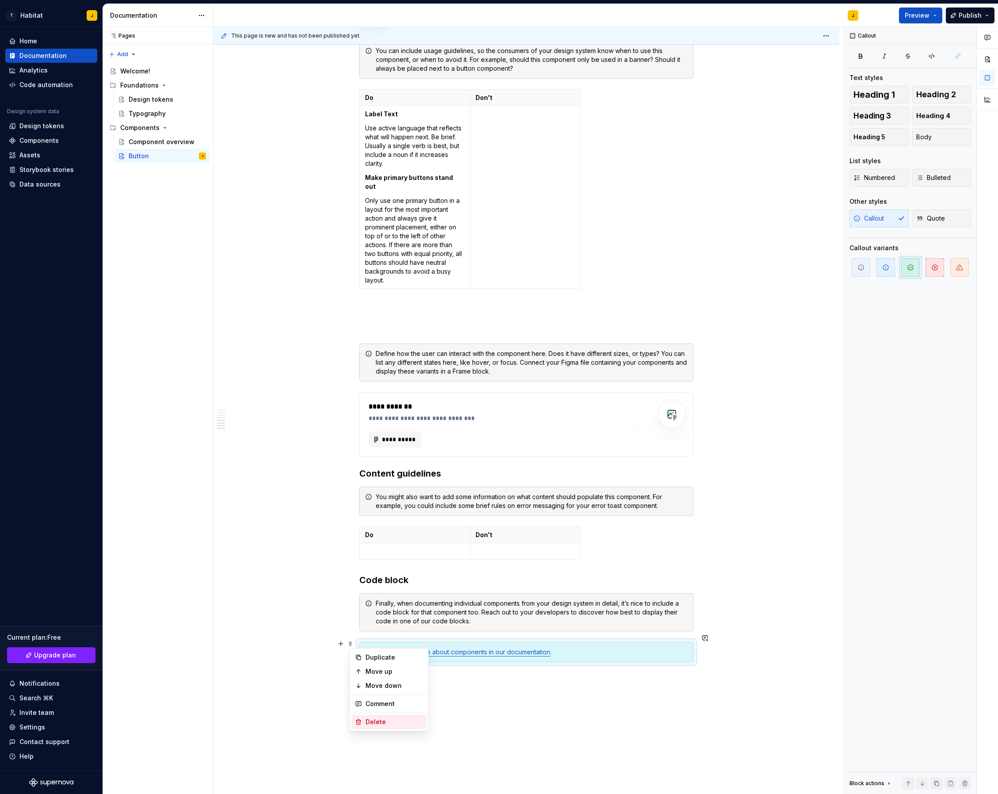
click at [387, 718] on div "Delete" at bounding box center [394, 722] width 57 height 9
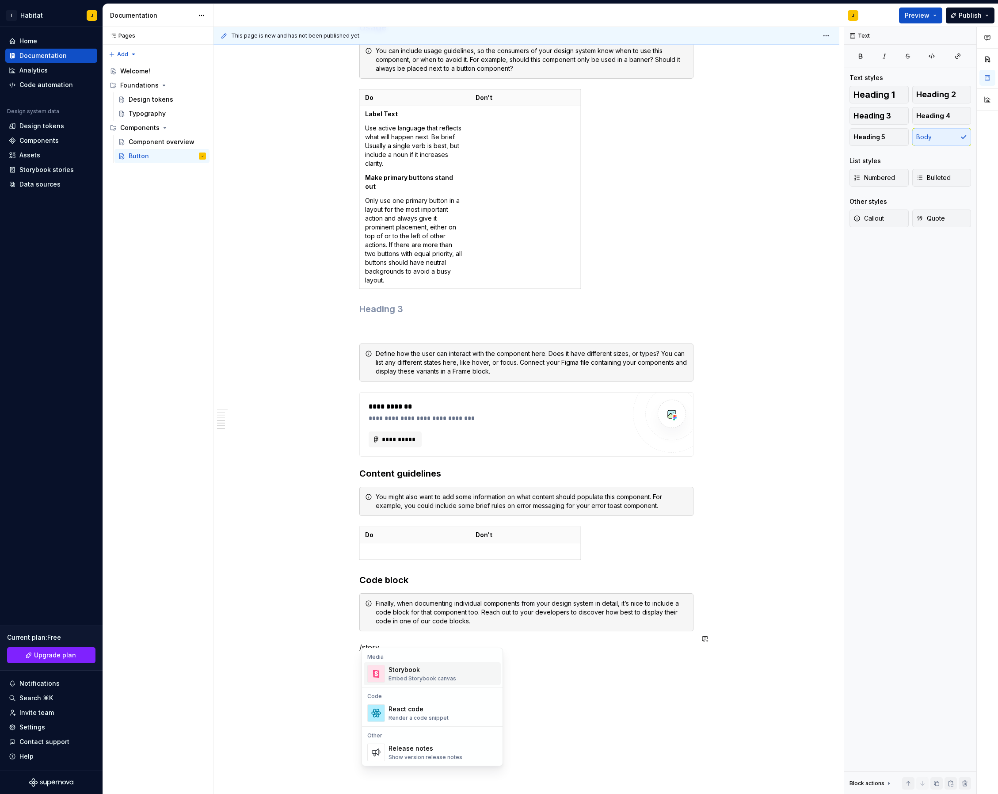
click at [465, 676] on div "Storybook Embed Storybook canvas" at bounding box center [443, 674] width 109 height 18
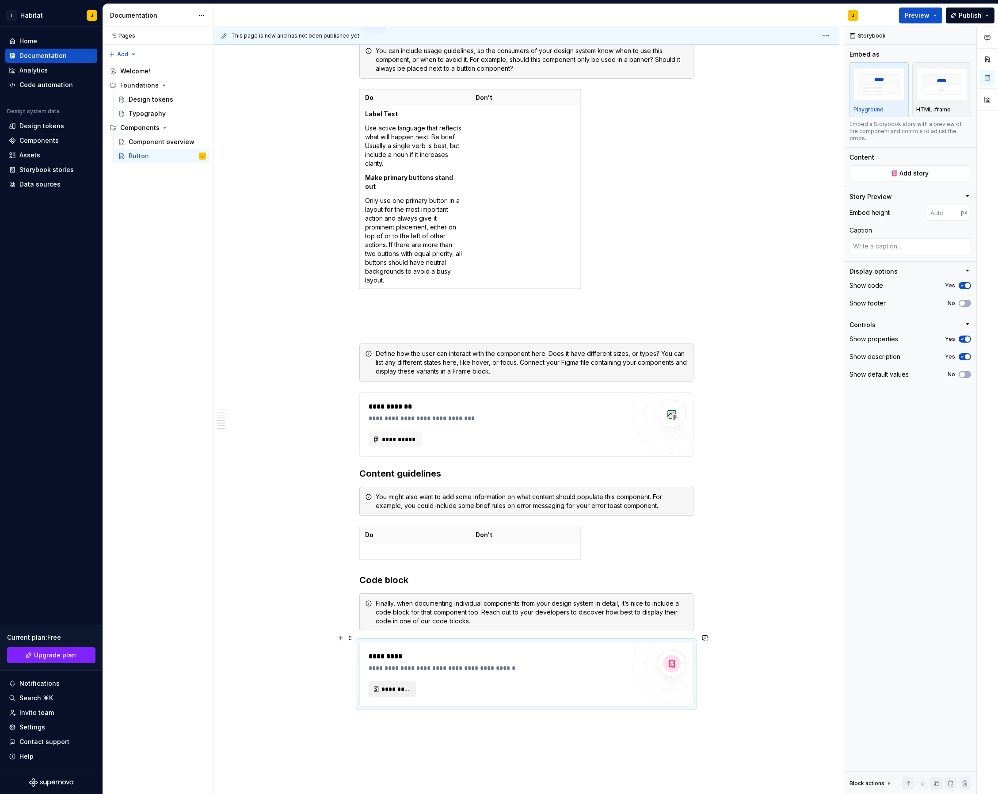
click at [390, 685] on span "*********" at bounding box center [396, 689] width 29 height 9
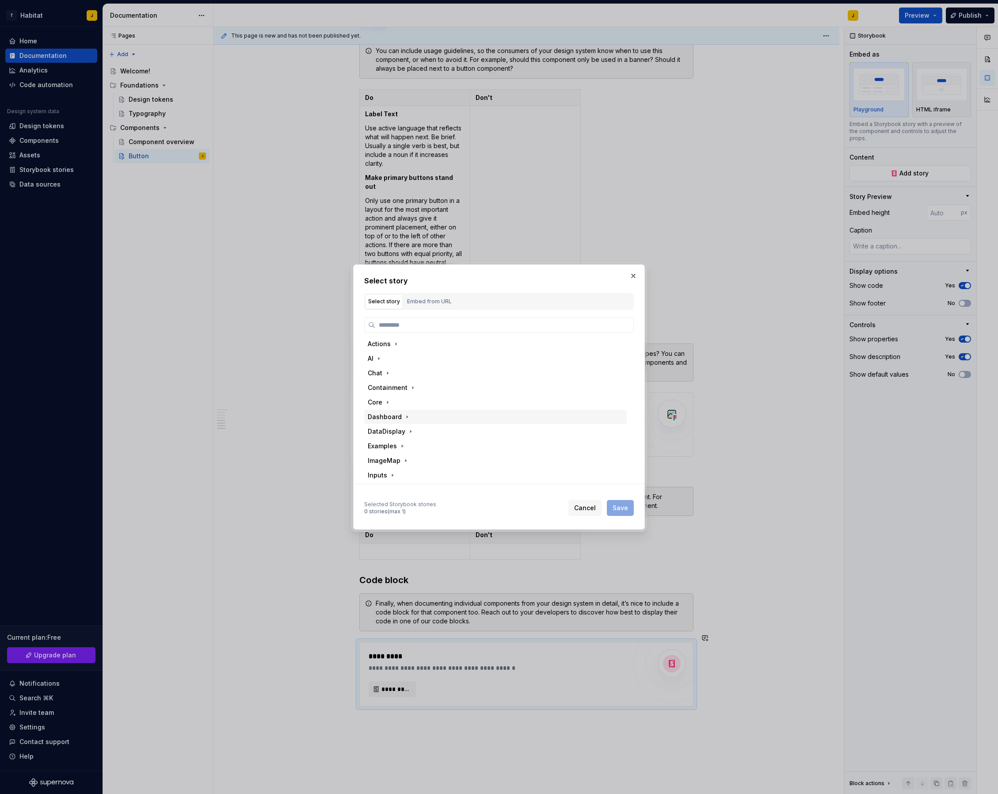
scroll to position [0, 0]
click at [388, 345] on div "Actions" at bounding box center [379, 345] width 23 height 9
click at [412, 362] on div "habitat-button" at bounding box center [410, 360] width 46 height 9
click at [409, 374] on div "Docs" at bounding box center [402, 374] width 15 height 9
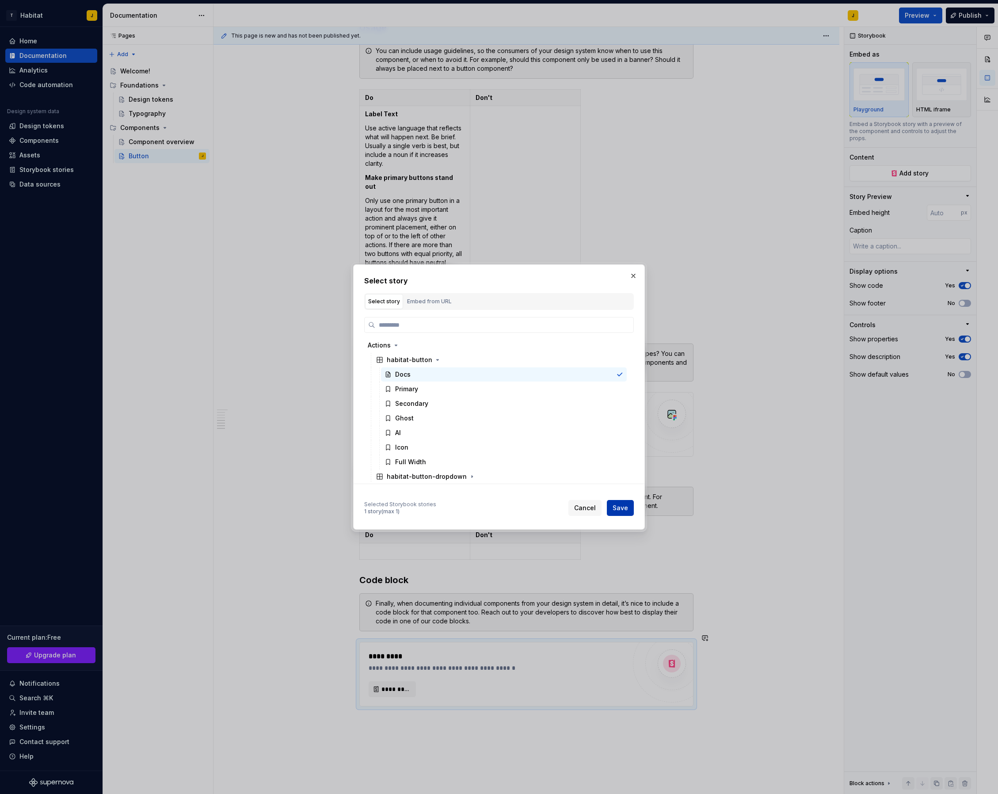
click at [626, 510] on span "Save" at bounding box center [620, 508] width 15 height 9
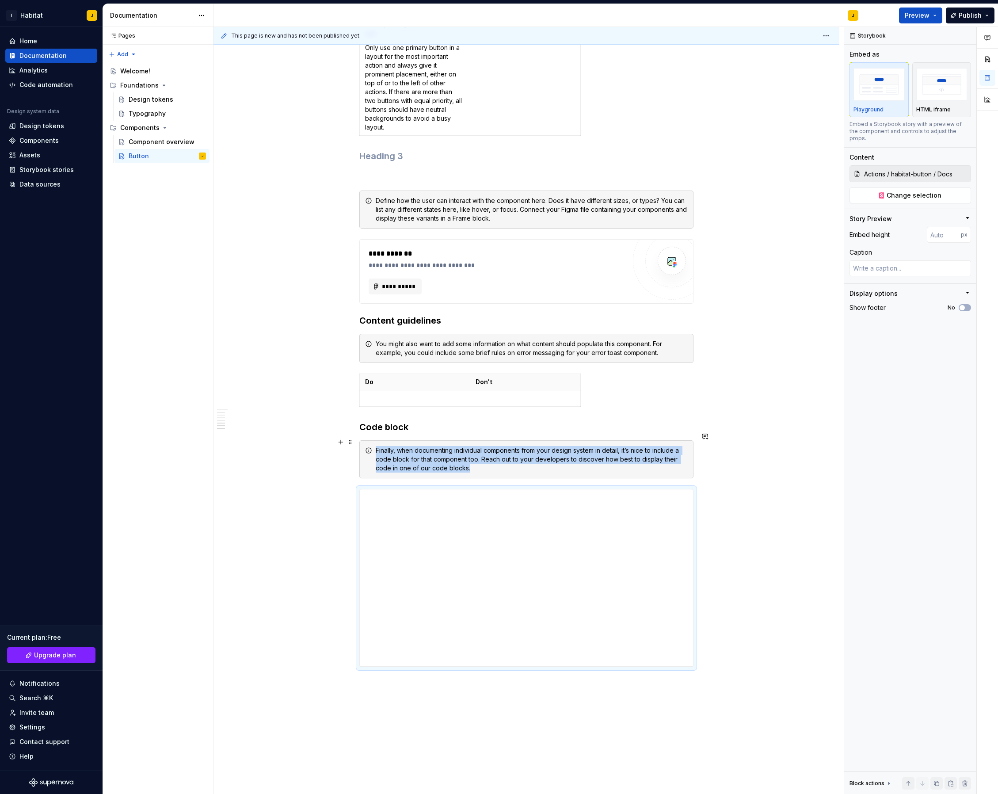
scroll to position [1387, 0]
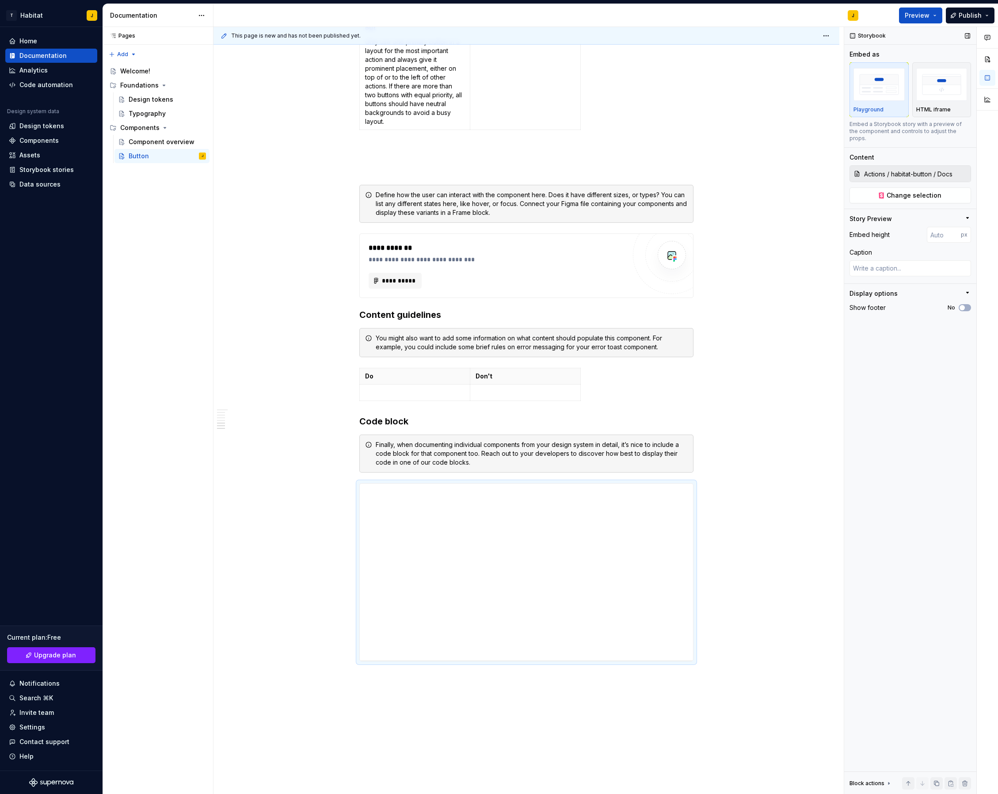
click at [934, 166] on input "Actions / habitat-button / Docs" at bounding box center [916, 174] width 110 height 16
click at [855, 170] on icon at bounding box center [857, 173] width 7 height 7
click at [910, 193] on button "Change selection" at bounding box center [911, 195] width 122 height 16
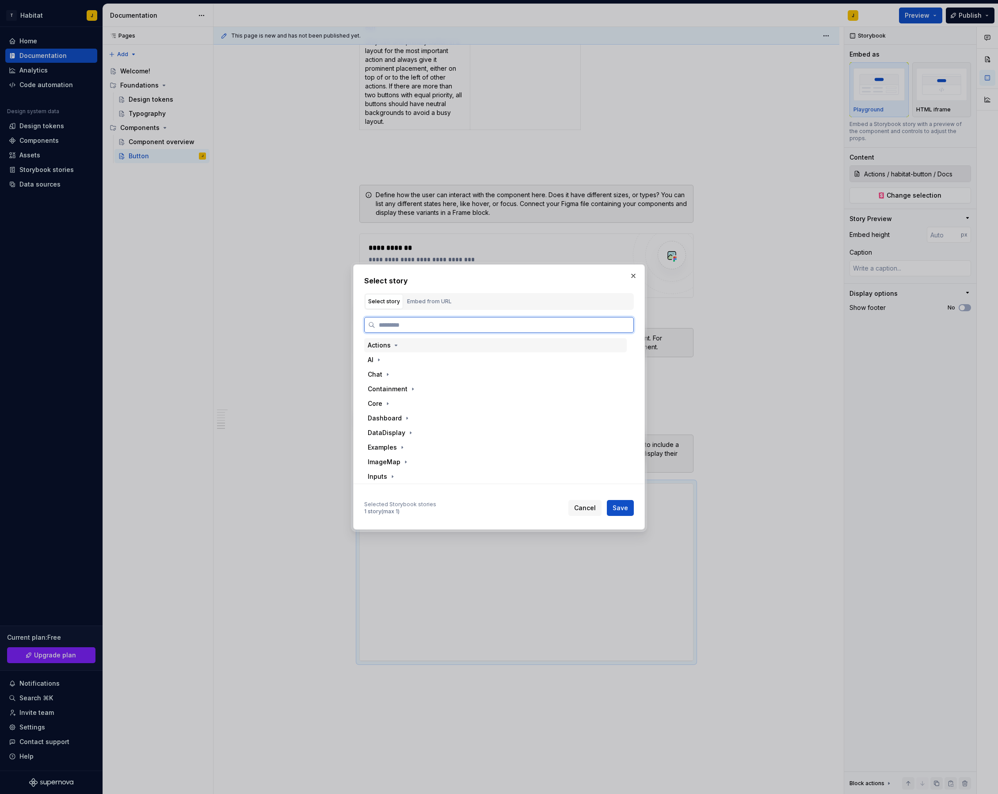
click at [382, 348] on div "Actions" at bounding box center [379, 345] width 23 height 9
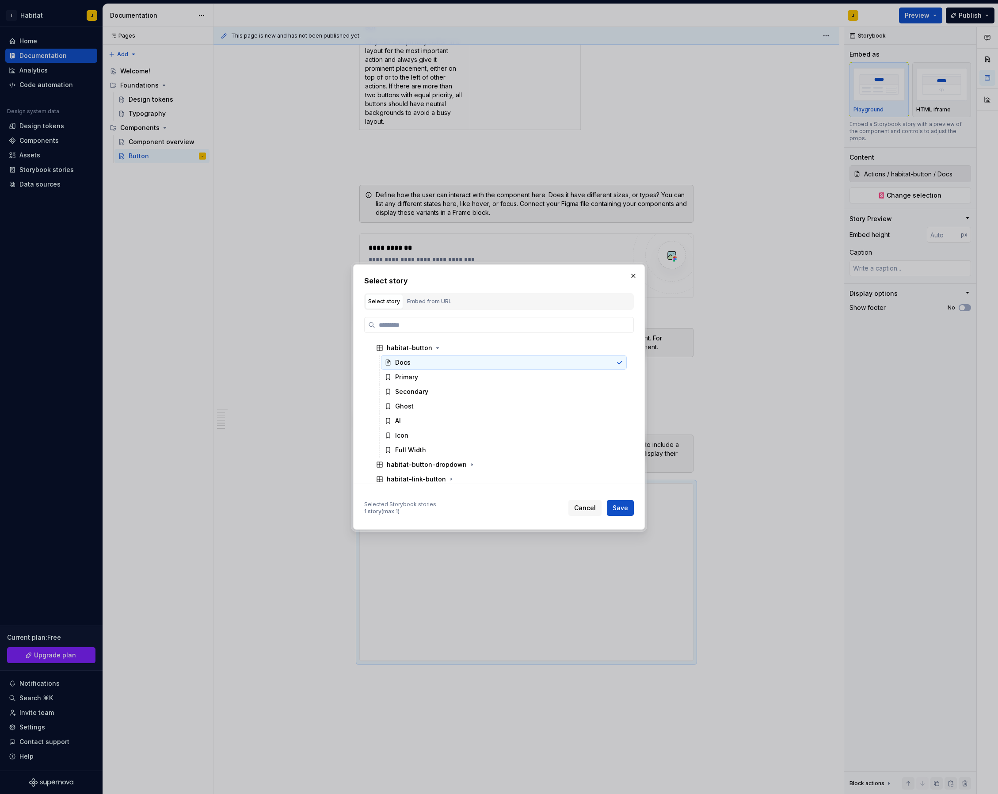
scroll to position [15, 0]
click at [578, 505] on span "Cancel" at bounding box center [585, 508] width 22 height 9
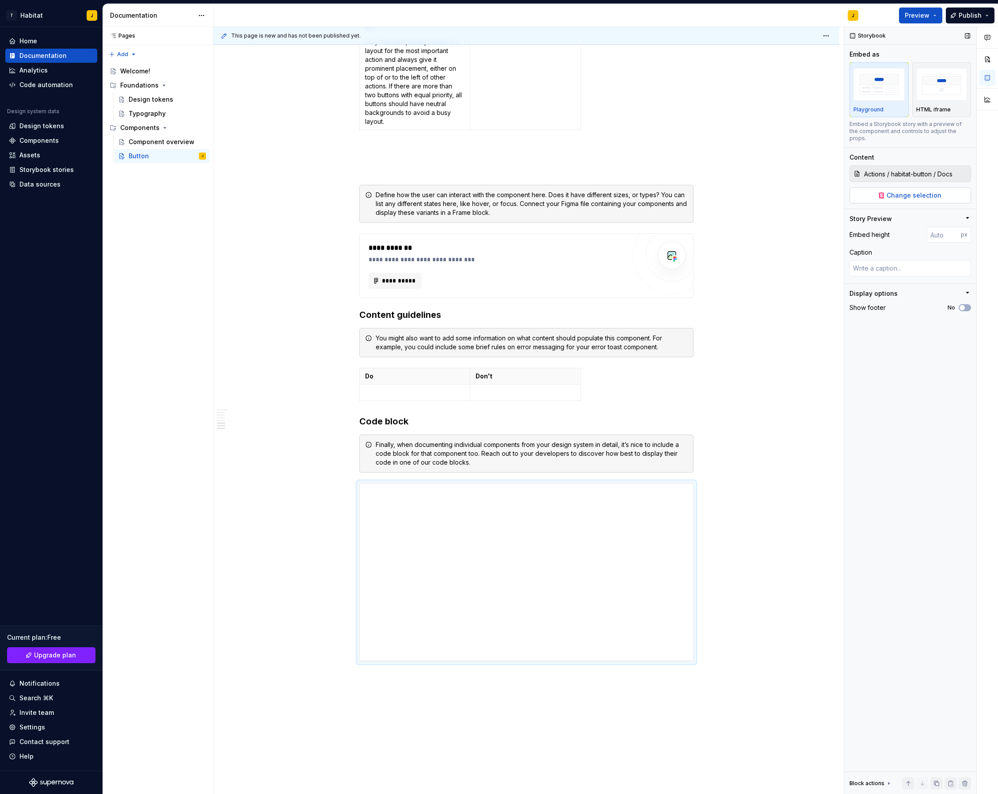
click at [928, 194] on button "Change selection" at bounding box center [911, 195] width 122 height 16
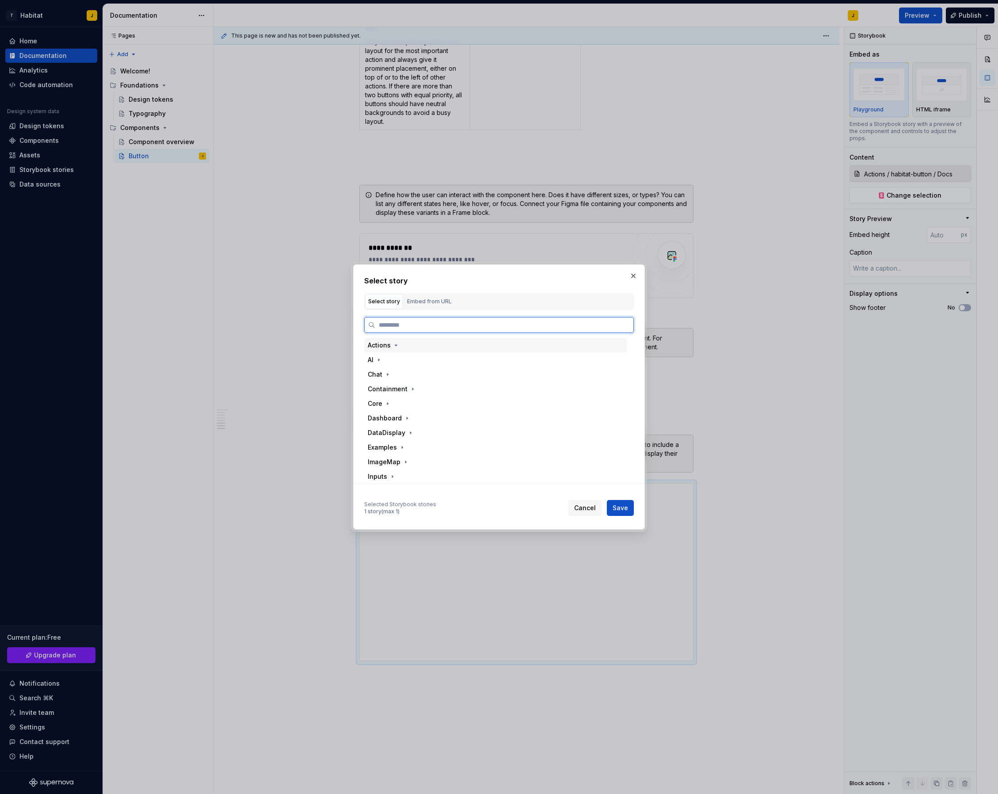
click at [378, 347] on div "Actions" at bounding box center [379, 345] width 23 height 9
click at [409, 390] on div "Primary" at bounding box center [406, 389] width 23 height 9
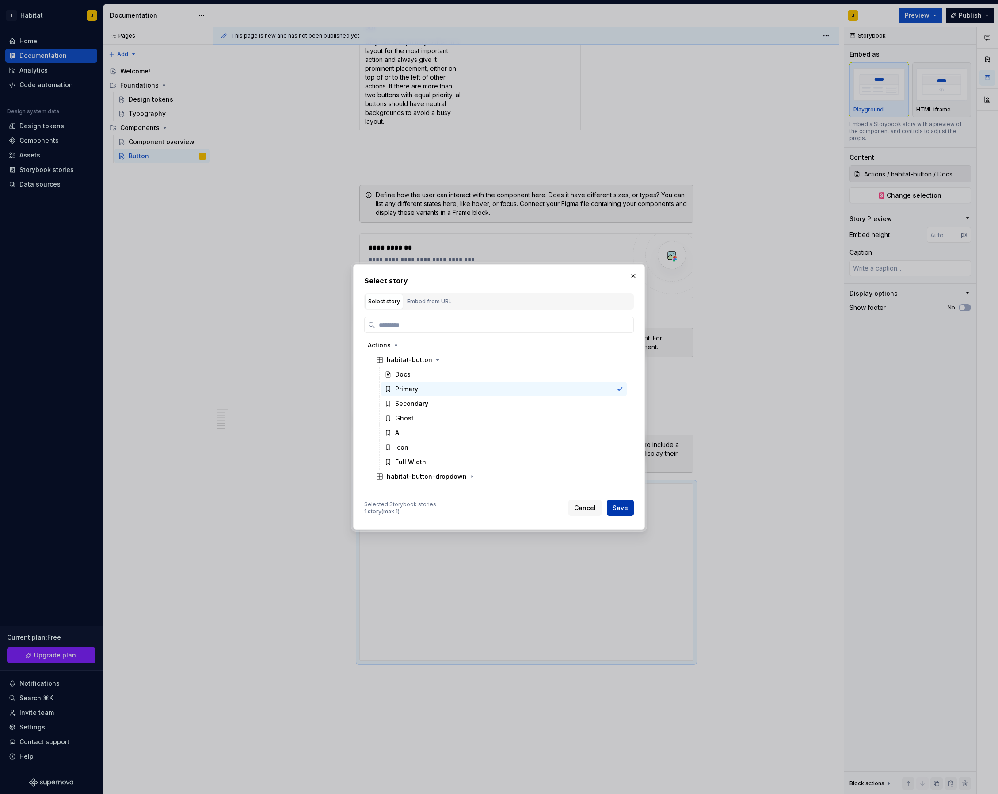
click at [618, 509] on span "Save" at bounding box center [620, 508] width 15 height 9
type textarea "*"
type input "Actions / habitat-button / Primary"
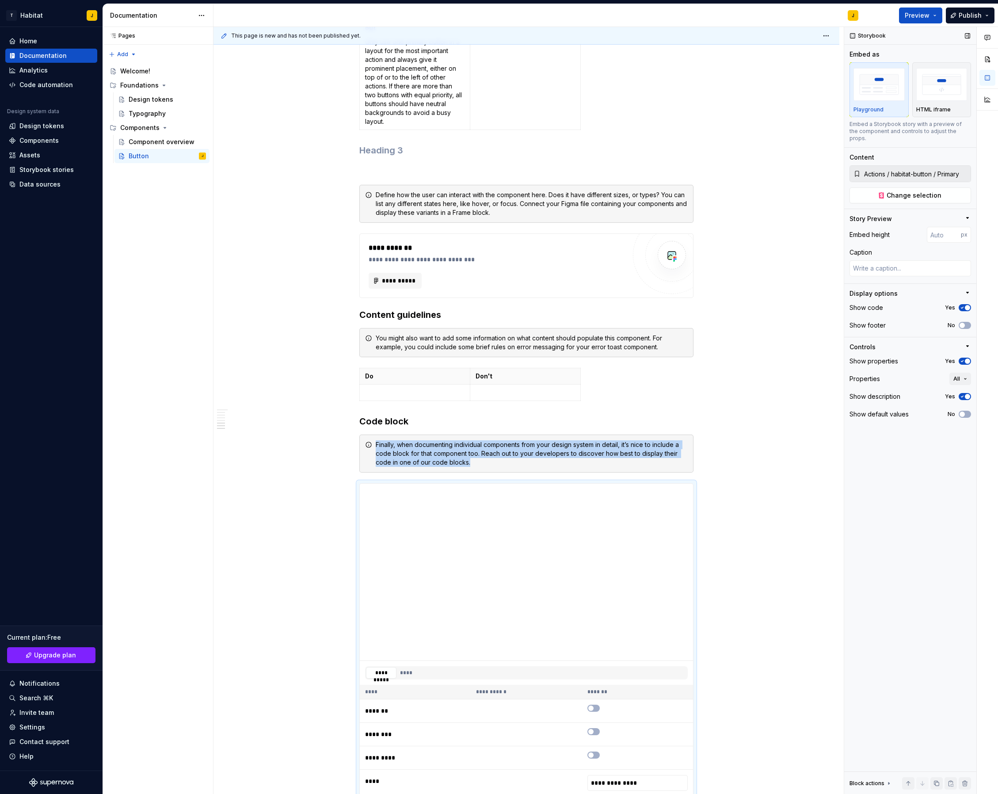
click at [967, 359] on span "button" at bounding box center [967, 361] width 5 height 5
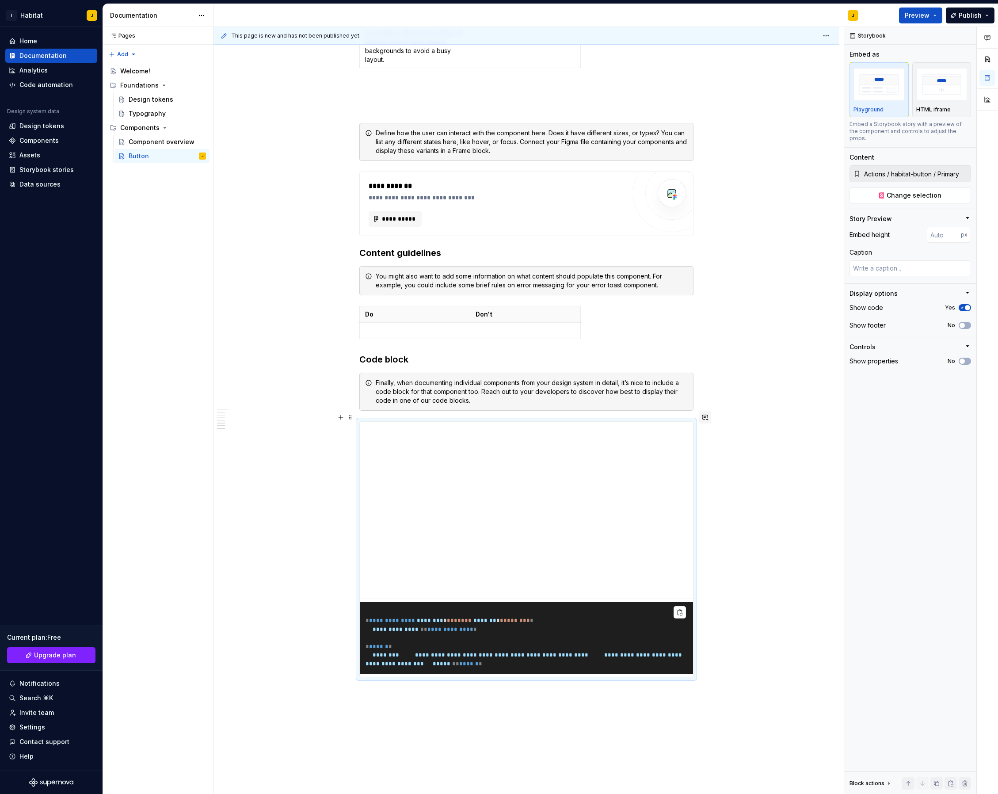
scroll to position [1454, 0]
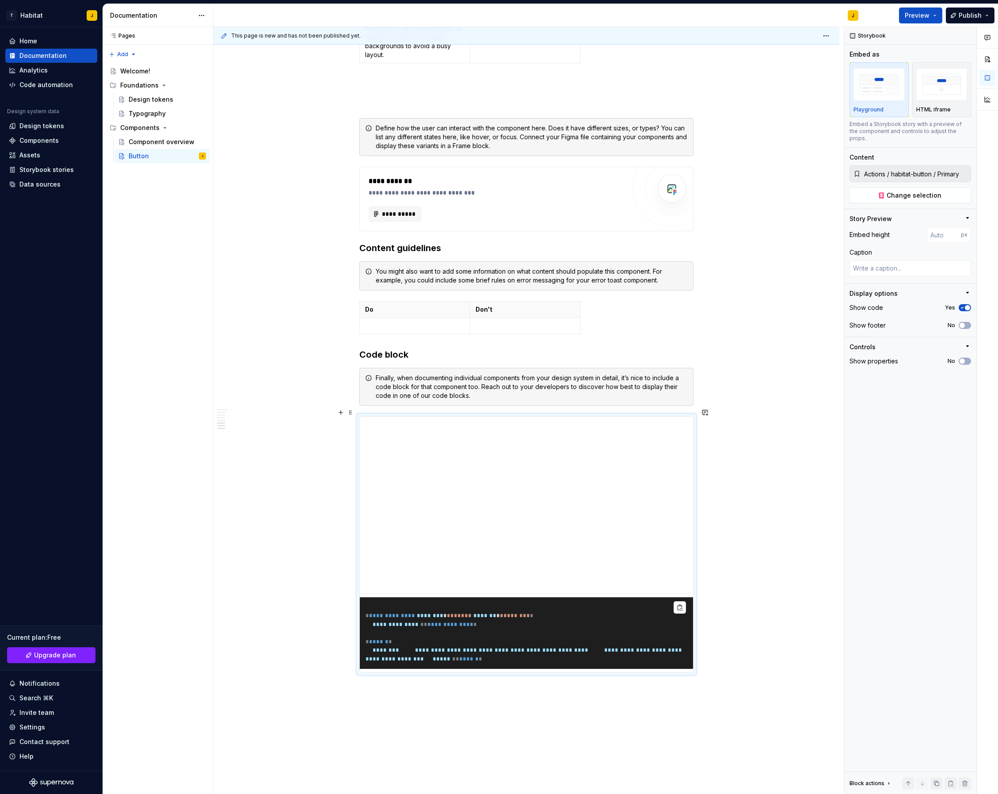
click at [447, 622] on pre "**********" at bounding box center [526, 633] width 333 height 72
type textarea "*"
click at [938, 230] on input "number" at bounding box center [944, 235] width 34 height 16
type input "0"
type textarea "*"
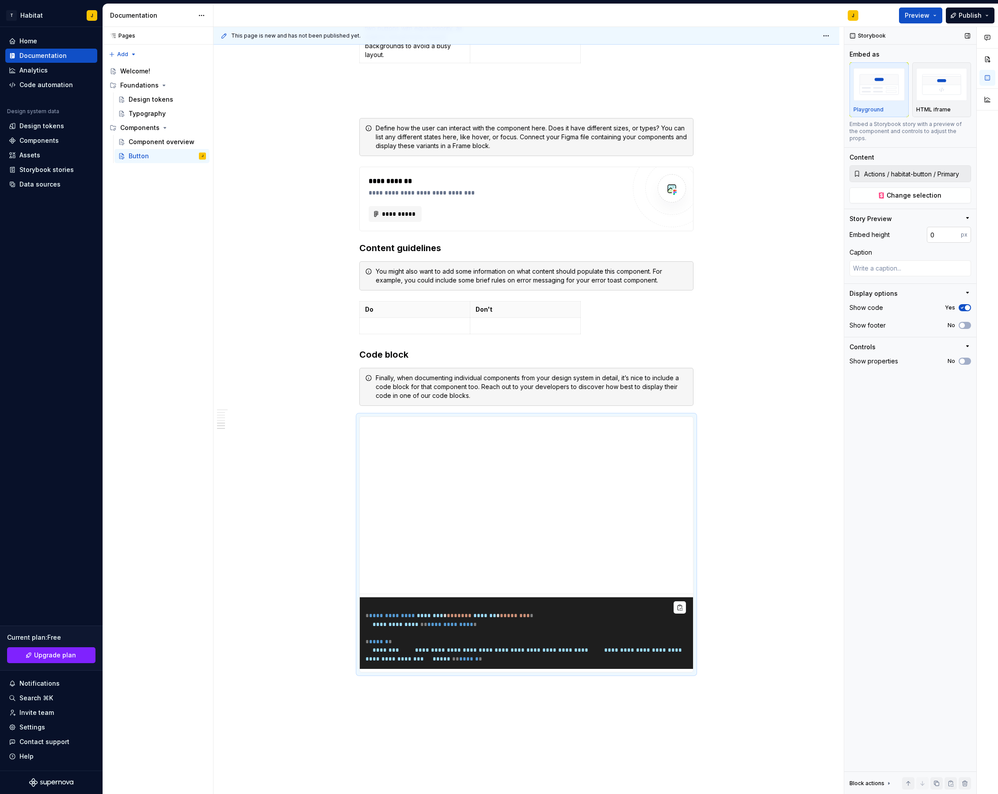
type input "100"
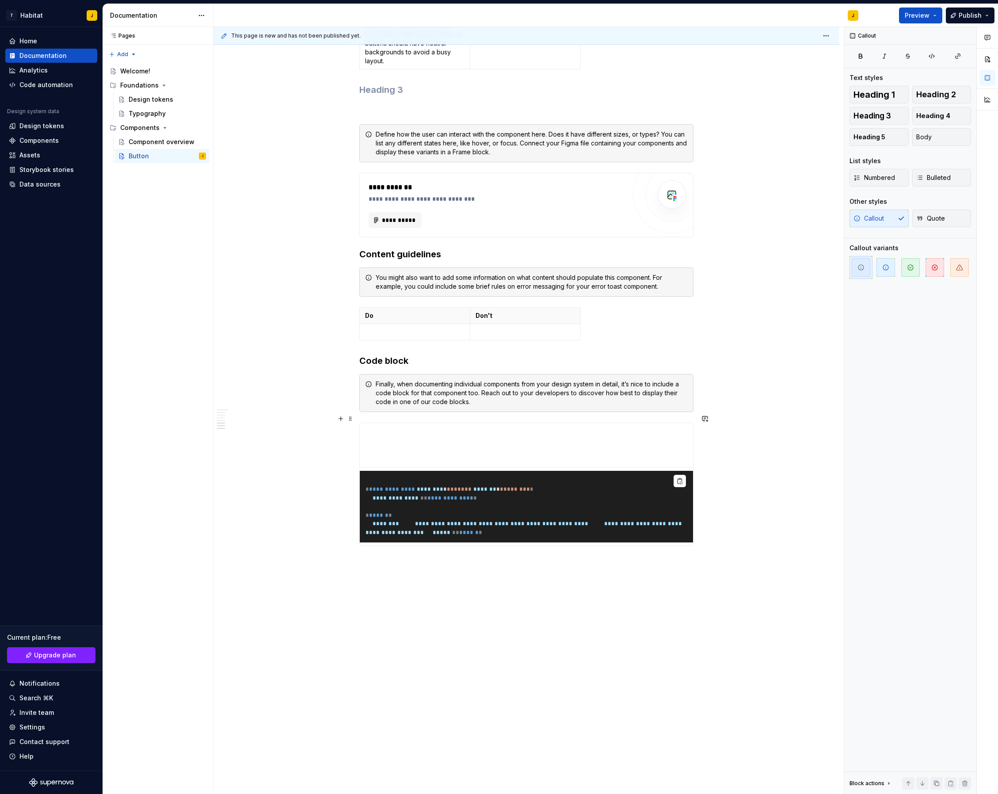
click at [499, 517] on pre "**********" at bounding box center [526, 507] width 333 height 72
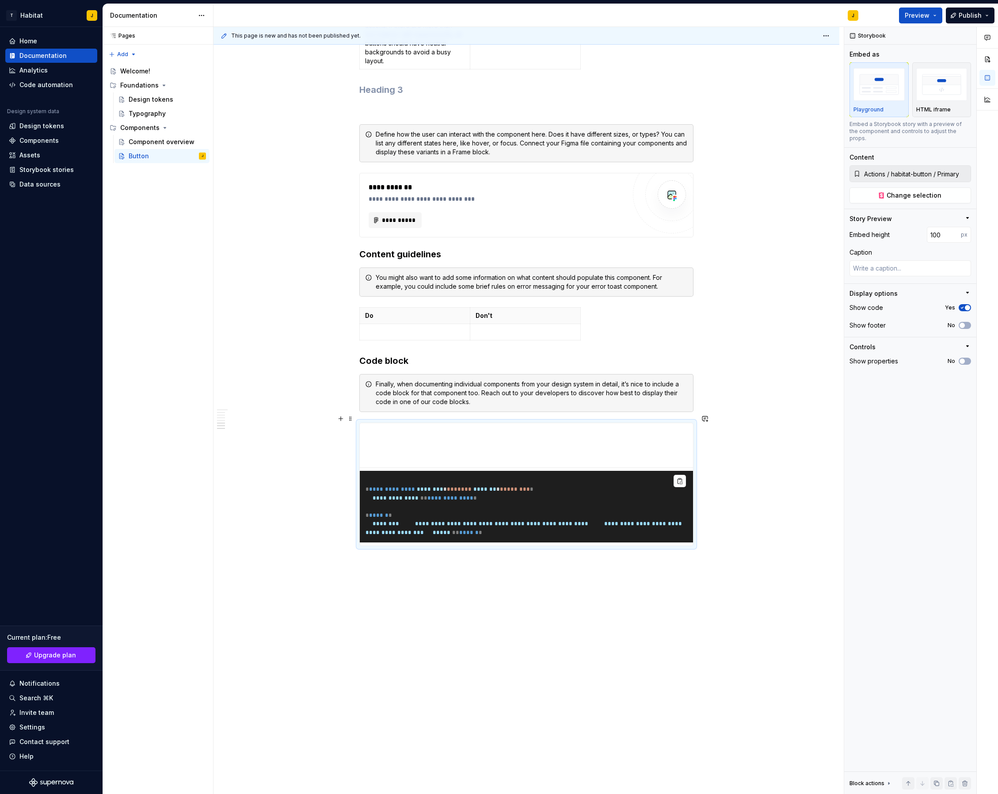
click at [534, 471] on pre "**********" at bounding box center [526, 507] width 333 height 72
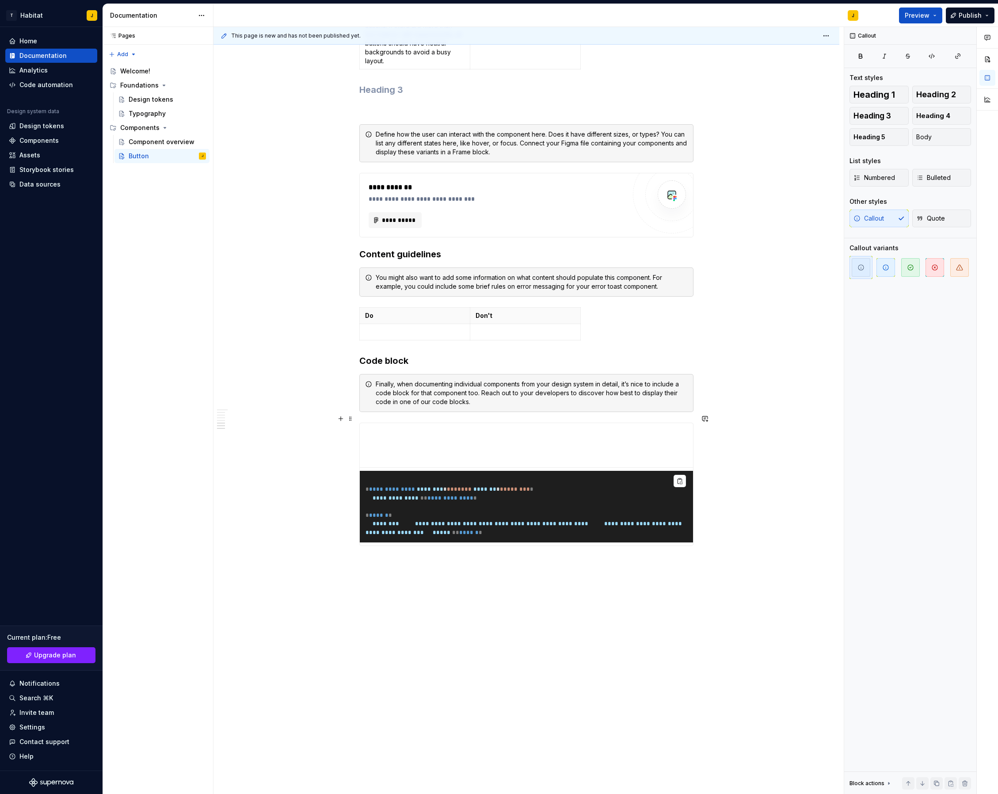
click at [641, 423] on div "**********" at bounding box center [527, 484] width 334 height 123
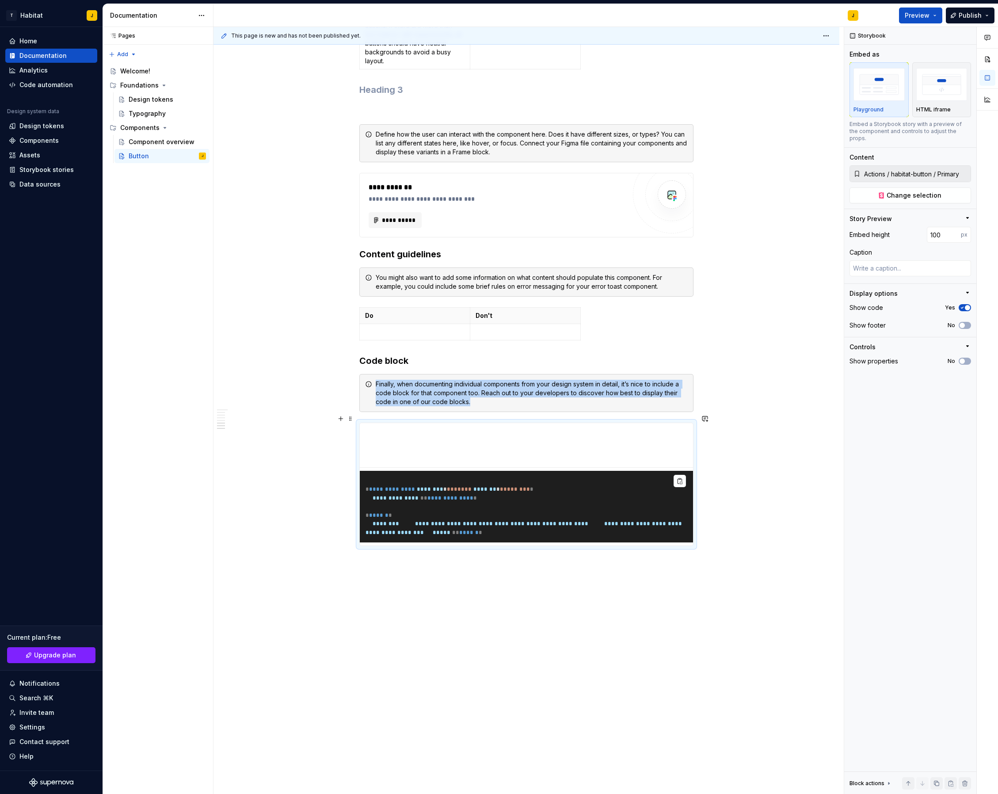
scroll to position [1468, 0]
click at [443, 502] on pre "**********" at bounding box center [526, 507] width 333 height 72
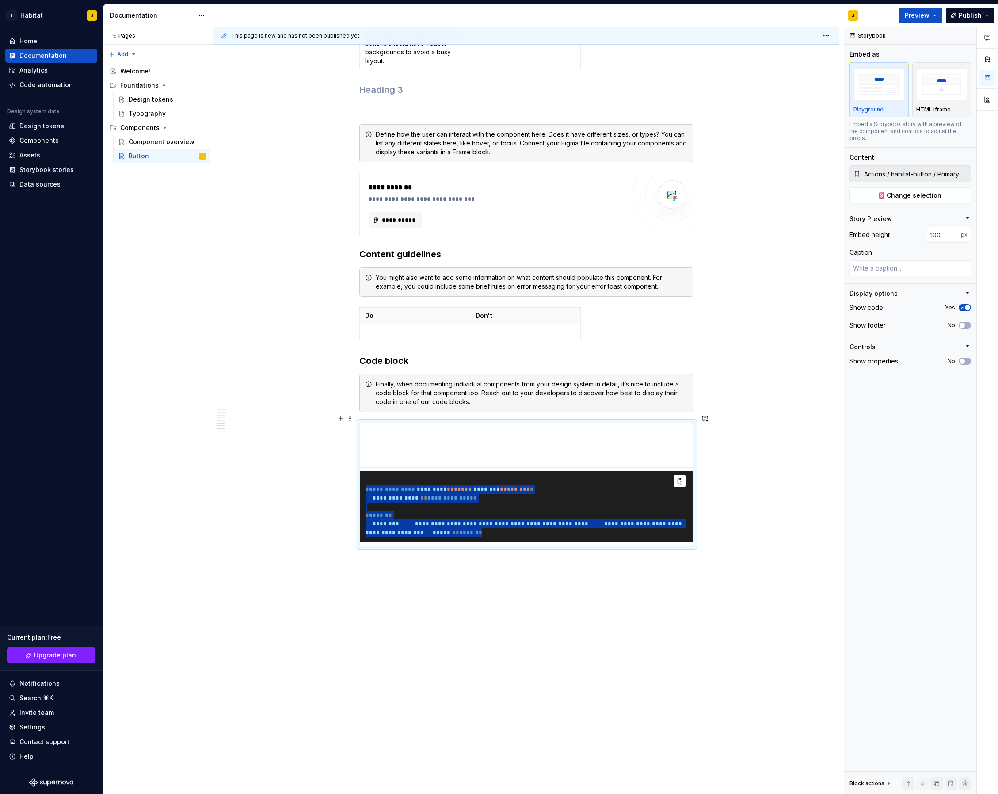
drag, startPoint x: 405, startPoint y: 543, endPoint x: 367, endPoint y: 462, distance: 88.8
click at [367, 471] on pre "**********" at bounding box center [526, 507] width 333 height 72
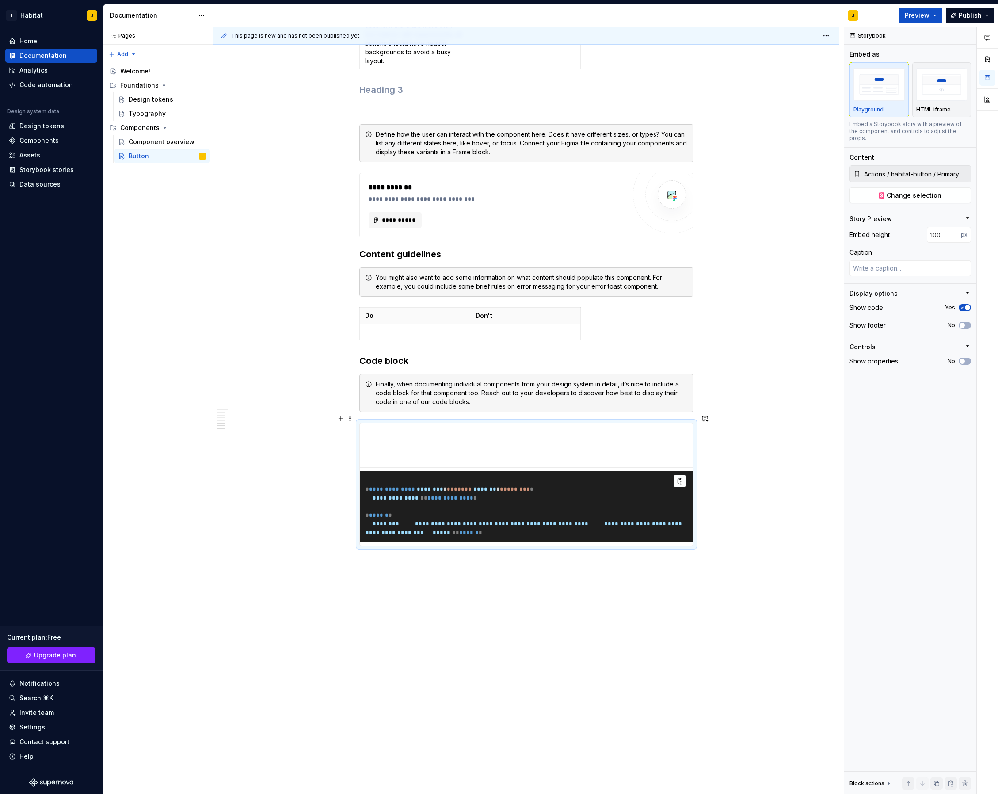
scroll to position [1306, 0]
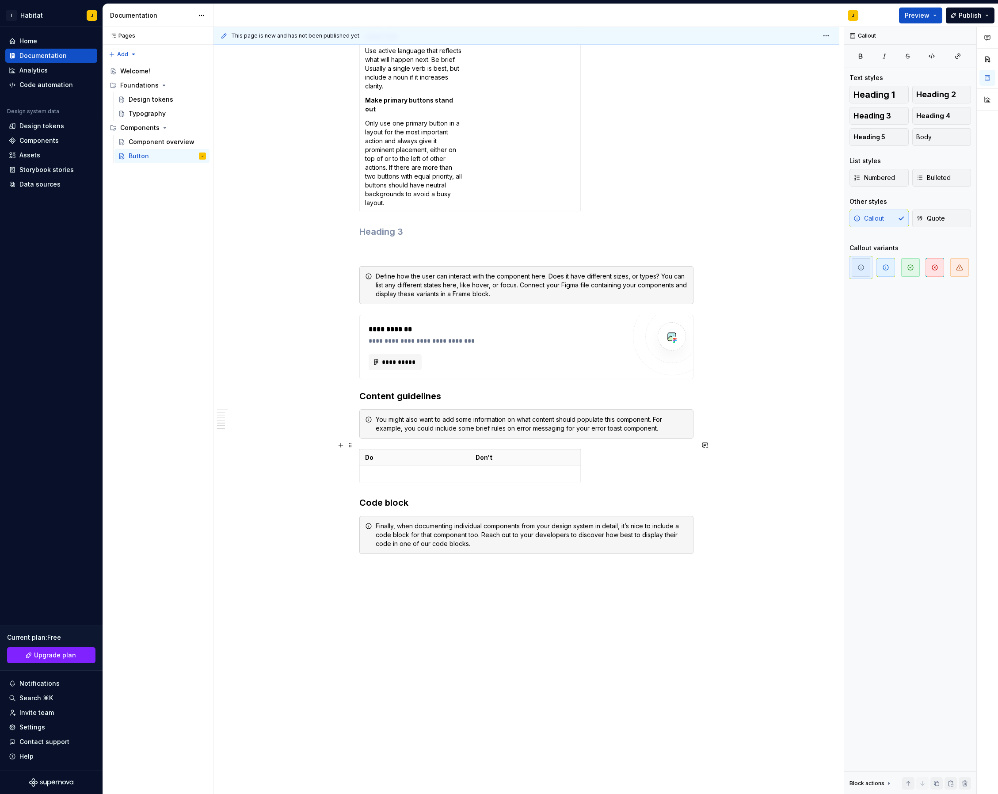
click at [463, 536] on div "Finally, when documenting individual components from your design system in deta…" at bounding box center [532, 535] width 312 height 27
drag, startPoint x: 493, startPoint y: 536, endPoint x: 370, endPoint y: 519, distance: 123.7
click at [370, 519] on div "Finally, when documenting individual components from your design system in deta…" at bounding box center [527, 535] width 334 height 38
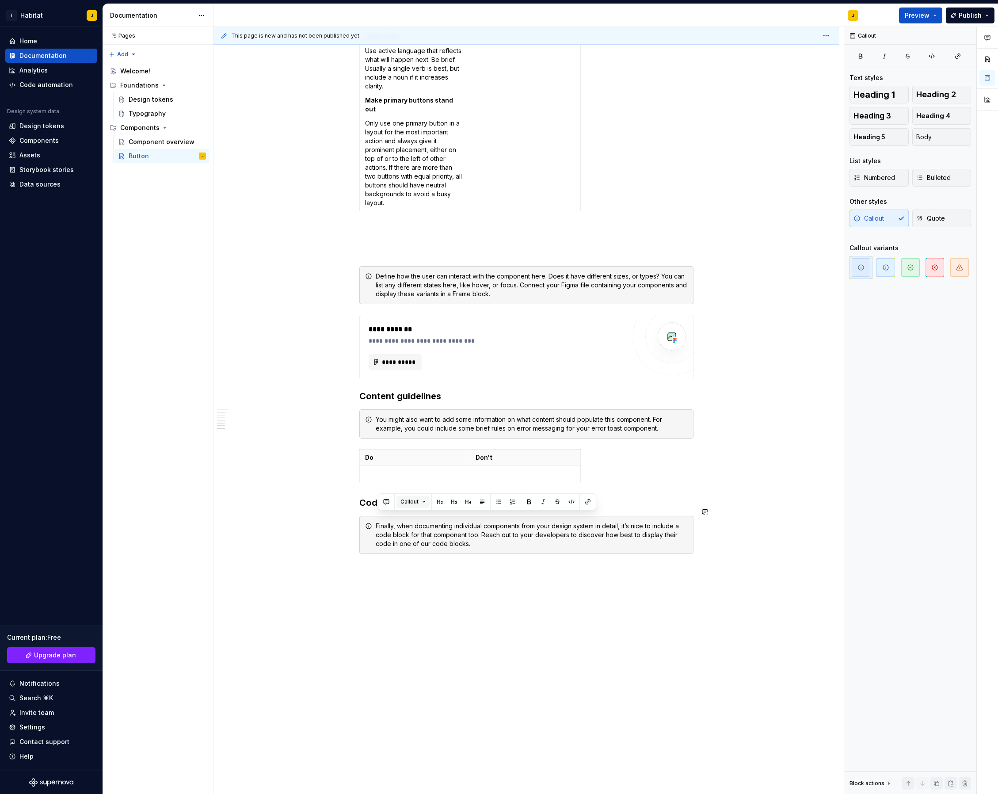
click at [419, 502] on button "Callout" at bounding box center [413, 502] width 33 height 12
click at [436, 644] on div "Blockquote" at bounding box center [439, 648] width 35 height 9
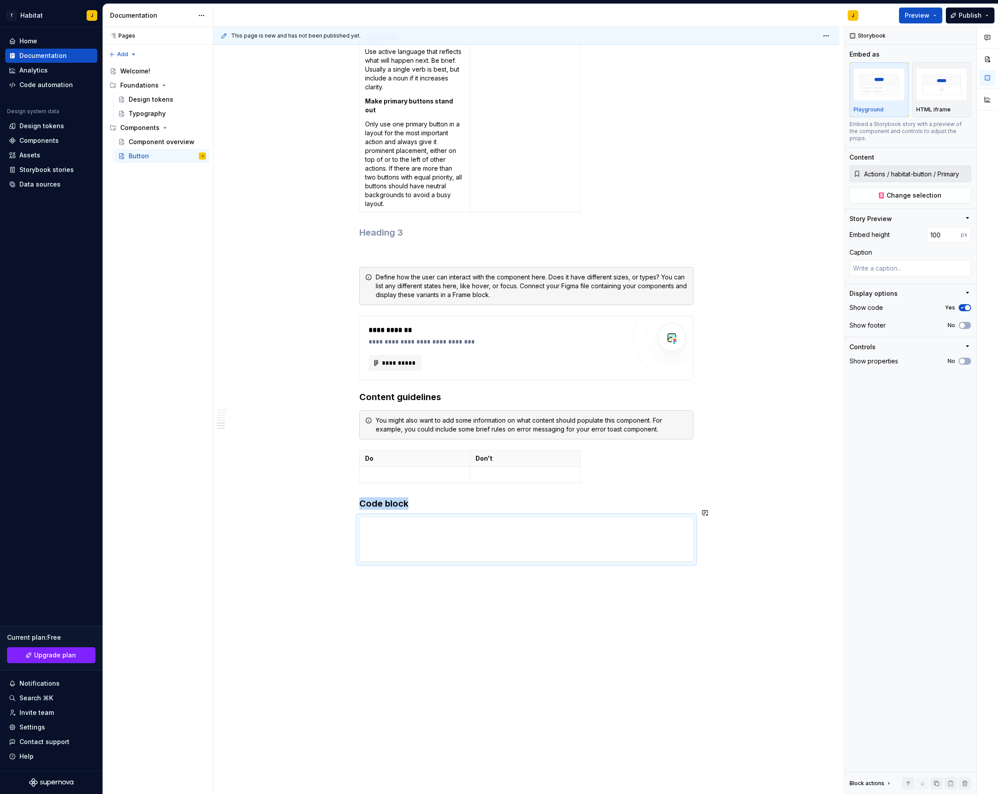
drag, startPoint x: 651, startPoint y: 587, endPoint x: 520, endPoint y: 556, distance: 134.2
click at [642, 586] on div "**********" at bounding box center [529, 411] width 631 height 768
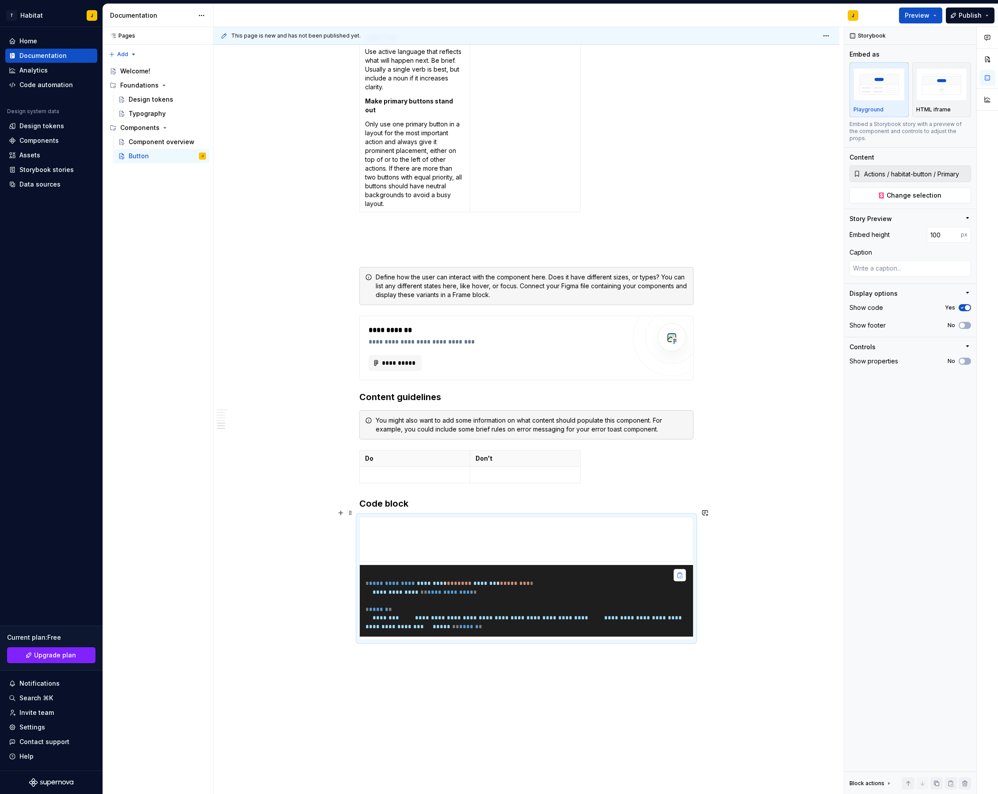
click at [679, 569] on button "button" at bounding box center [680, 575] width 12 height 12
click at [352, 512] on span at bounding box center [350, 513] width 7 height 12
click at [385, 589] on div "Delete" at bounding box center [394, 591] width 57 height 9
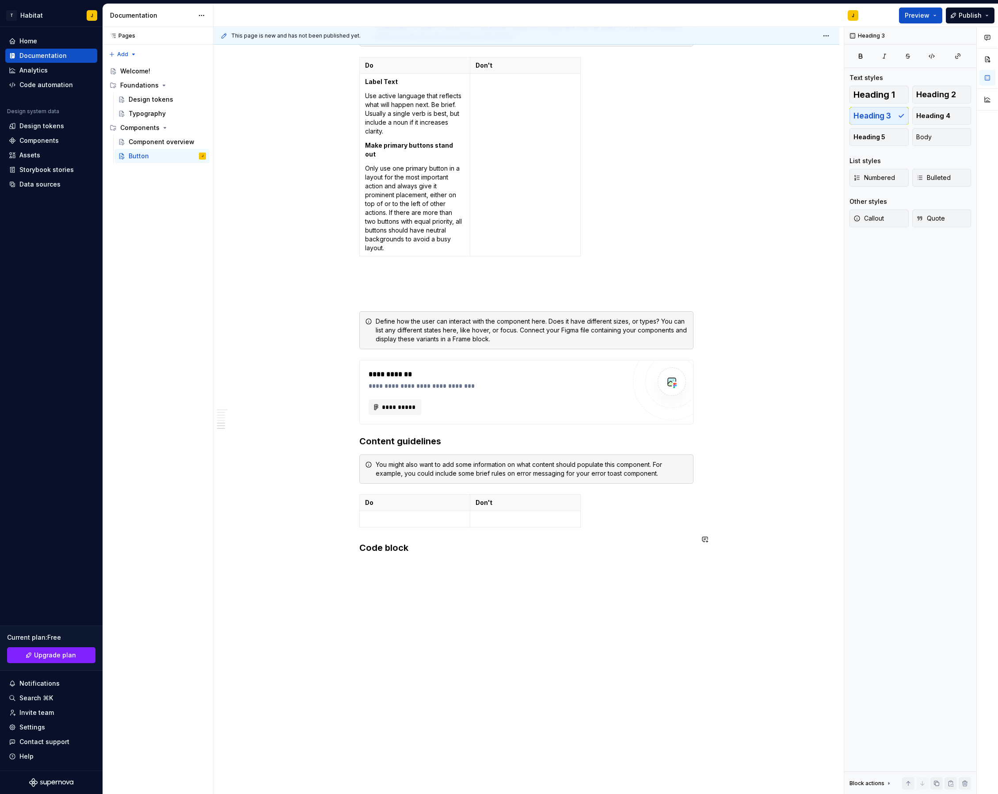
click at [437, 542] on h3 "Code block" at bounding box center [527, 548] width 334 height 12
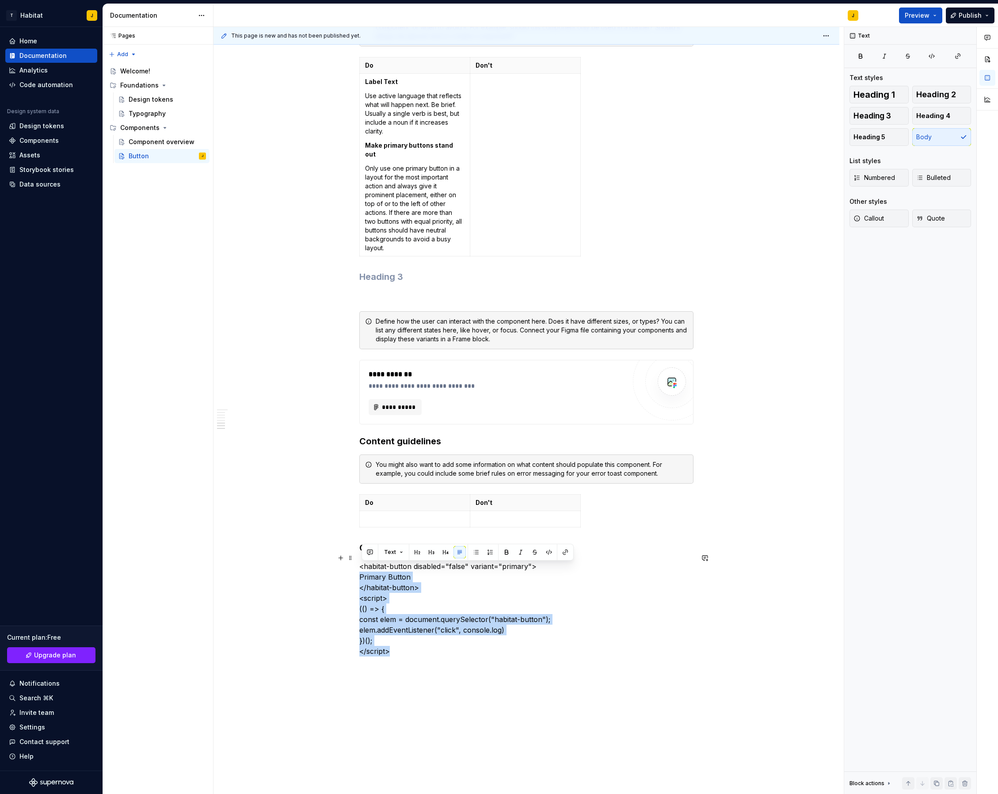
drag, startPoint x: 405, startPoint y: 646, endPoint x: 358, endPoint y: 565, distance: 93.6
click at [375, 585] on p "<habitat-button disabled="false" variant="primary"> Primary Button </habitat-bu…" at bounding box center [527, 609] width 334 height 96
drag, startPoint x: 387, startPoint y: 628, endPoint x: 360, endPoint y: 560, distance: 73.4
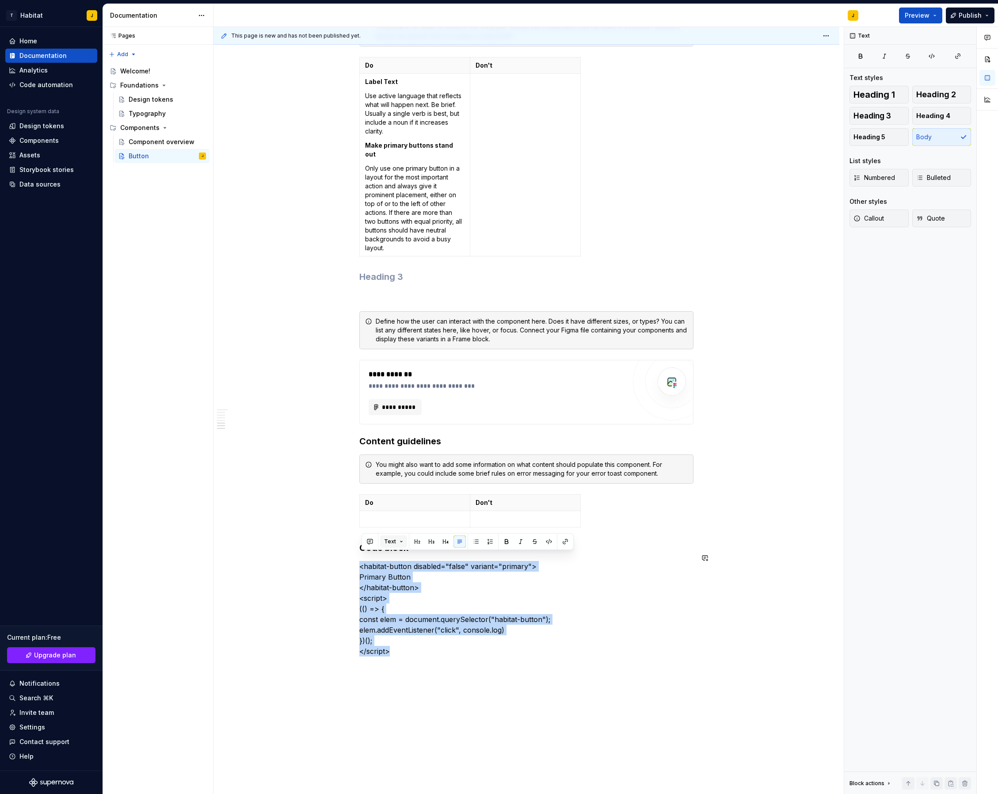
click at [400, 540] on button "Text" at bounding box center [393, 541] width 27 height 12
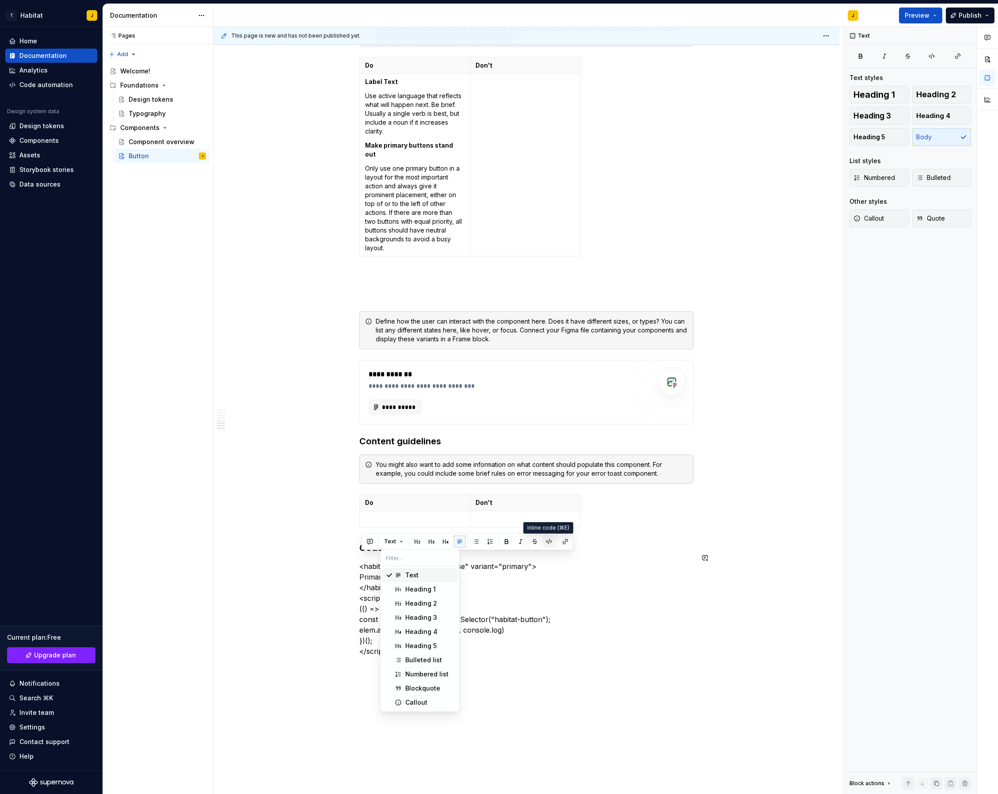
click at [551, 546] on button "button" at bounding box center [549, 541] width 12 height 12
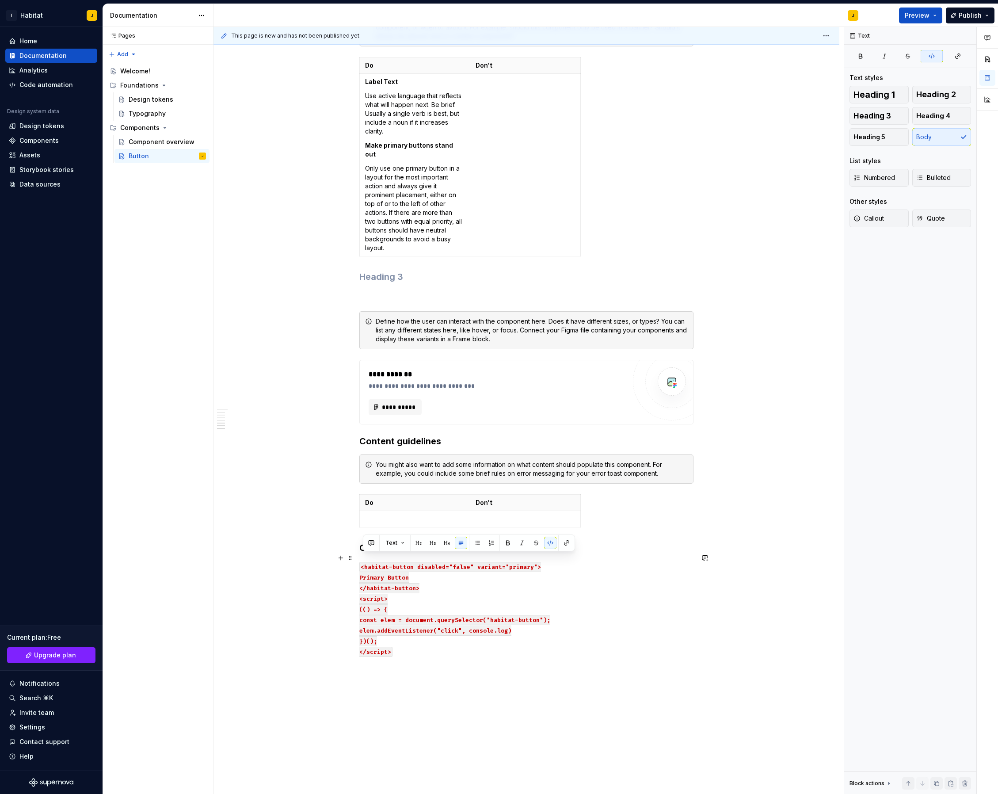
click at [555, 636] on p "<habitat-button disabled="false" variant="primary"> Primary Button </habitat-bu…" at bounding box center [527, 609] width 334 height 96
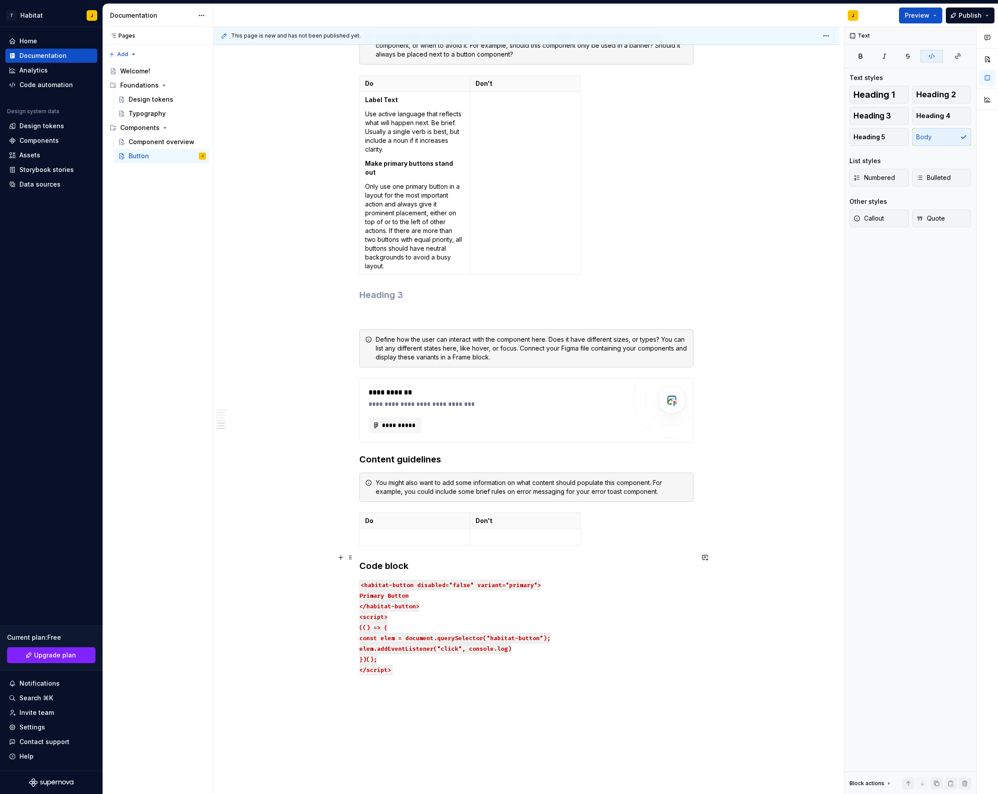
scroll to position [1249, 0]
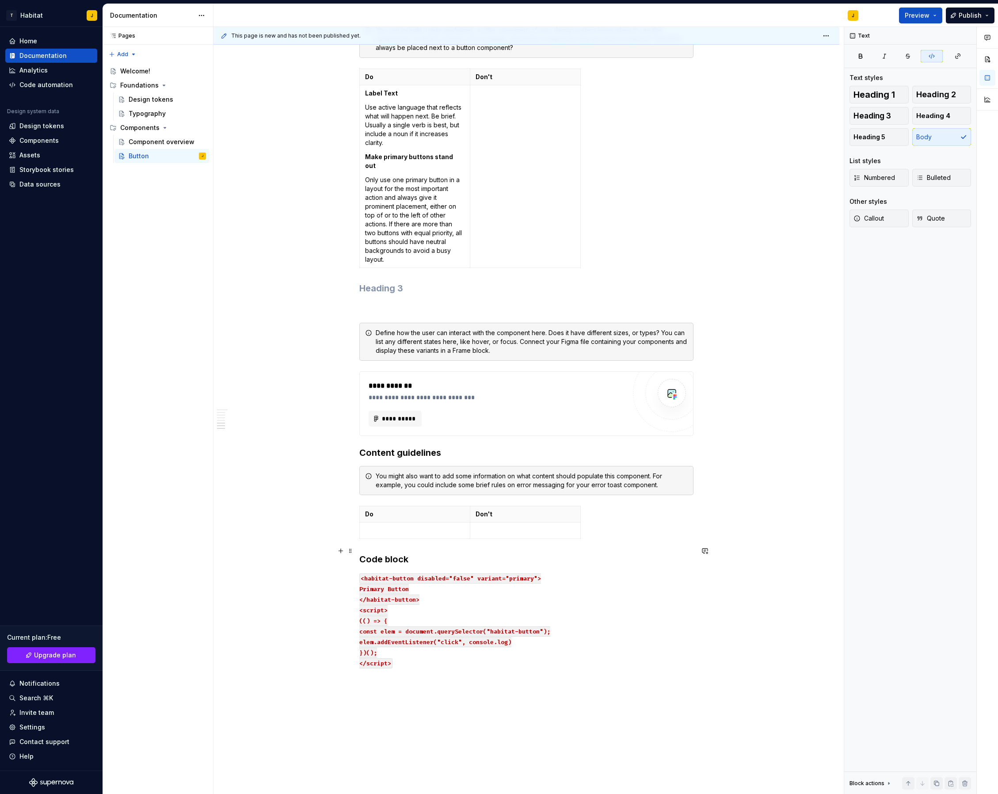
click at [377, 555] on h3 "Code block" at bounding box center [527, 559] width 334 height 12
click at [416, 553] on h3 "Example block" at bounding box center [527, 559] width 334 height 12
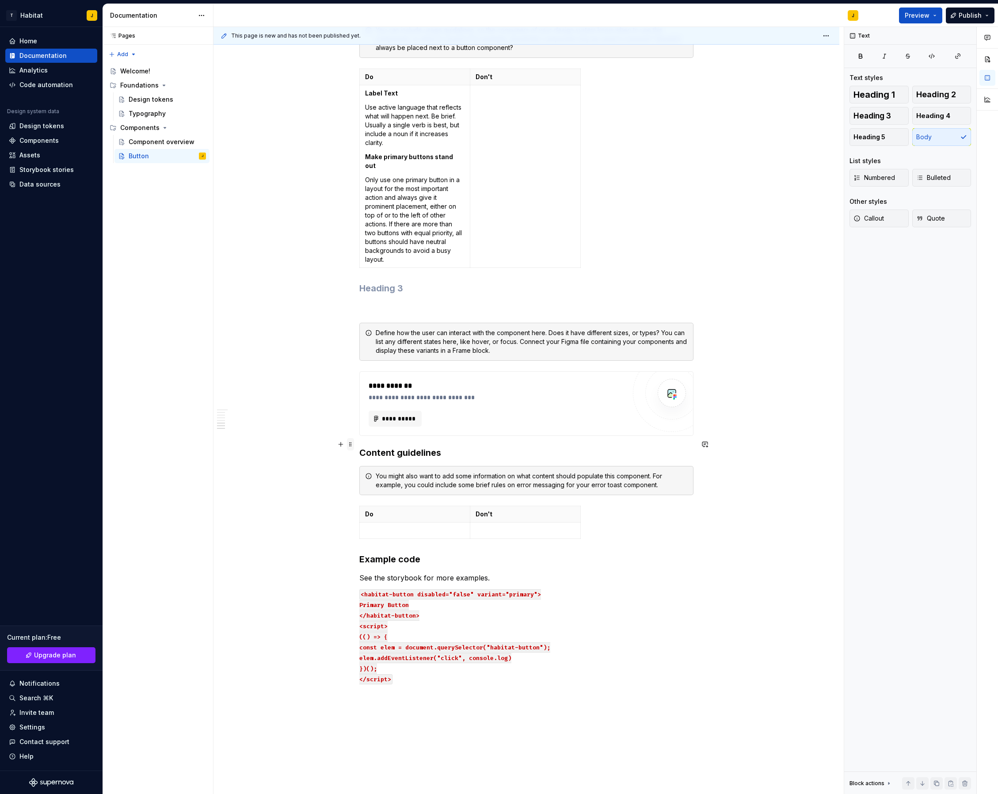
click at [352, 444] on span at bounding box center [350, 444] width 7 height 12
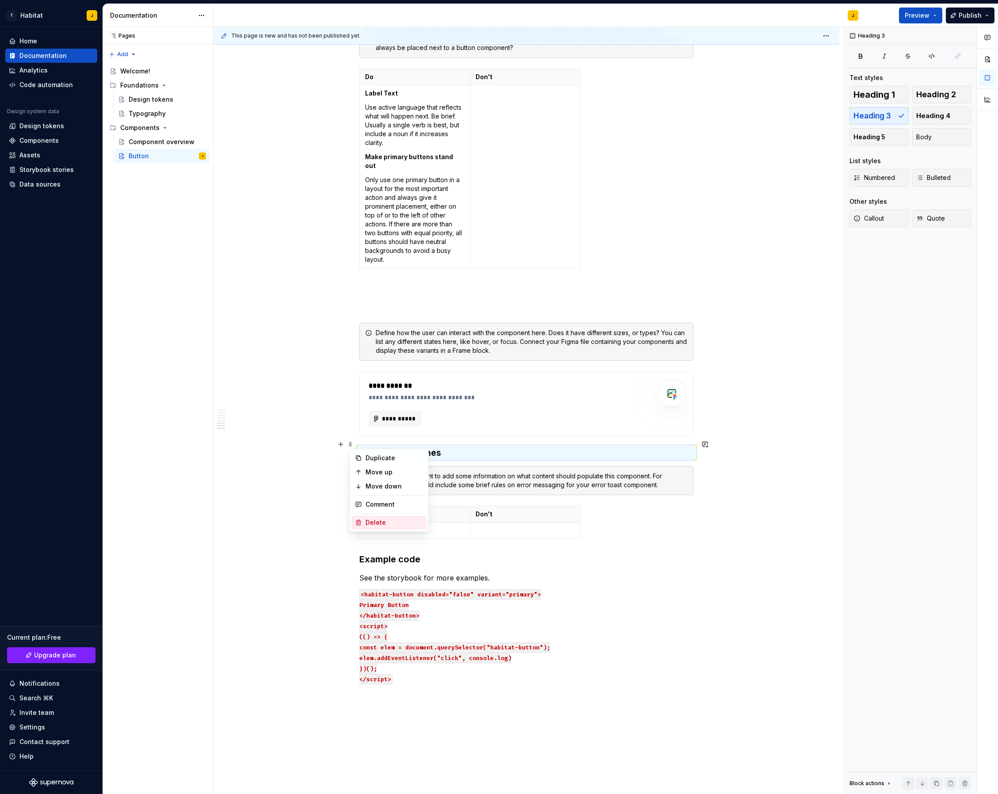
click at [386, 517] on div "Delete" at bounding box center [389, 523] width 75 height 14
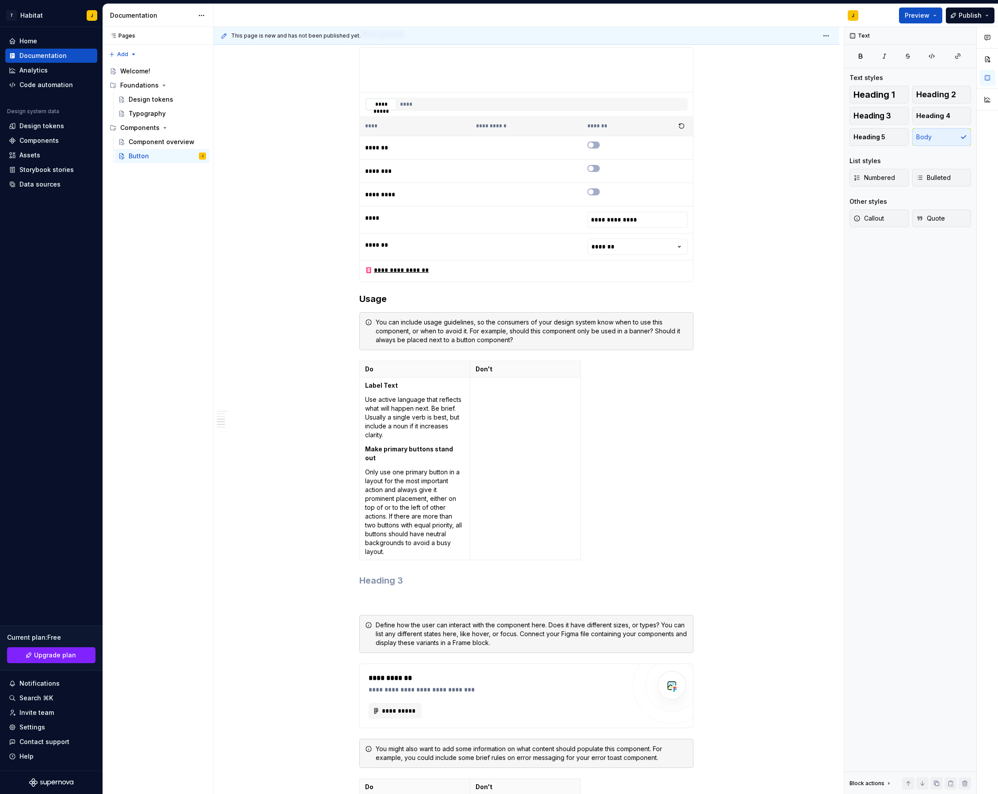
scroll to position [958, 0]
click at [379, 573] on h3 at bounding box center [527, 579] width 334 height 12
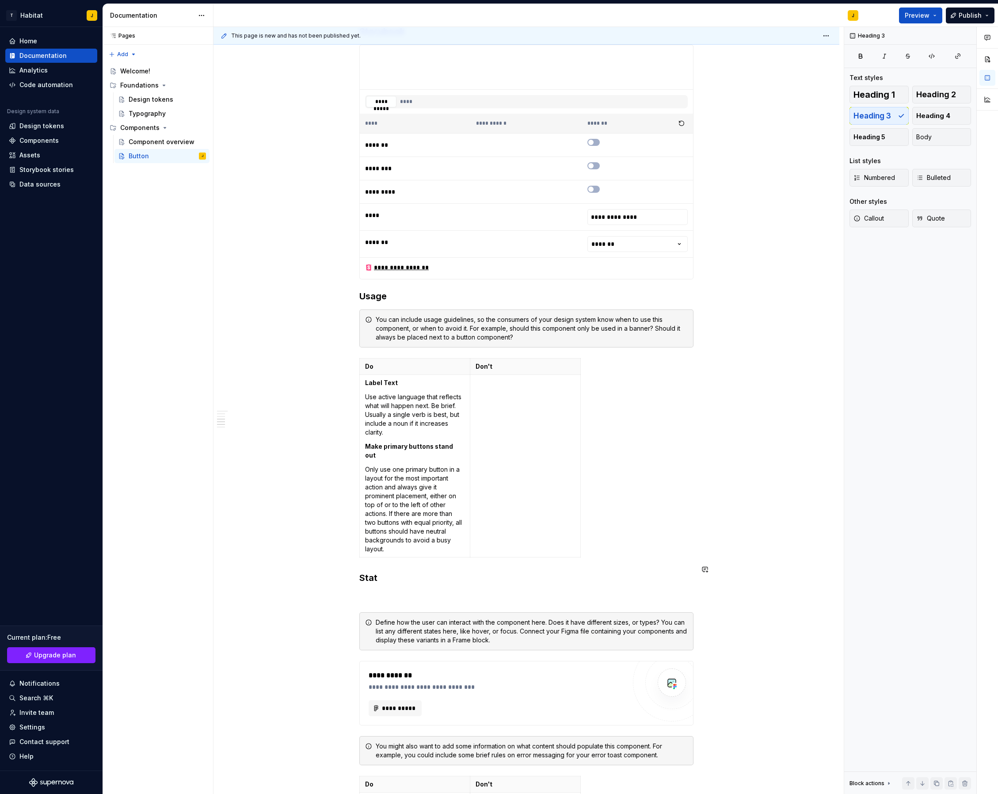
scroll to position [962, 0]
click at [677, 497] on div "Do Don't Label Text Use active language that reflects what will happen next. Be…" at bounding box center [527, 457] width 334 height 203
click at [396, 589] on p at bounding box center [527, 594] width 334 height 11
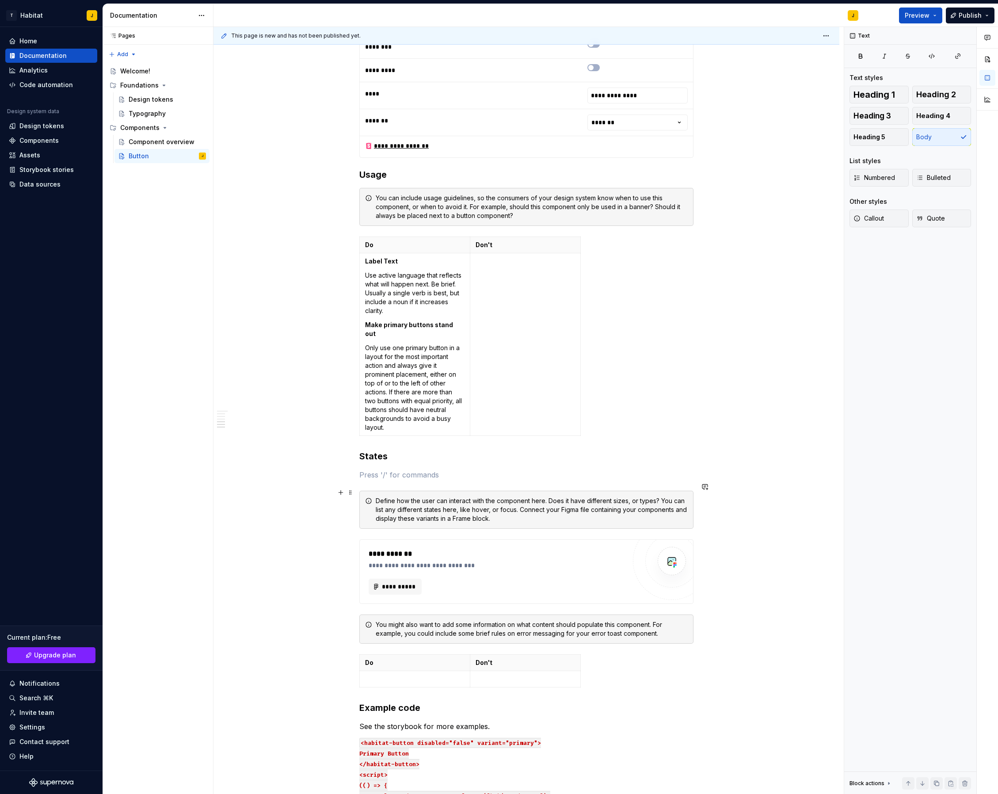
scroll to position [1080, 0]
type textarea "*"
